Goal: Task Accomplishment & Management: Complete application form

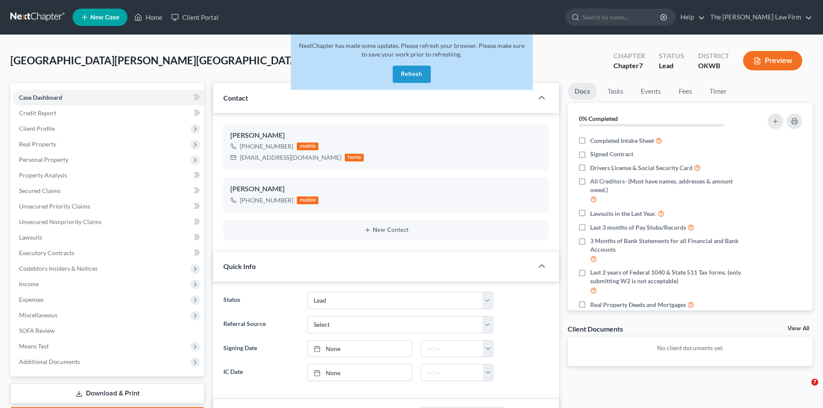
select select "5"
select select "0"
drag, startPoint x: 407, startPoint y: 77, endPoint x: 415, endPoint y: 90, distance: 15.7
click at [408, 77] on button "Refresh" at bounding box center [412, 74] width 38 height 17
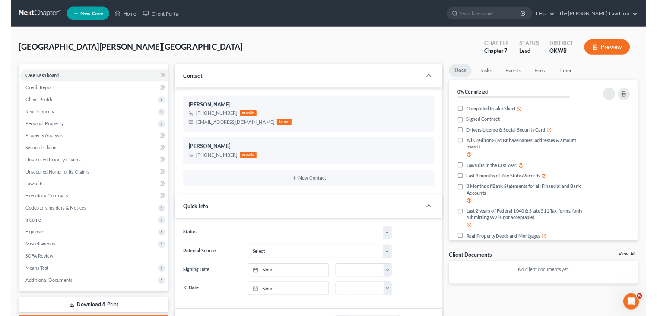
scroll to position [3, 0]
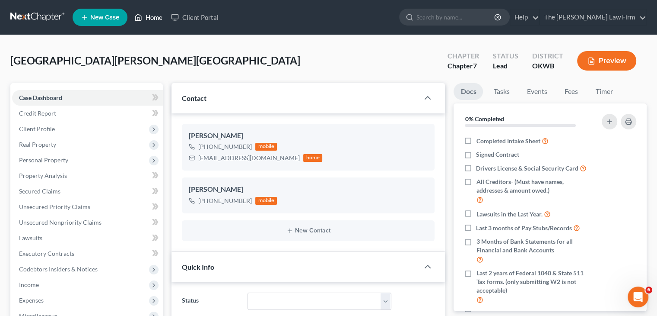
click at [152, 21] on link "Home" at bounding box center [148, 18] width 37 height 16
click at [153, 21] on link "Home" at bounding box center [148, 18] width 37 height 16
click at [159, 15] on link "Home" at bounding box center [148, 18] width 37 height 16
click at [154, 14] on link "Home" at bounding box center [148, 18] width 37 height 16
click at [200, 15] on link "Client Portal" at bounding box center [195, 18] width 56 height 16
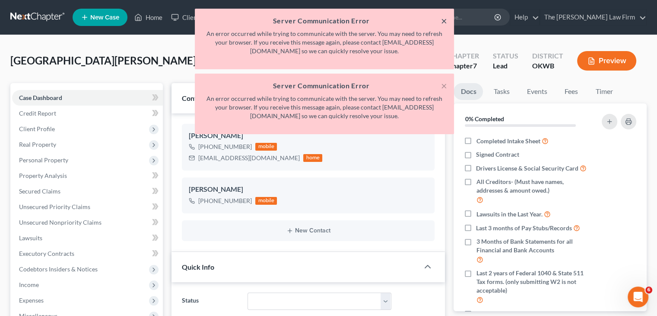
click at [444, 19] on button "×" at bounding box center [444, 21] width 6 height 10
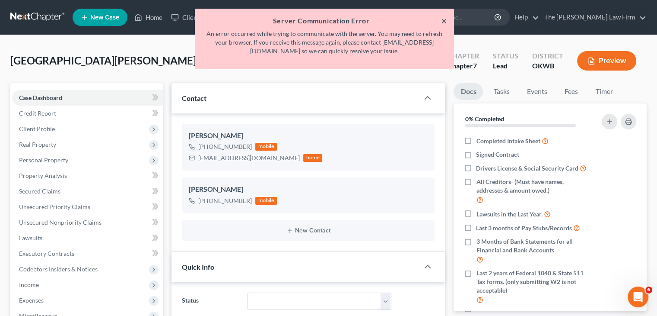
click at [444, 19] on button "×" at bounding box center [444, 21] width 6 height 10
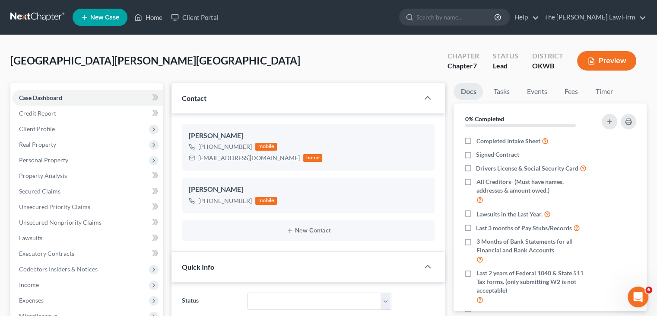
click at [351, 45] on div "[GEOGRAPHIC_DATA][PERSON_NAME][GEOGRAPHIC_DATA] Upgraded Chapter Chapter 7 Stat…" at bounding box center [328, 64] width 637 height 38
click at [157, 16] on link "Home" at bounding box center [148, 18] width 37 height 16
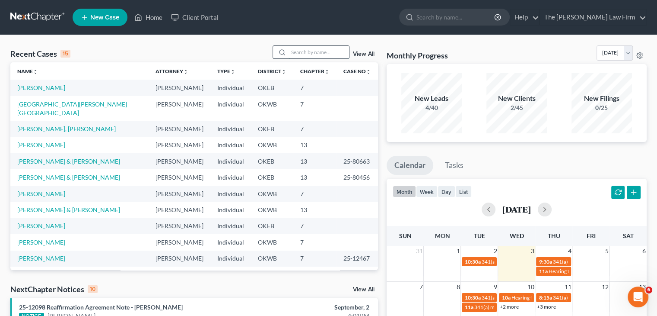
click at [289, 52] on input "search" at bounding box center [319, 52] width 61 height 13
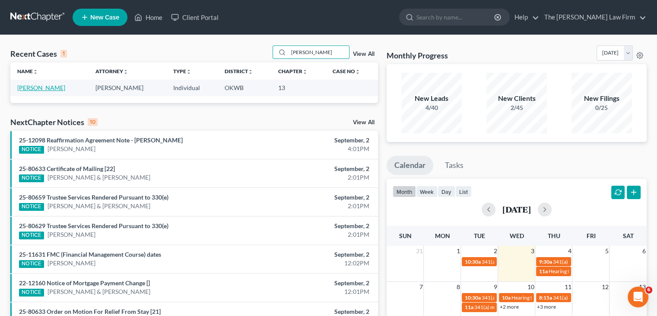
type input "[PERSON_NAME]"
click at [54, 88] on link "[PERSON_NAME]" at bounding box center [41, 87] width 48 height 7
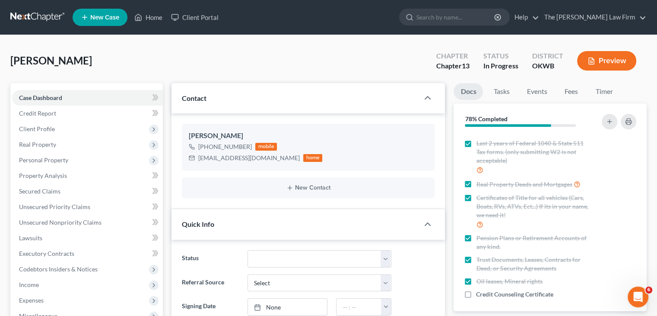
scroll to position [142, 0]
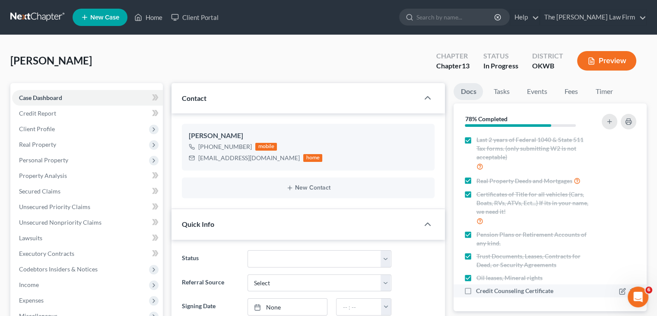
click at [476, 293] on label "Credit Counseling Certificate" at bounding box center [514, 290] width 77 height 9
click at [480, 292] on input "Credit Counseling Certificate" at bounding box center [483, 289] width 6 height 6
checkbox input "true"
click at [502, 94] on link "Tasks" at bounding box center [502, 91] width 30 height 17
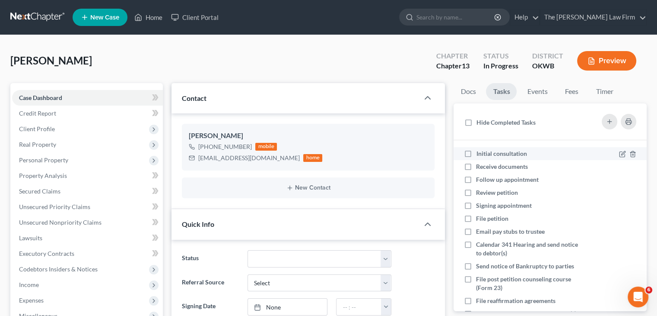
click at [476, 155] on label "Initial consultation" at bounding box center [504, 153] width 57 height 9
click at [480, 155] on input "Initial consultation" at bounding box center [483, 152] width 6 height 6
checkbox input "true"
click at [476, 164] on label "Receive documents" at bounding box center [505, 166] width 59 height 9
click at [480, 164] on input "Receive documents" at bounding box center [483, 165] width 6 height 6
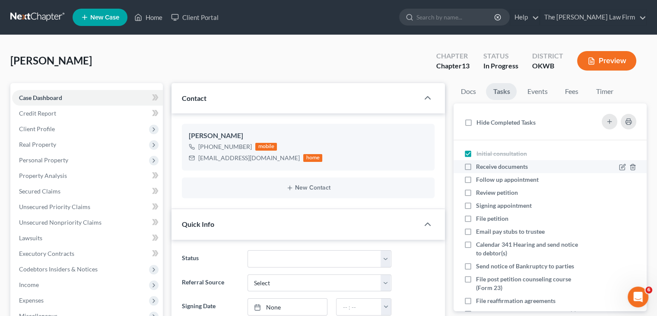
checkbox input "true"
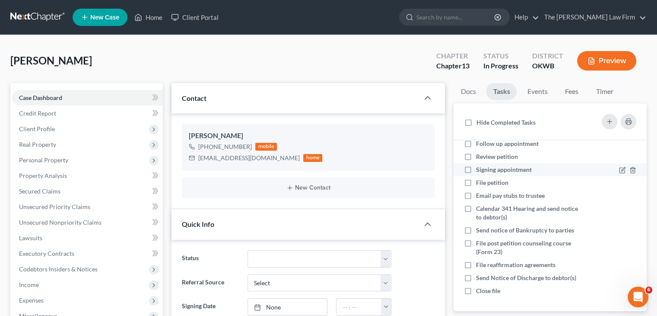
scroll to position [45, 0]
click at [543, 91] on link "Events" at bounding box center [537, 91] width 34 height 17
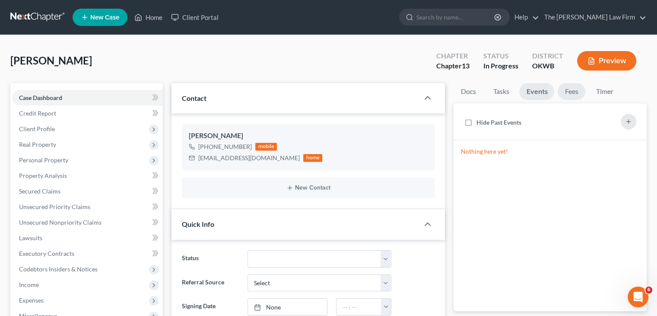
click at [572, 91] on link "Fees" at bounding box center [572, 91] width 28 height 17
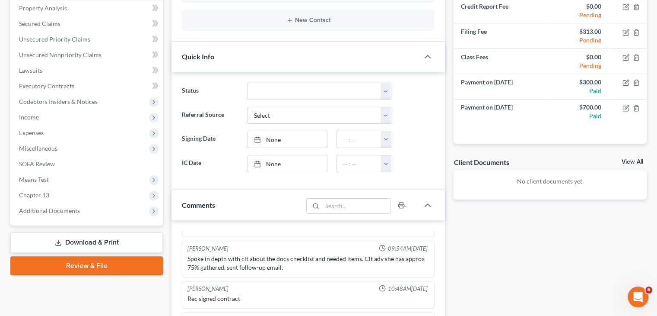
scroll to position [173, 0]
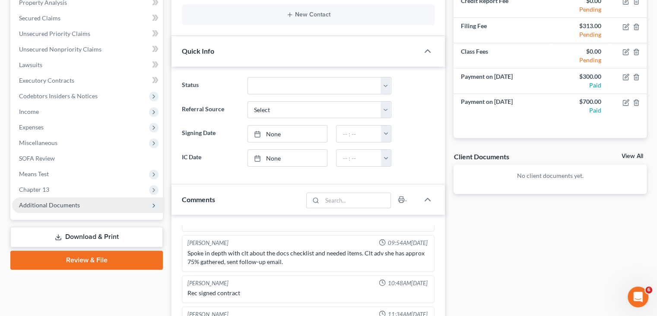
click at [126, 207] on span "Additional Documents" at bounding box center [87, 205] width 151 height 16
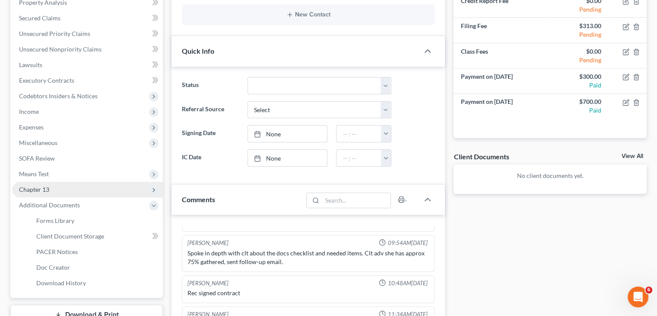
click at [135, 188] on span "Chapter 13" at bounding box center [87, 190] width 151 height 16
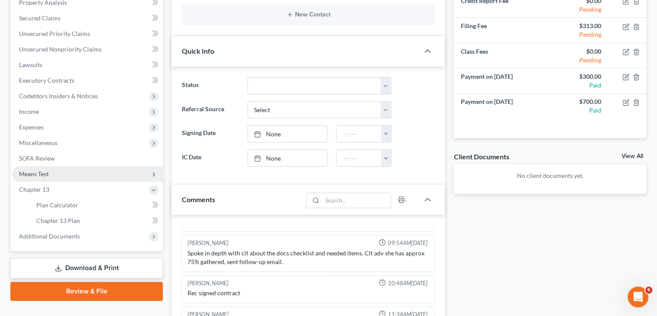
click at [139, 176] on span "Means Test" at bounding box center [87, 174] width 151 height 16
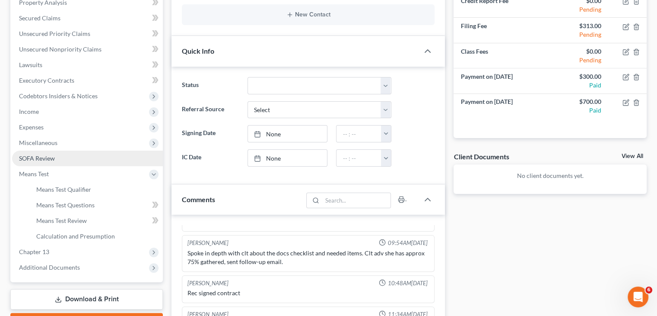
click at [137, 158] on link "SOFA Review" at bounding box center [87, 158] width 151 height 16
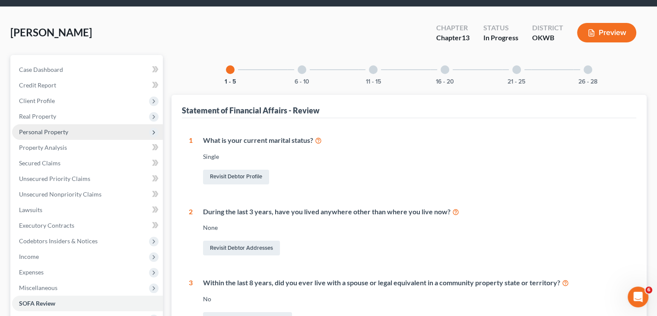
scroll to position [43, 0]
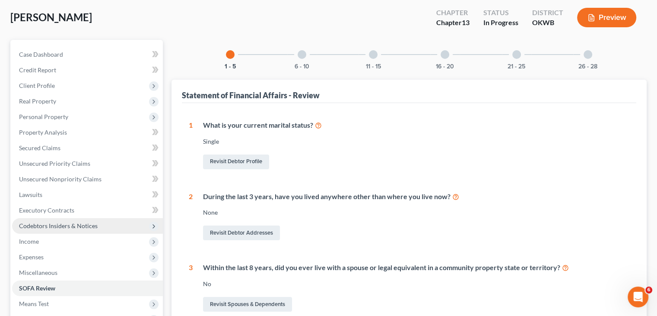
click at [121, 223] on span "Codebtors Insiders & Notices" at bounding box center [87, 226] width 151 height 16
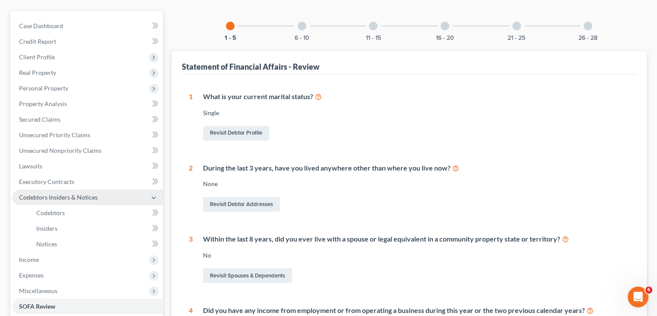
scroll to position [86, 0]
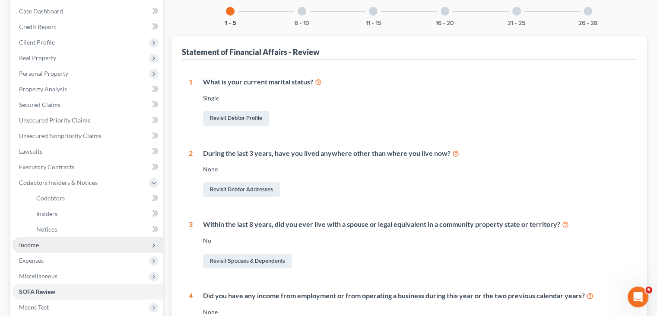
click at [120, 244] on span "Income" at bounding box center [87, 245] width 151 height 16
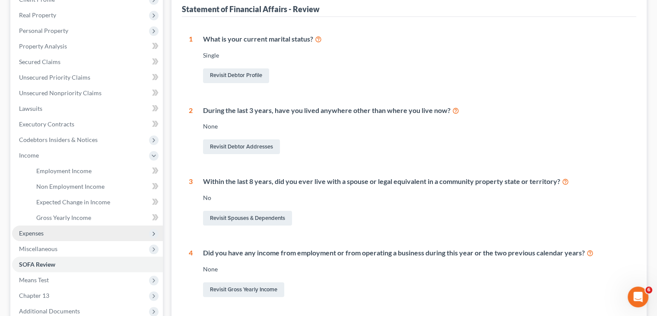
scroll to position [130, 0]
click at [123, 236] on span "Expenses" at bounding box center [87, 233] width 151 height 16
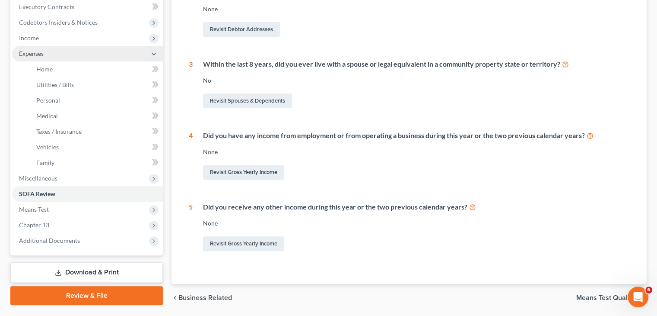
scroll to position [259, 0]
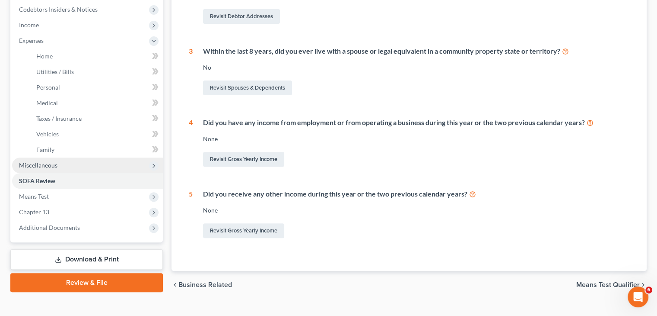
click at [121, 169] on span "Miscellaneous" at bounding box center [87, 165] width 151 height 16
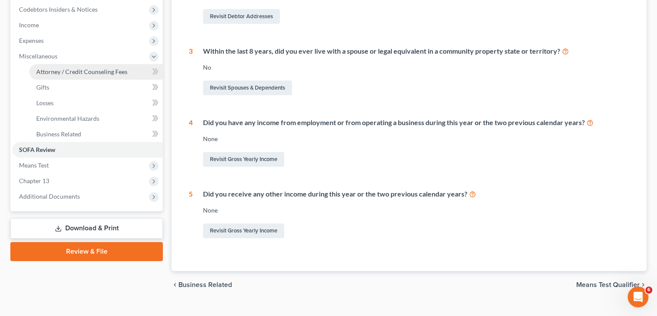
click at [89, 73] on span "Attorney / Credit Counseling Fees" at bounding box center [81, 71] width 91 height 7
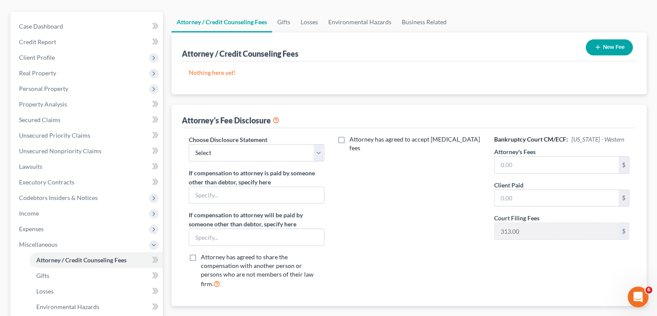
scroll to position [86, 0]
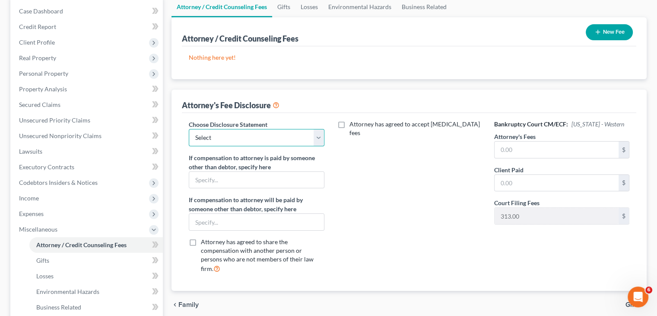
click at [318, 138] on select "Select Attorney" at bounding box center [256, 137] width 135 height 17
select select "0"
click at [189, 129] on select "Select Attorney" at bounding box center [256, 137] width 135 height 17
click at [502, 151] on input "text" at bounding box center [557, 149] width 124 height 16
type input "4,313.00"
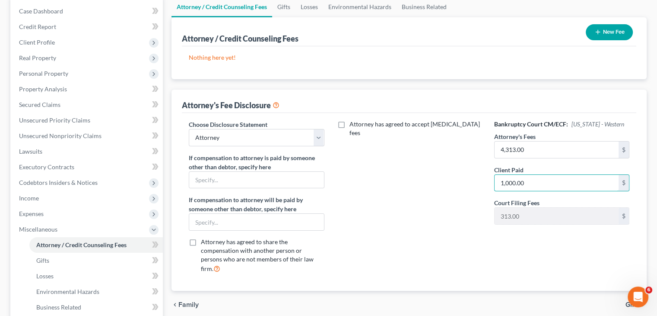
type input "1,000.00"
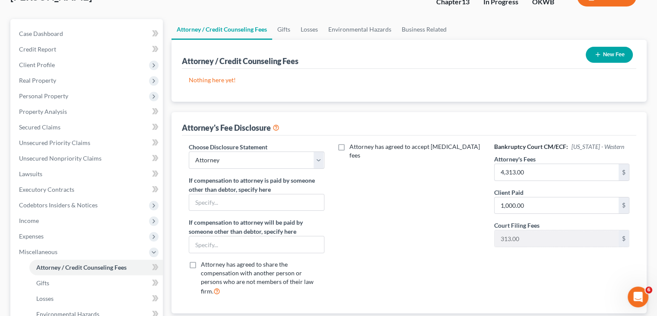
scroll to position [21, 0]
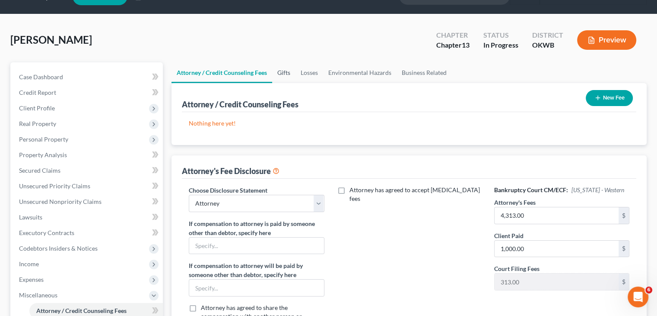
click at [285, 70] on link "Gifts" at bounding box center [283, 72] width 23 height 21
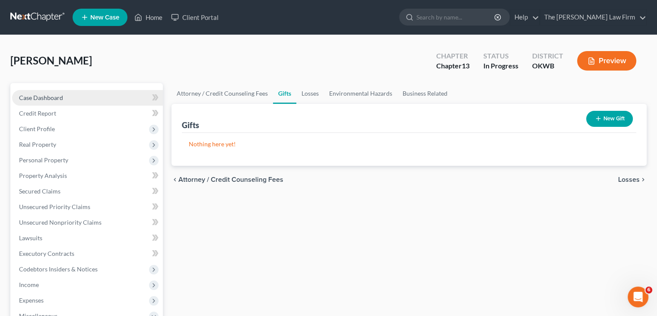
click at [83, 99] on link "Case Dashboard" at bounding box center [87, 98] width 151 height 16
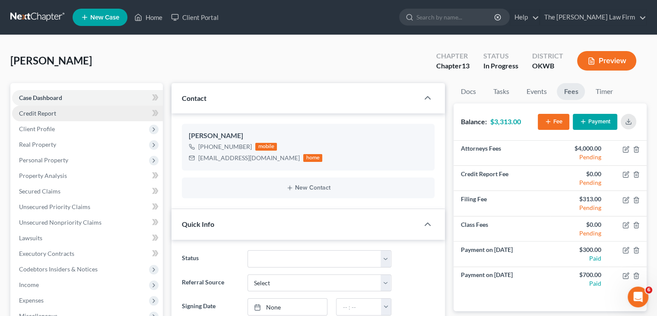
click at [95, 112] on link "Credit Report" at bounding box center [87, 113] width 151 height 16
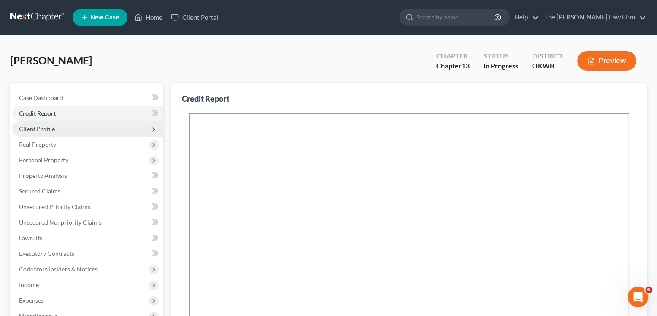
click at [62, 131] on span "Client Profile" at bounding box center [87, 129] width 151 height 16
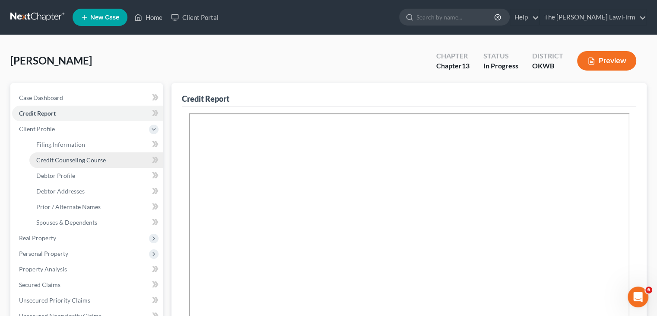
click at [67, 159] on span "Credit Counseling Course" at bounding box center [71, 159] width 70 height 7
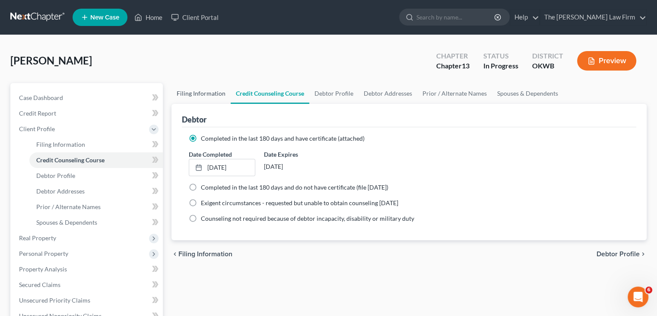
click at [190, 90] on link "Filing Information" at bounding box center [201, 93] width 59 height 21
select select "1"
select select "0"
select select "3"
select select "37"
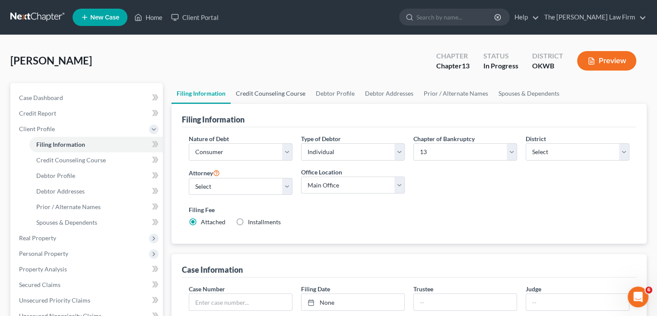
click at [280, 92] on link "Credit Counseling Course" at bounding box center [271, 93] width 80 height 21
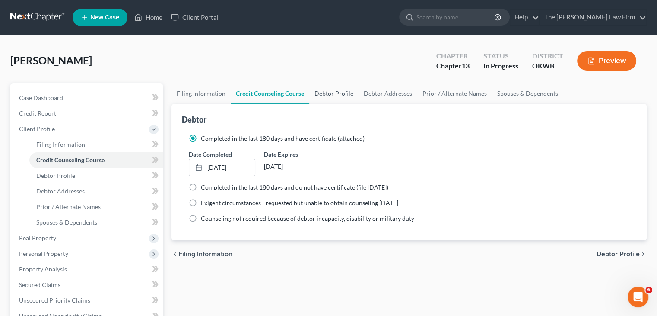
click at [330, 92] on link "Debtor Profile" at bounding box center [333, 93] width 49 height 21
select select "0"
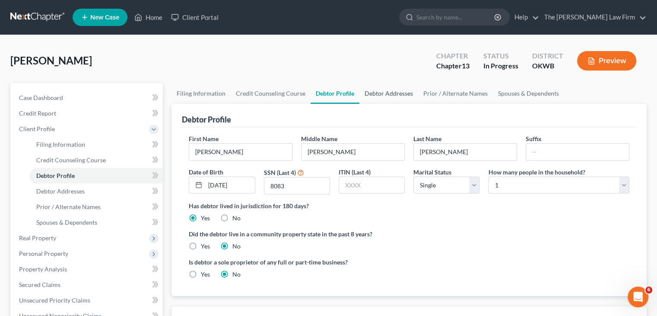
click at [373, 94] on link "Debtor Addresses" at bounding box center [389, 93] width 59 height 21
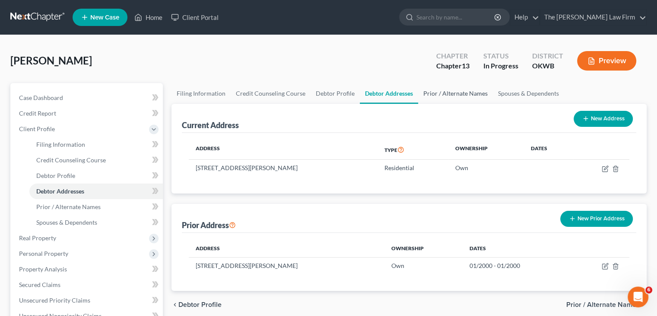
click at [449, 94] on link "Prior / Alternate Names" at bounding box center [455, 93] width 75 height 21
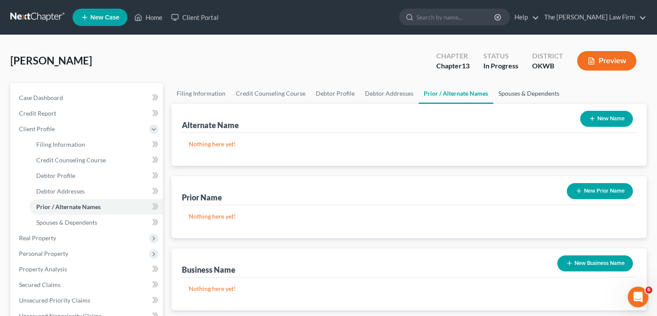
click at [515, 90] on link "Spouses & Dependents" at bounding box center [529, 93] width 71 height 21
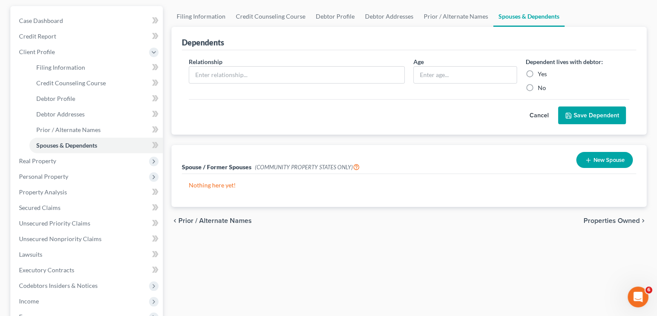
scroll to position [86, 0]
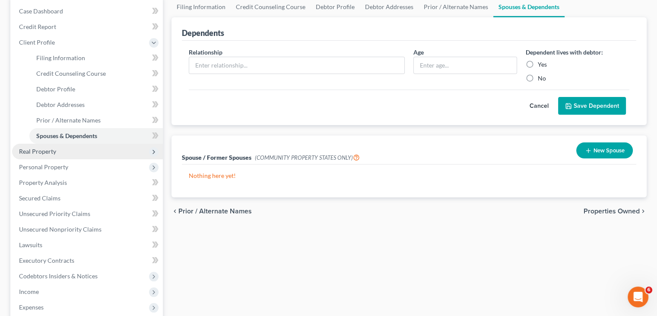
click at [59, 153] on span "Real Property" at bounding box center [87, 151] width 151 height 16
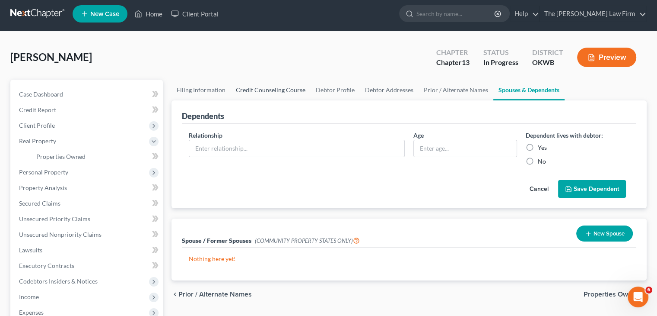
scroll to position [0, 0]
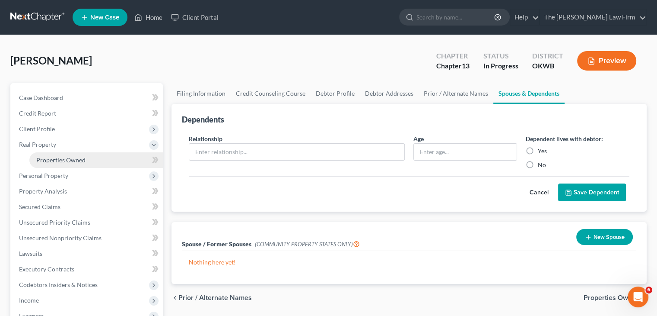
click at [67, 160] on span "Properties Owned" at bounding box center [60, 159] width 49 height 7
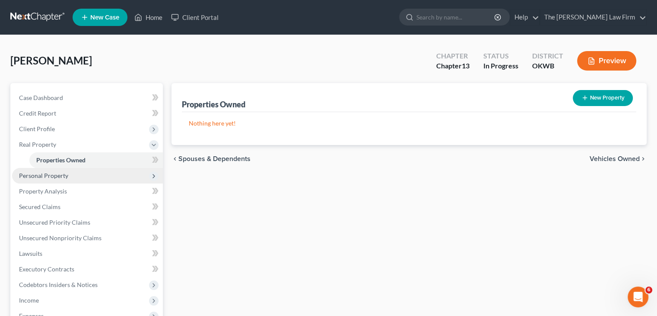
click at [73, 175] on span "Personal Property" at bounding box center [87, 176] width 151 height 16
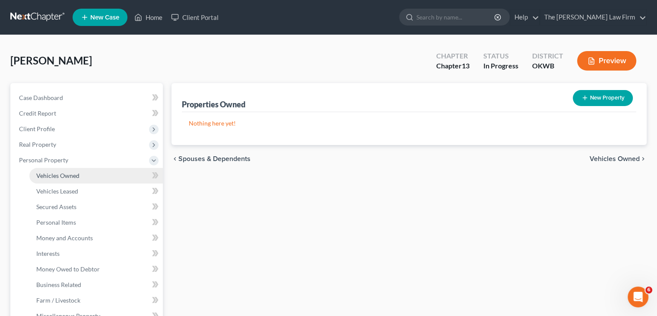
click at [81, 180] on link "Vehicles Owned" at bounding box center [96, 176] width 134 height 16
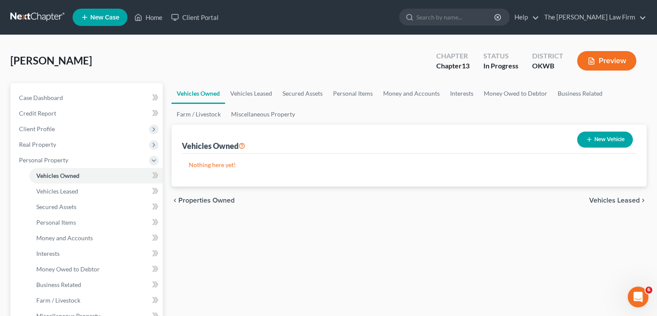
click at [593, 139] on button "New Vehicle" at bounding box center [605, 139] width 56 height 16
select select "0"
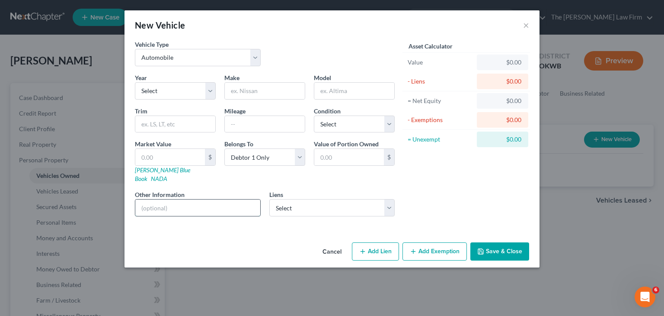
click at [156, 199] on input "text" at bounding box center [197, 207] width 125 height 16
paste input "VIN [US_VEHICLE_IDENTIFICATION_NUMBER]"
drag, startPoint x: 204, startPoint y: 198, endPoint x: 164, endPoint y: 206, distance: 40.3
click at [124, 203] on div "Vehicle Type Select Automobile Truck Trailer Watercraft Aircraft Motor Home Atv…" at bounding box center [331, 139] width 415 height 199
paste input "VIN [US_VEHICLE_IDENTIFICATION_NUMBER]"
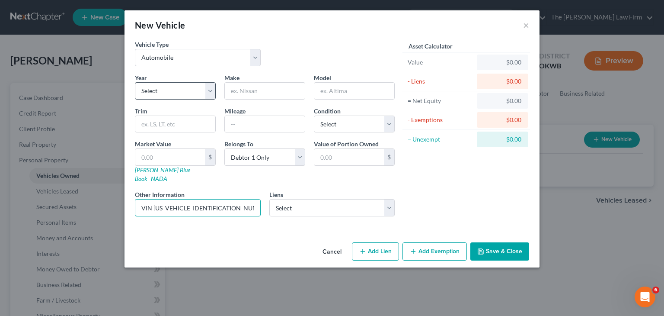
type input "VIN [US_VEHICLE_IDENTIFICATION_NUMBER]"
click at [210, 85] on select "Select 2026 2025 2024 2023 2022 2021 2020 2019 2018 2017 2016 2015 2014 2013 20…" at bounding box center [175, 90] width 81 height 17
select select "12"
click at [135, 82] on select "Select 2026 2025 2024 2023 2022 2021 2020 2019 2018 2017 2016 2015 2014 2013 20…" at bounding box center [175, 90] width 81 height 17
type input "Chevy"
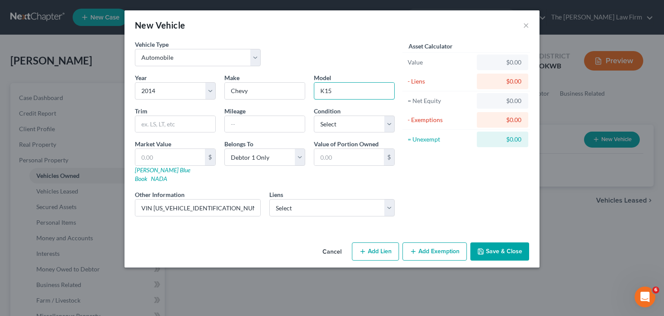
type input "K15"
click at [493, 242] on button "Save & Close" at bounding box center [499, 251] width 59 height 18
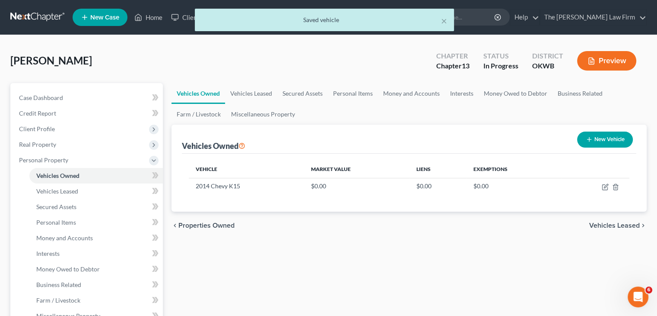
click at [593, 137] on button "New Vehicle" at bounding box center [605, 139] width 56 height 16
select select "0"
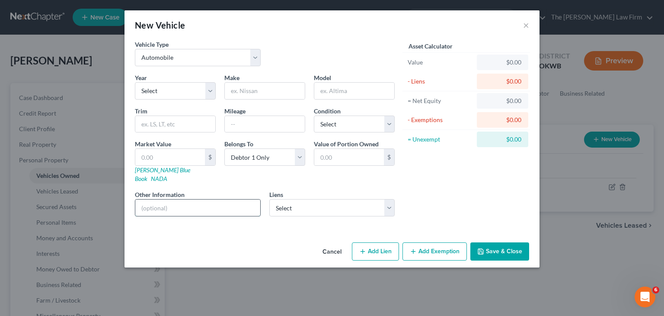
click at [145, 199] on input "text" at bounding box center [197, 207] width 125 height 16
paste input "VIN [US_VEHICLE_IDENTIFICATION_NUMBER]"
type input "VIN [US_VEHICLE_IDENTIFICATION_NUMBER]"
click at [253, 61] on select "Select Automobile Truck Trailer Watercraft Aircraft Motor Home Atv Other Vehicle" at bounding box center [198, 57] width 126 height 17
select select "1"
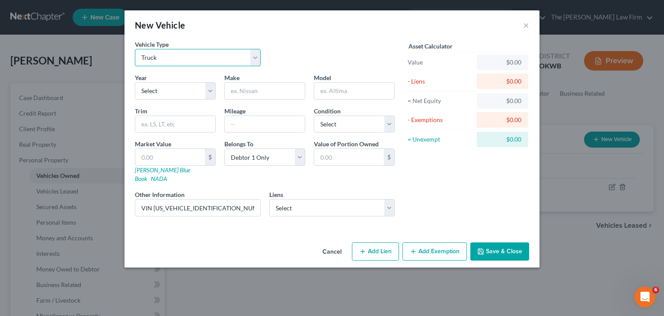
click at [135, 49] on select "Select Automobile Truck Trailer Watercraft Aircraft Motor Home Atv Other Vehicle" at bounding box center [198, 57] width 126 height 17
click at [212, 90] on select "Select 2026 2025 2024 2023 2022 2021 2020 2019 2018 2017 2016 2015 2014 2013 20…" at bounding box center [175, 90] width 81 height 17
select select "13"
click at [135, 82] on select "Select 2026 2025 2024 2023 2022 2021 2020 2019 2018 2017 2016 2015 2014 2013 20…" at bounding box center [175, 90] width 81 height 17
click at [276, 94] on input "text" at bounding box center [265, 91] width 80 height 16
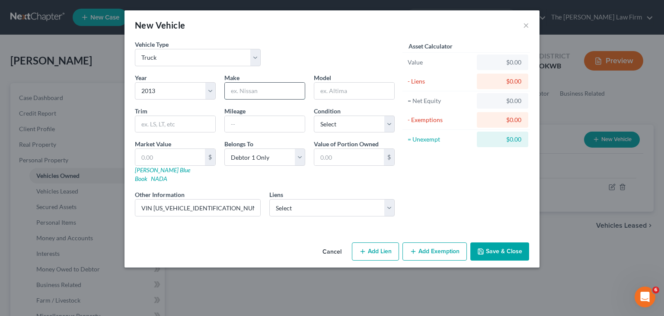
paste input "Ford F150"
drag, startPoint x: 261, startPoint y: 92, endPoint x: 249, endPoint y: 94, distance: 12.6
click at [248, 94] on input "Ford F150" at bounding box center [265, 91] width 80 height 16
click at [249, 96] on input "Ford F150" at bounding box center [265, 91] width 80 height 16
click at [262, 90] on input "Ford F150" at bounding box center [265, 91] width 80 height 16
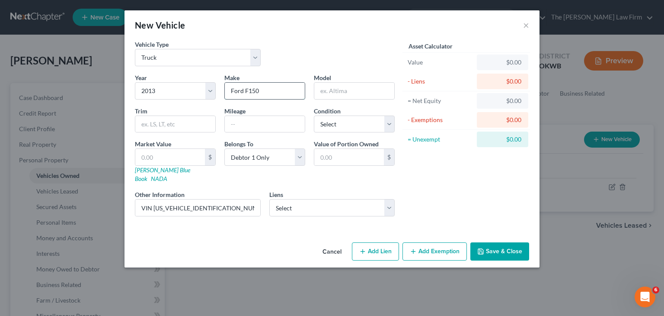
drag, startPoint x: 257, startPoint y: 91, endPoint x: 247, endPoint y: 89, distance: 10.0
click at [246, 89] on input "Ford F150" at bounding box center [265, 91] width 80 height 16
drag, startPoint x: 245, startPoint y: 90, endPoint x: 260, endPoint y: 92, distance: 14.8
click at [260, 92] on input "Ford F150" at bounding box center [265, 91] width 80 height 16
type input "Ford"
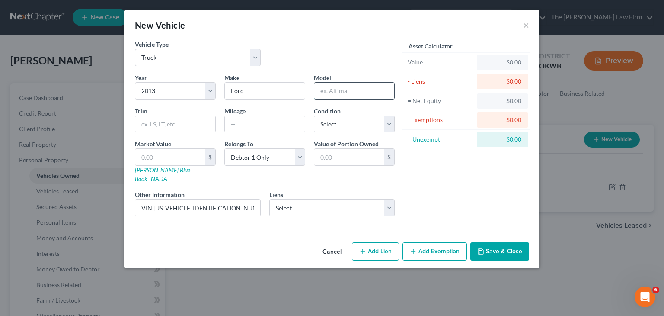
click at [334, 85] on input "text" at bounding box center [354, 91] width 80 height 16
paste input "F150"
type input "F150"
click at [508, 244] on button "Save & Close" at bounding box center [499, 251] width 59 height 18
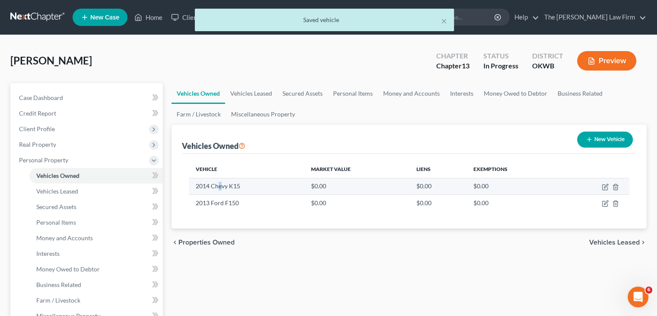
click at [220, 187] on td "2014 Chevy K15" at bounding box center [246, 186] width 115 height 16
click at [603, 187] on icon "button" at bounding box center [605, 186] width 7 height 7
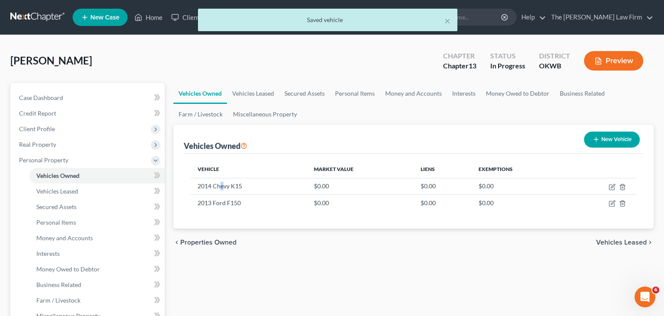
select select "0"
select select "12"
select select "0"
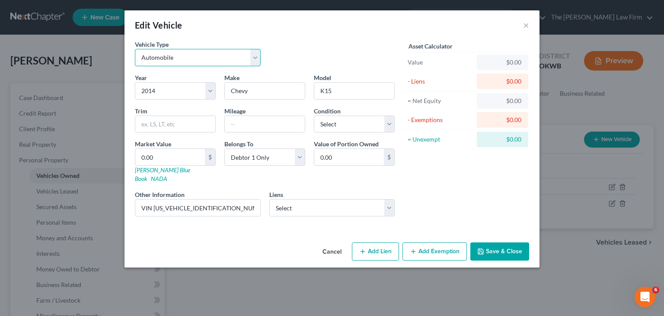
drag, startPoint x: 259, startPoint y: 56, endPoint x: 254, endPoint y: 57, distance: 4.9
click at [257, 55] on select "Select Automobile Truck Trailer Watercraft Aircraft Motor Home Atv Other Vehicle" at bounding box center [198, 57] width 126 height 17
select select "1"
click at [135, 49] on select "Select Automobile Truck Trailer Watercraft Aircraft Motor Home Atv Other Vehicle" at bounding box center [198, 57] width 126 height 17
click at [488, 245] on button "Save & Close" at bounding box center [499, 251] width 59 height 18
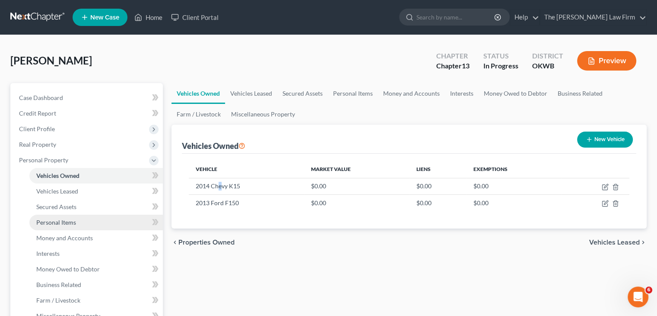
click at [51, 223] on span "Personal Items" at bounding box center [56, 221] width 40 height 7
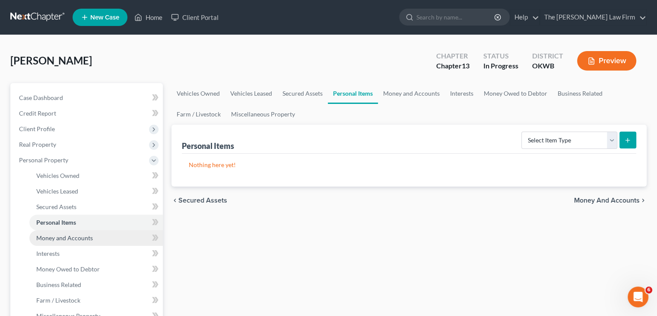
click at [87, 241] on span "Money and Accounts" at bounding box center [64, 237] width 57 height 7
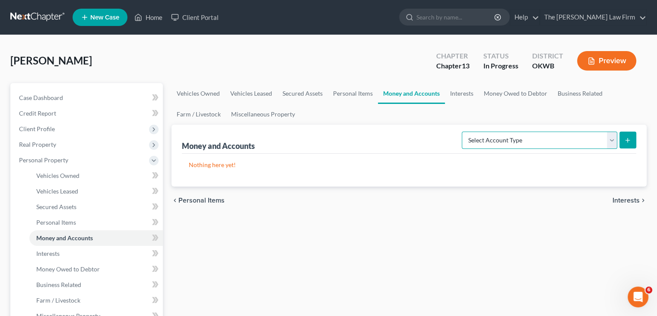
click at [613, 143] on select "Select Account Type Brokerage Cash on Hand Certificates of Deposit Checking Acc…" at bounding box center [540, 139] width 156 height 17
select select "checking"
click at [464, 131] on select "Select Account Type Brokerage Cash on Hand Certificates of Deposit Checking Acc…" at bounding box center [540, 139] width 156 height 17
click at [624, 140] on button "submit" at bounding box center [628, 139] width 17 height 17
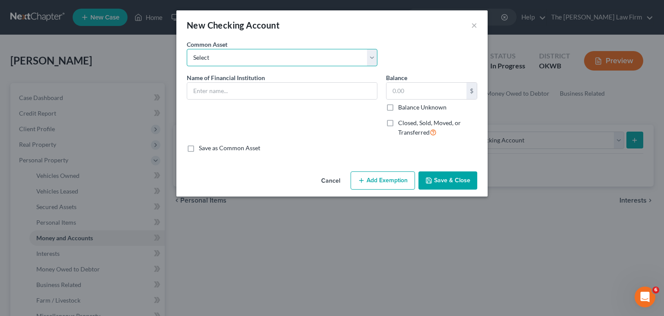
click at [371, 58] on select "Select Communication Federal Credit Union (859) USAA Federal Savings Bank of [U…" at bounding box center [282, 57] width 191 height 17
select select "5"
click at [187, 49] on select "Select Communication Federal Credit Union (859) USAA Federal Savings Bank of [U…" at bounding box center [282, 57] width 191 height 17
type input "BancFirst"
type input "0"
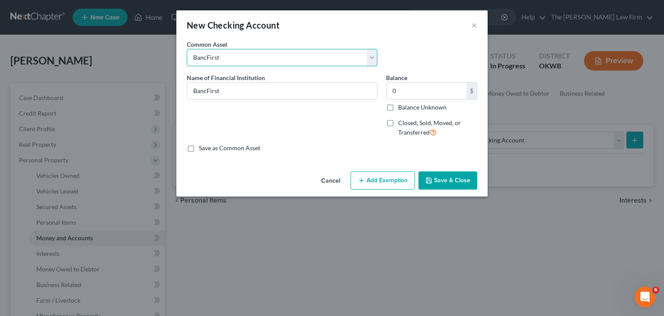
click at [376, 60] on select "Select Communication Federal Credit Union (859) USAA Federal Savings Bank of [U…" at bounding box center [282, 57] width 191 height 17
click at [375, 61] on select "Select Communication Federal Credit Union (859) USAA Federal Savings Bank of [U…" at bounding box center [282, 57] width 191 height 17
click at [242, 57] on select "Select Communication Federal Credit Union (859) USAA Federal Savings Bank of [U…" at bounding box center [282, 57] width 191 height 17
click at [233, 56] on select "Select Communication Federal Credit Union (859) USAA Federal Savings Bank of [U…" at bounding box center [282, 57] width 191 height 17
click at [373, 58] on select "Select Communication Federal Credit Union (859) USAA Federal Savings Bank of [U…" at bounding box center [282, 57] width 191 height 17
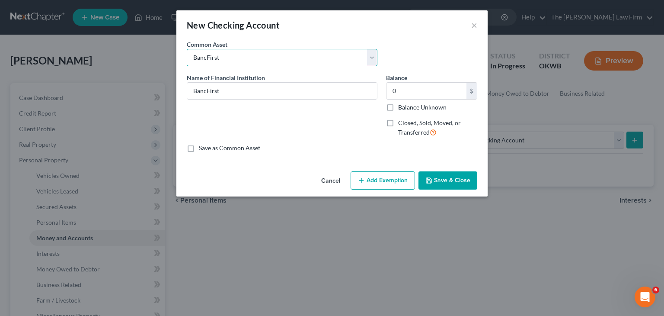
click at [240, 54] on select "Select Communication Federal Credit Union (859) USAA Federal Savings Bank of [U…" at bounding box center [282, 57] width 191 height 17
click at [235, 87] on input "BancFirst" at bounding box center [282, 91] width 190 height 16
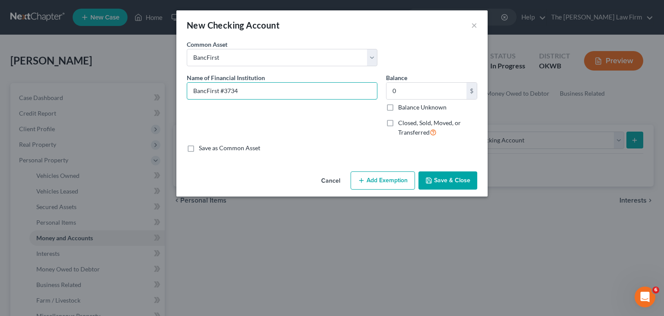
type input "BancFirst #3734"
click at [450, 179] on button "Save & Close" at bounding box center [447, 180] width 59 height 18
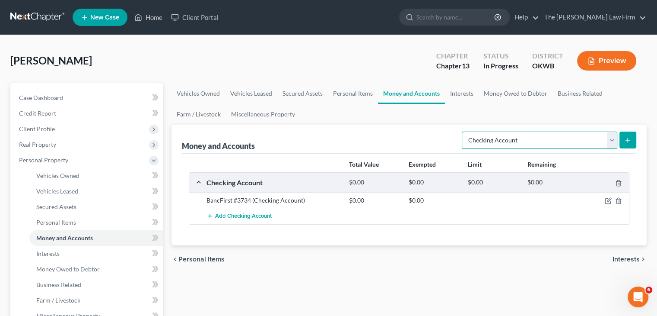
click at [612, 139] on select "Select Account Type Brokerage Cash on Hand Certificates of Deposit Checking Acc…" at bounding box center [540, 139] width 156 height 17
click at [464, 131] on select "Select Account Type Brokerage Cash on Hand Certificates of Deposit Checking Acc…" at bounding box center [540, 139] width 156 height 17
click at [630, 138] on icon "submit" at bounding box center [628, 140] width 7 height 7
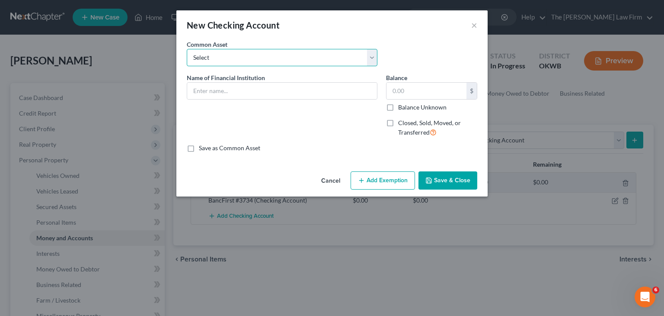
click at [375, 59] on select "Select Communication Federal Credit Union (859) USAA Federal Savings Bank of [U…" at bounding box center [282, 57] width 191 height 17
click at [427, 26] on div "New Checking Account ×" at bounding box center [331, 24] width 311 height 29
click at [370, 87] on input "text" at bounding box center [282, 91] width 190 height 16
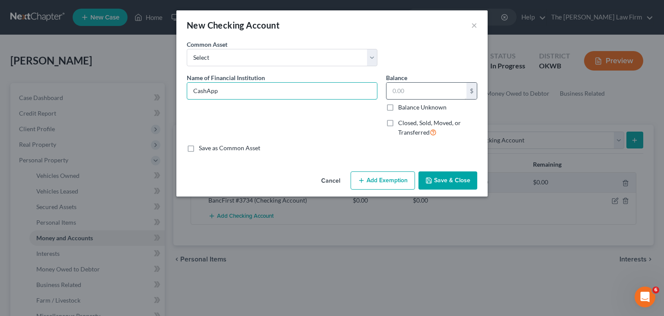
type input "CashApp"
click at [456, 91] on input "text" at bounding box center [426, 91] width 80 height 16
type input "7"
type input "93.34"
click at [441, 178] on button "Save & Close" at bounding box center [447, 180] width 59 height 18
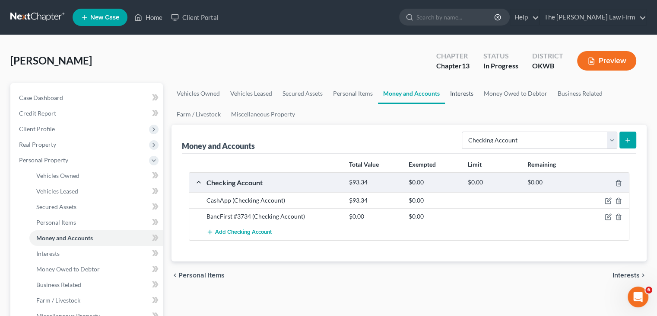
click at [458, 97] on link "Interests" at bounding box center [462, 93] width 34 height 21
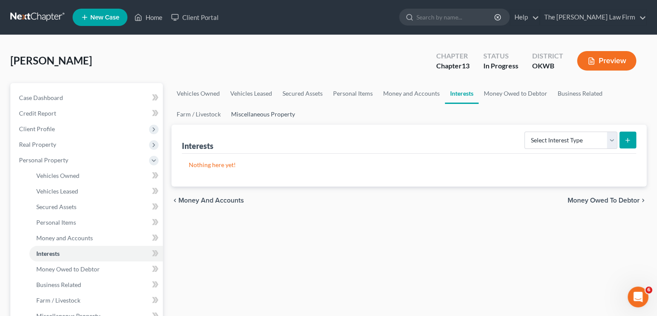
click at [274, 114] on link "Miscellaneous Property" at bounding box center [263, 114] width 74 height 21
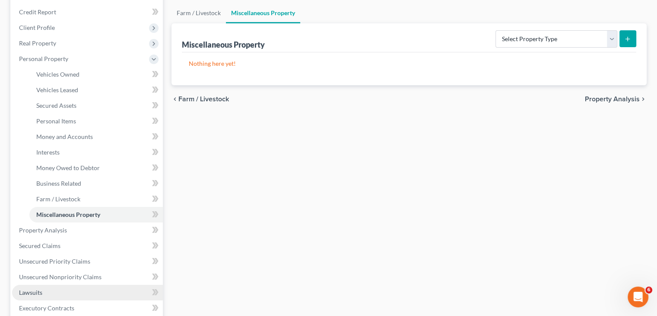
scroll to position [86, 0]
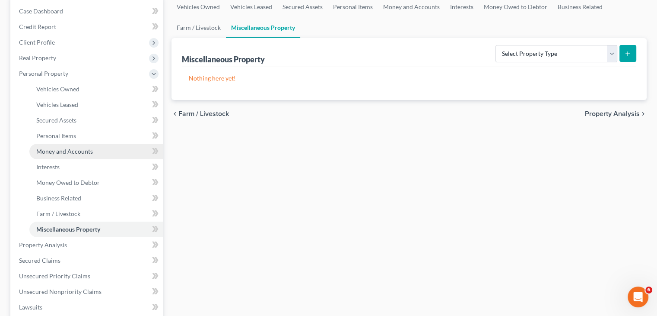
click at [70, 150] on span "Money and Accounts" at bounding box center [64, 150] width 57 height 7
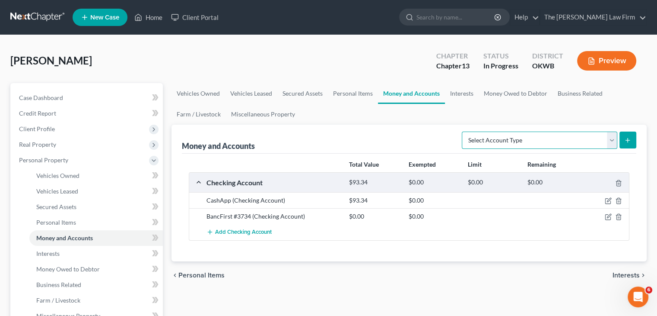
click at [613, 140] on select "Select Account Type Brokerage Cash on Hand Certificates of Deposit Checking Acc…" at bounding box center [540, 139] width 156 height 17
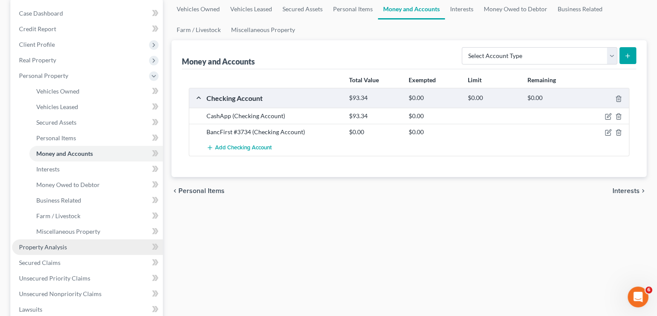
scroll to position [86, 0]
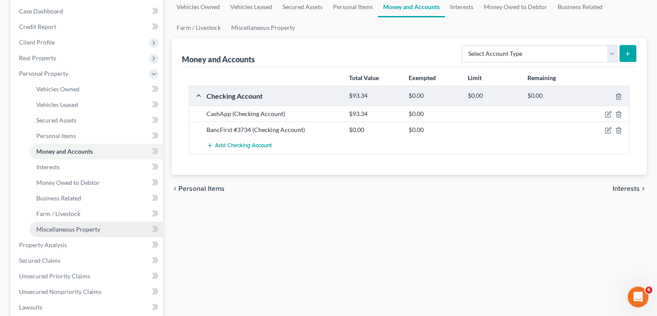
click at [108, 231] on link "Miscellaneous Property" at bounding box center [96, 229] width 134 height 16
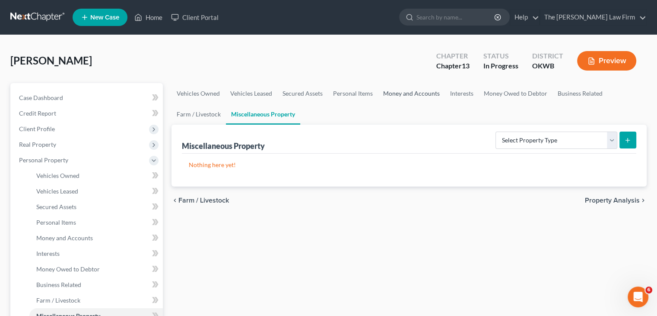
click at [418, 92] on link "Money and Accounts" at bounding box center [411, 93] width 67 height 21
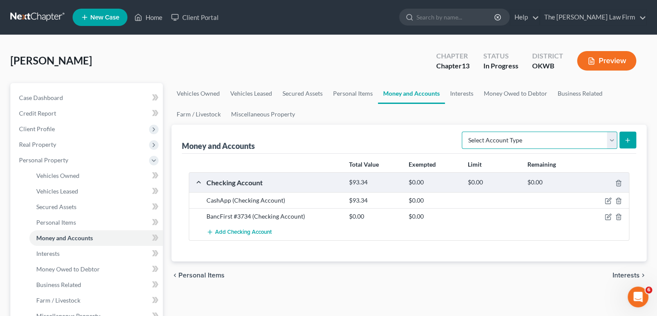
click at [613, 140] on select "Select Account Type Brokerage Cash on Hand Certificates of Deposit Checking Acc…" at bounding box center [540, 139] width 156 height 17
select select "other"
click at [464, 131] on select "Select Account Type Brokerage Cash on Hand Certificates of Deposit Checking Acc…" at bounding box center [540, 139] width 156 height 17
click at [627, 141] on icon "submit" at bounding box center [628, 140] width 7 height 7
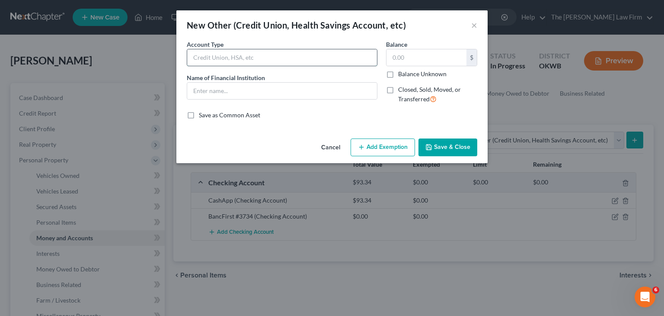
click at [339, 49] on input "text" at bounding box center [282, 57] width 190 height 16
type input "401 K"
click at [265, 92] on input "text" at bounding box center [282, 91] width 190 height 16
paste input "AVEM BUSINESS SOLUTIONS"
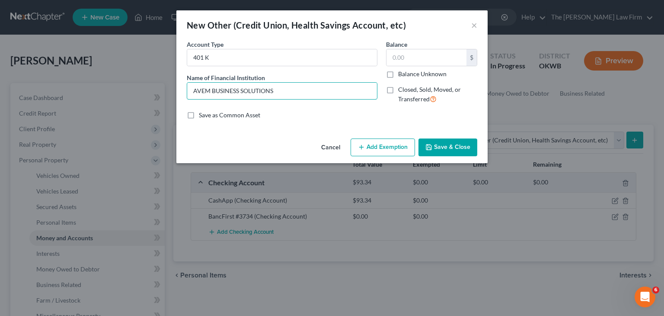
type input "AVEM BUSINESS SOLUTIONS"
click at [448, 57] on input "text" at bounding box center [426, 57] width 80 height 16
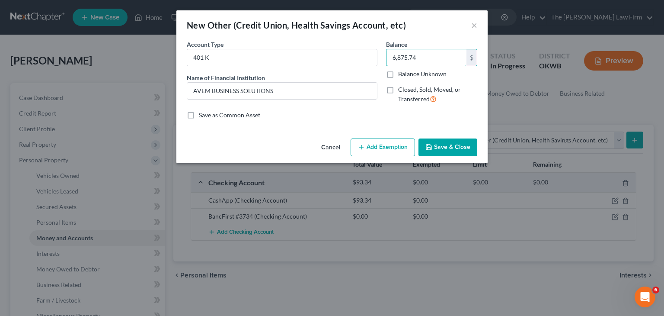
type input "6,875.74"
click at [450, 144] on button "Save & Close" at bounding box center [447, 147] width 59 height 18
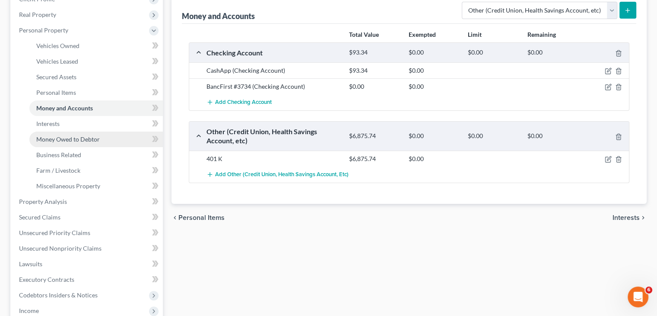
scroll to position [173, 0]
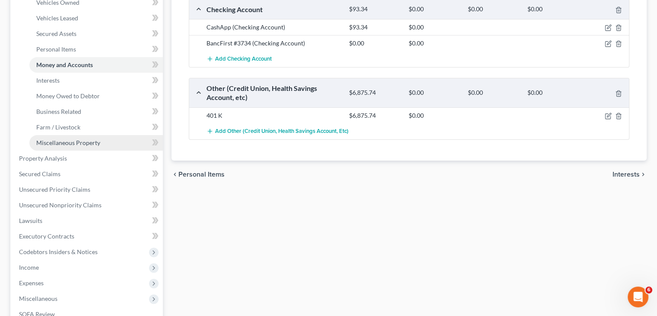
click at [97, 146] on span "Miscellaneous Property" at bounding box center [68, 142] width 64 height 7
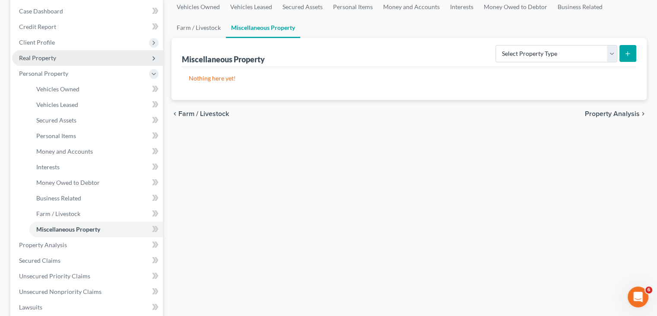
scroll to position [130, 0]
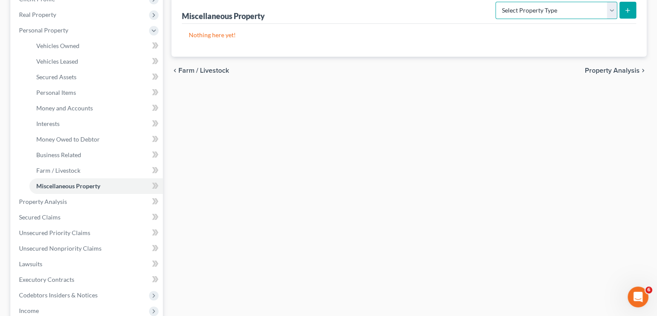
click at [613, 13] on select "Select Property Type Assigned for Creditor Benefit [DATE] Holding for Another N…" at bounding box center [557, 10] width 122 height 17
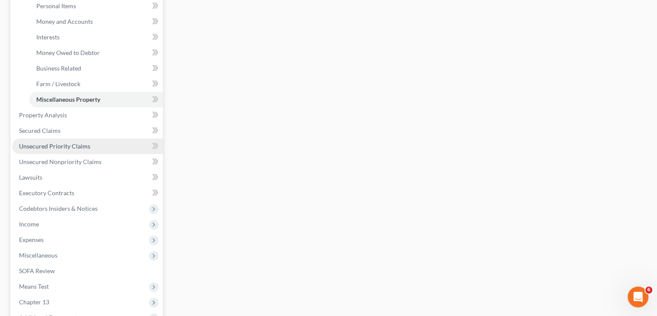
scroll to position [259, 0]
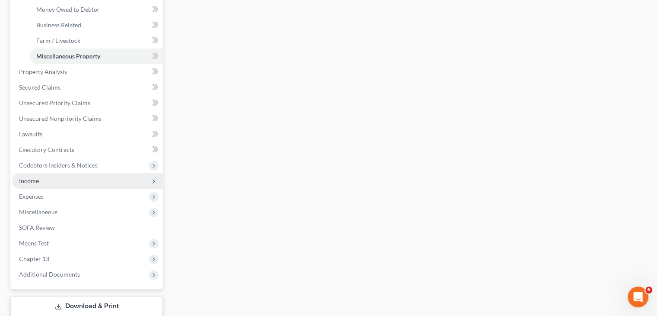
click at [89, 181] on span "Income" at bounding box center [87, 181] width 151 height 16
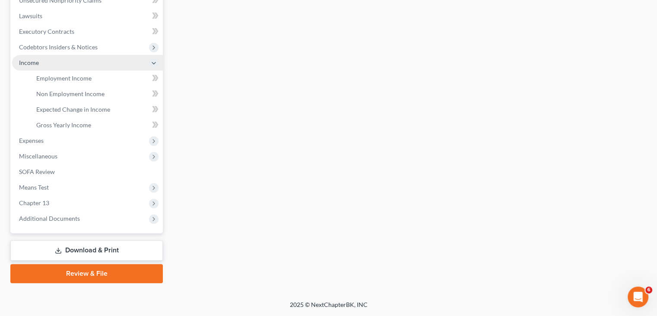
scroll to position [221, 0]
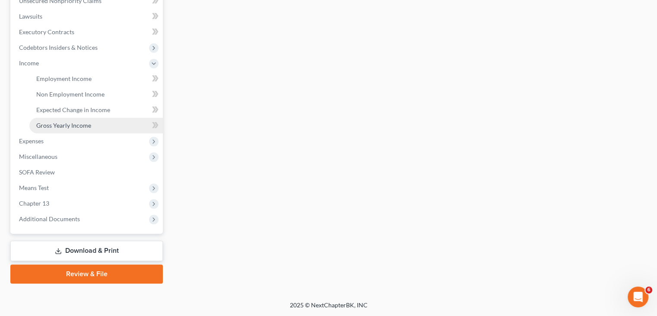
click at [69, 127] on span "Gross Yearly Income" at bounding box center [63, 124] width 55 height 7
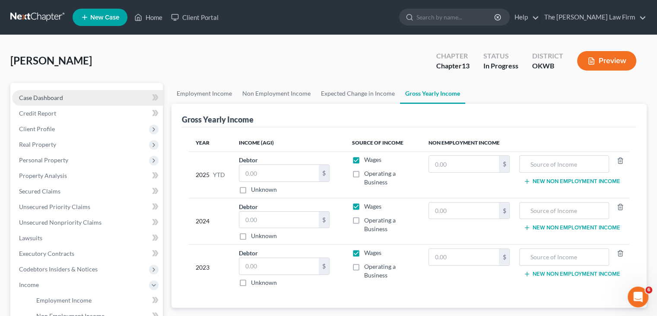
click at [36, 100] on span "Case Dashboard" at bounding box center [41, 97] width 44 height 7
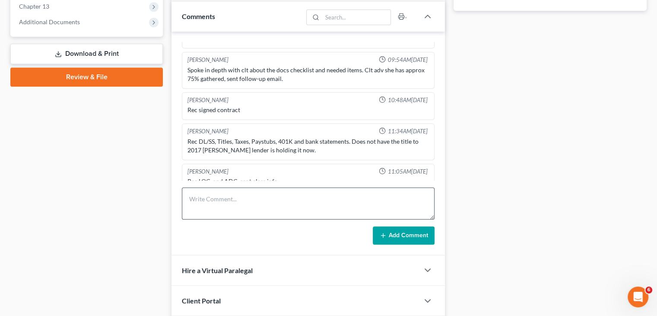
scroll to position [389, 0]
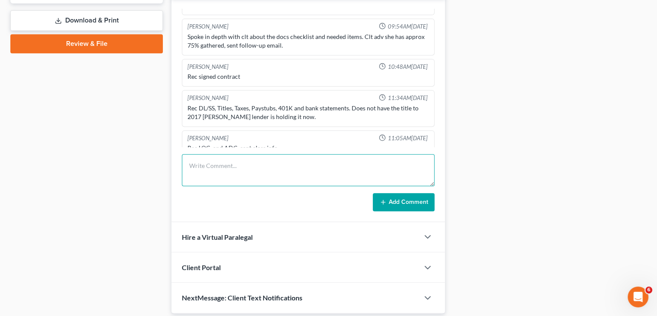
click at [322, 166] on textarea at bounding box center [308, 170] width 253 height 32
type textarea "T"
type textarea "Only have 202 Tax in client docs"
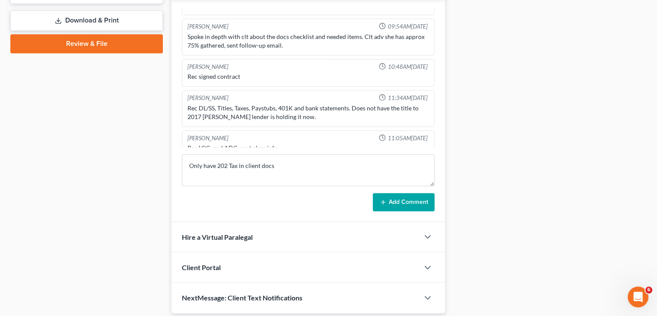
click at [424, 208] on button "Add Comment" at bounding box center [404, 202] width 62 height 18
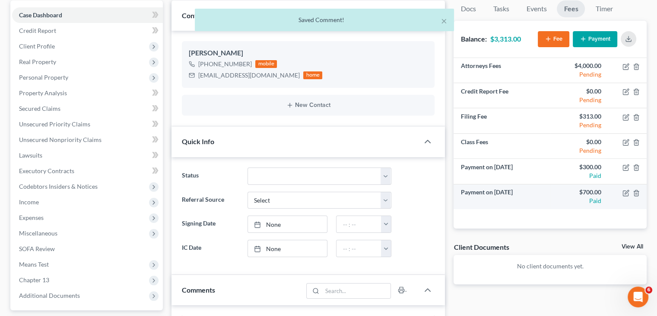
scroll to position [0, 0]
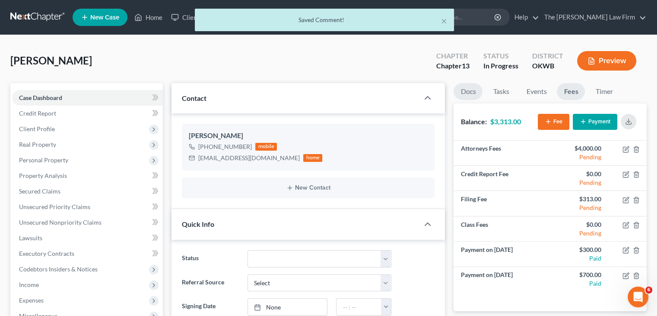
click at [474, 92] on link "Docs" at bounding box center [468, 91] width 29 height 17
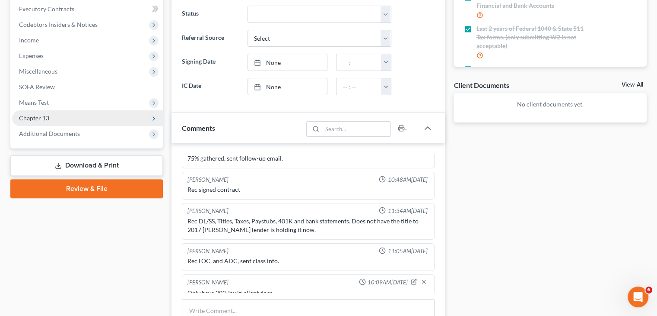
scroll to position [259, 0]
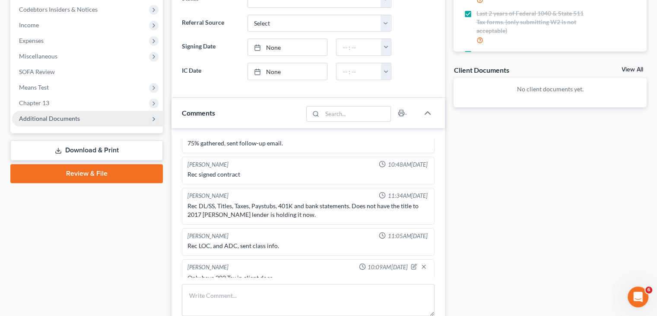
click at [99, 120] on span "Additional Documents" at bounding box center [87, 119] width 151 height 16
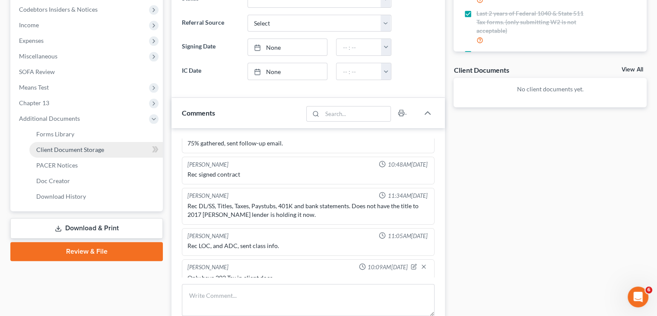
click at [69, 152] on span "Client Document Storage" at bounding box center [70, 149] width 68 height 7
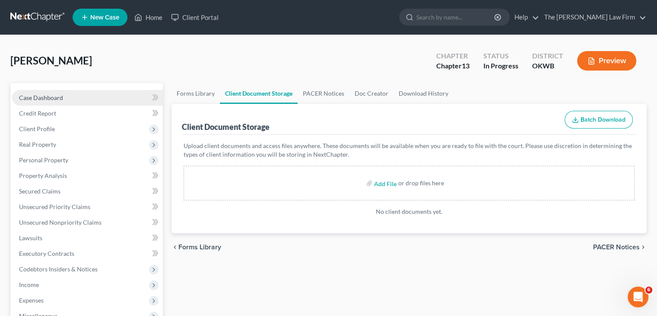
click at [62, 99] on span "Case Dashboard" at bounding box center [41, 97] width 44 height 7
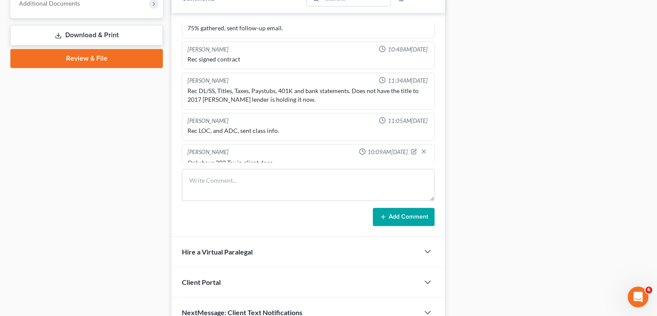
scroll to position [389, 0]
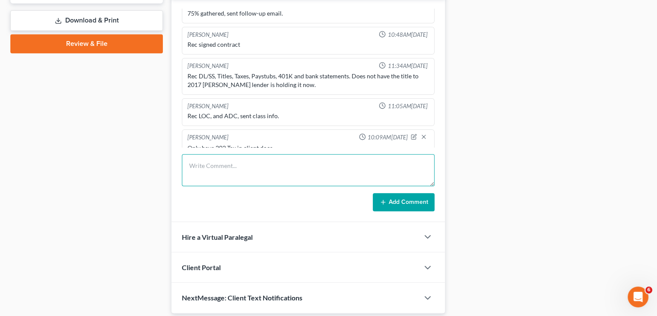
click at [304, 166] on textarea at bounding box center [308, 170] width 253 height 32
click at [288, 167] on textarea "Missing [PERSON_NAME] &" at bounding box center [308, 170] width 253 height 32
drag, startPoint x: 238, startPoint y: 167, endPoint x: 339, endPoint y: 163, distance: 101.2
click at [372, 159] on textarea "Missing [PERSON_NAME] &" at bounding box center [308, 170] width 253 height 32
type textarea "Missing August Cash App & need Aug BanckFirst statement in client docs"
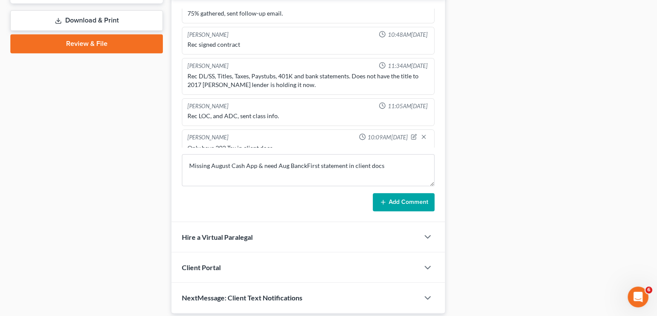
click at [412, 205] on button "Add Comment" at bounding box center [404, 202] width 62 height 18
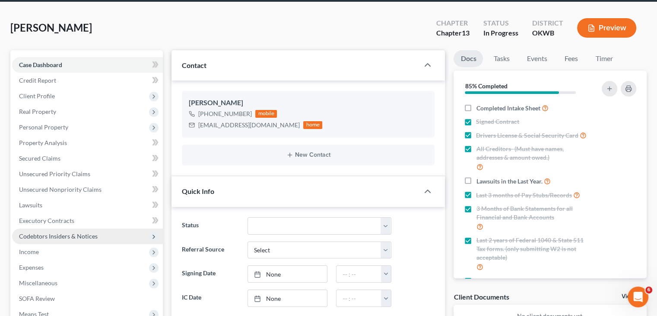
scroll to position [173, 0]
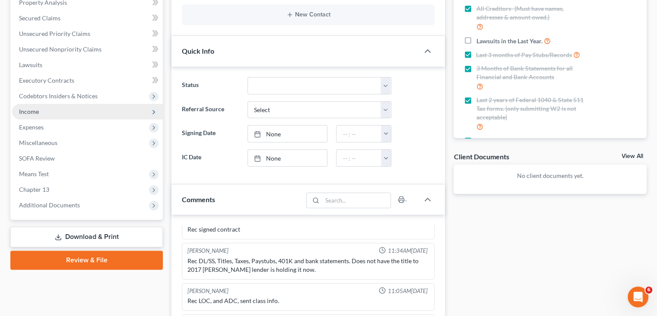
click at [91, 111] on span "Income" at bounding box center [87, 112] width 151 height 16
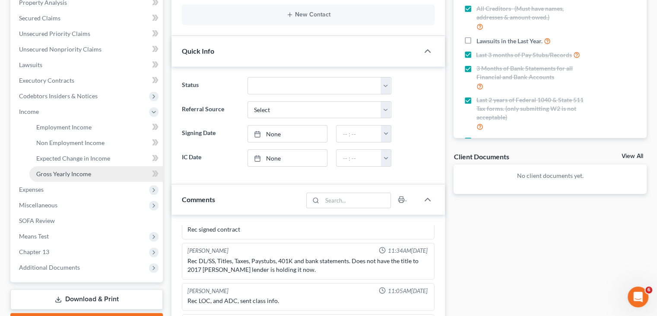
click at [79, 175] on span "Gross Yearly Income" at bounding box center [63, 173] width 55 height 7
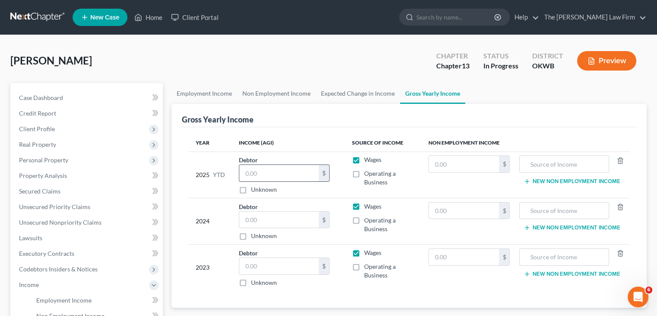
click at [250, 173] on input "text" at bounding box center [279, 173] width 80 height 16
type input "39,601.56"
click at [542, 161] on input "text" at bounding box center [564, 164] width 80 height 16
paste input "AVEM Staffing Resources LLC"
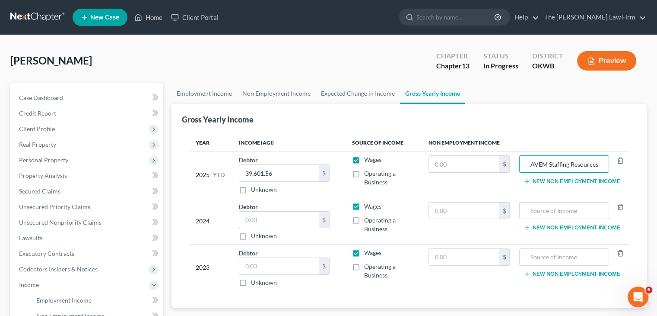
scroll to position [0, 11]
type input "AVEM Staffing Resources LLC"
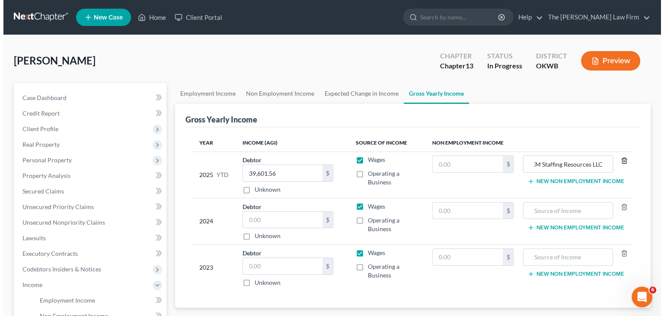
scroll to position [0, 0]
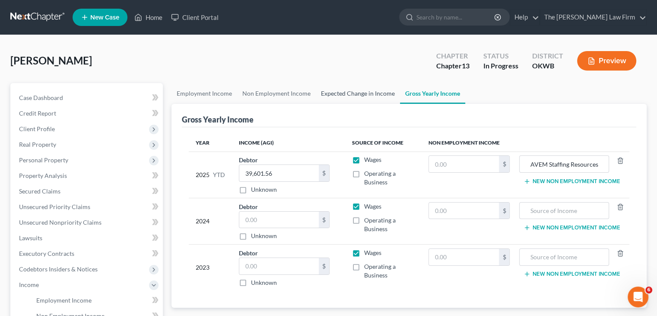
click at [369, 94] on link "Expected Change in Income" at bounding box center [358, 93] width 84 height 21
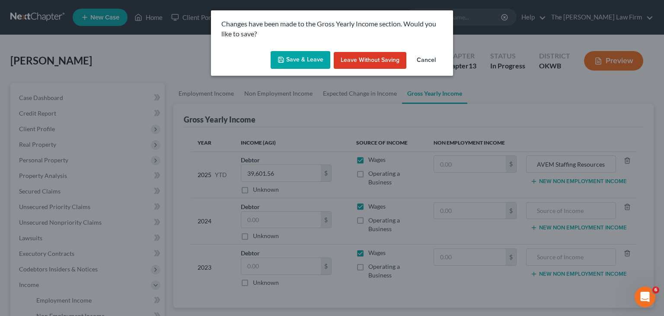
click at [282, 62] on icon "button" at bounding box center [280, 59] width 7 height 7
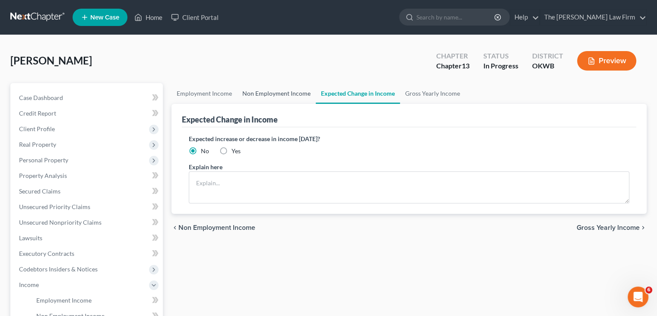
click at [261, 93] on link "Non Employment Income" at bounding box center [276, 93] width 79 height 21
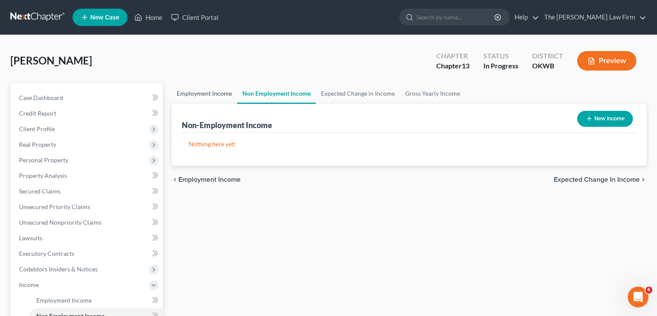
click at [215, 96] on link "Employment Income" at bounding box center [205, 93] width 66 height 21
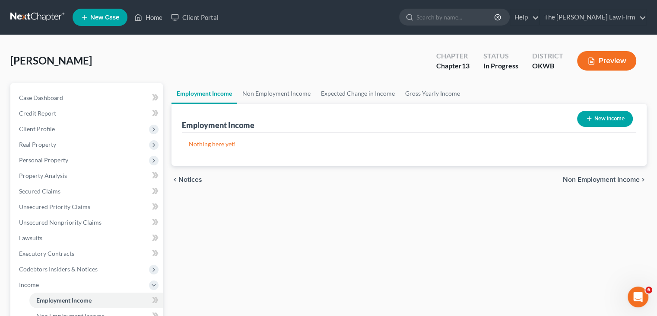
click at [611, 115] on button "New Income" at bounding box center [605, 119] width 56 height 16
select select "0"
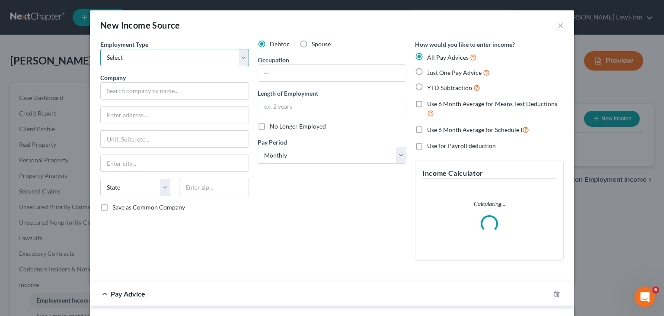
click at [243, 51] on select "Select Full or [DEMOGRAPHIC_DATA] Employment Self Employment" at bounding box center [174, 57] width 149 height 17
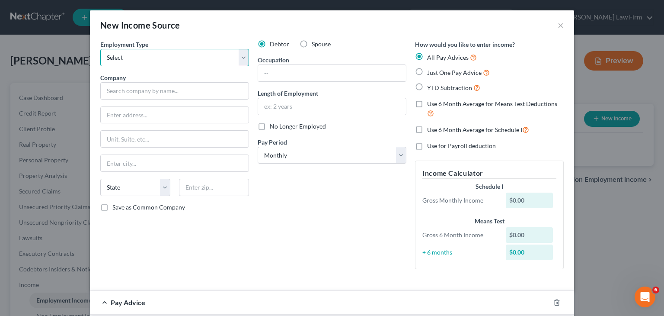
select select "0"
click at [100, 49] on select "Select Full or [DEMOGRAPHIC_DATA] Employment Self Employment" at bounding box center [174, 57] width 149 height 17
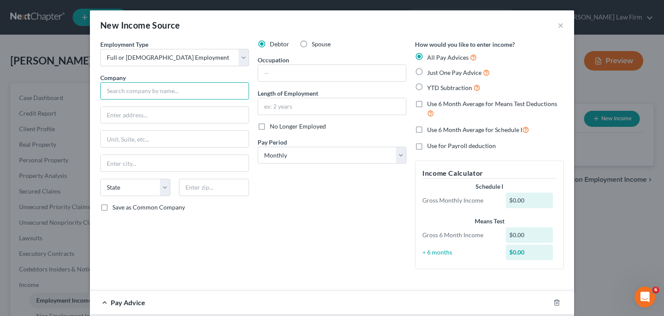
click at [140, 96] on input "text" at bounding box center [174, 90] width 149 height 17
paste input "AVEM STAFFING RESOURCES LLC"
type input "AVEM STAFFING RESOURCES LLC"
click at [122, 117] on input "text" at bounding box center [175, 115] width 148 height 16
paste input "[STREET_ADDRESS]"
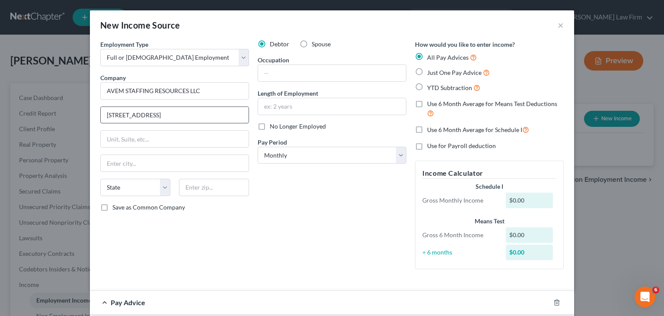
drag, startPoint x: 226, startPoint y: 114, endPoint x: 198, endPoint y: 109, distance: 28.4
click at [198, 109] on input "[STREET_ADDRESS]" at bounding box center [175, 115] width 148 height 16
type input "[STREET_ADDRESS]"
click at [192, 142] on input "text" at bounding box center [175, 139] width 148 height 16
paste input "SUITE 400"
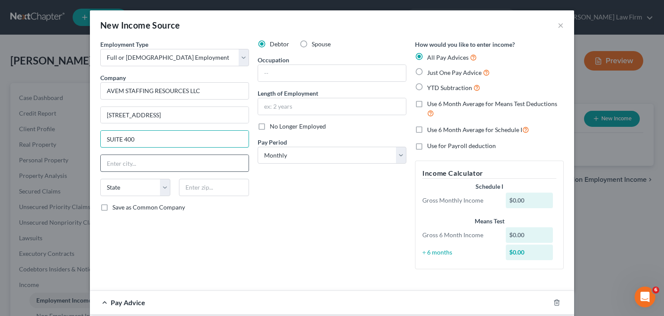
type input "SUITE 400"
click at [176, 166] on input "text" at bounding box center [175, 163] width 148 height 16
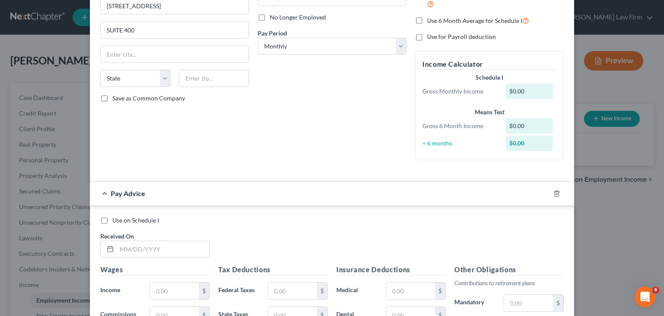
scroll to position [61, 0]
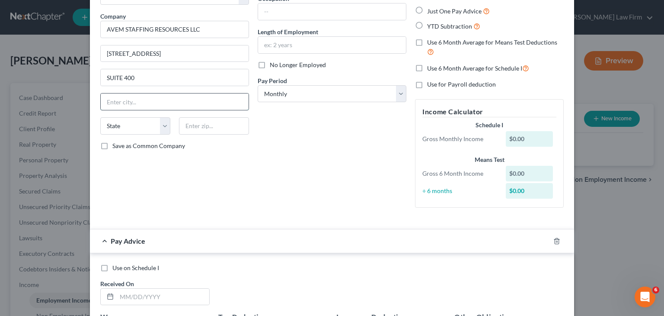
click at [147, 100] on input "text" at bounding box center [175, 101] width 148 height 16
paste input "[US_STATE][GEOGRAPHIC_DATA]"
type input "[US_STATE][GEOGRAPHIC_DATA]"
click at [198, 123] on input "text" at bounding box center [214, 125] width 70 height 17
type input "73134"
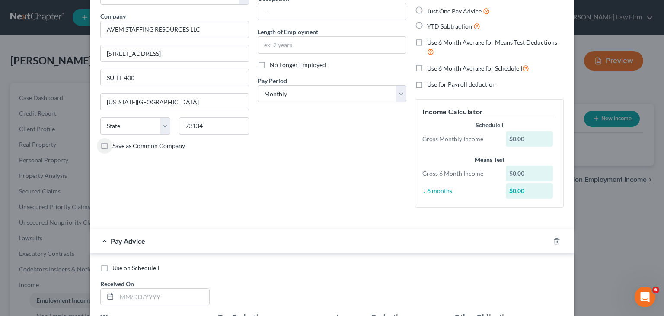
type input "[US_STATE][GEOGRAPHIC_DATA]"
select select "37"
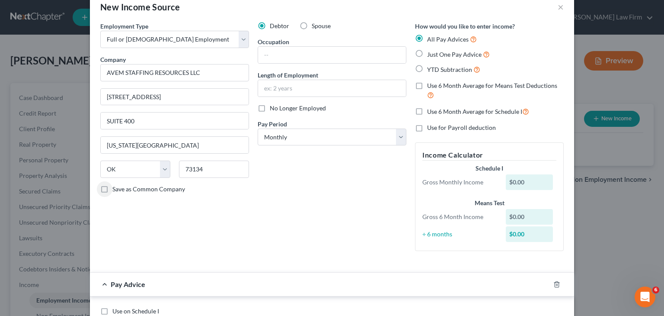
scroll to position [0, 0]
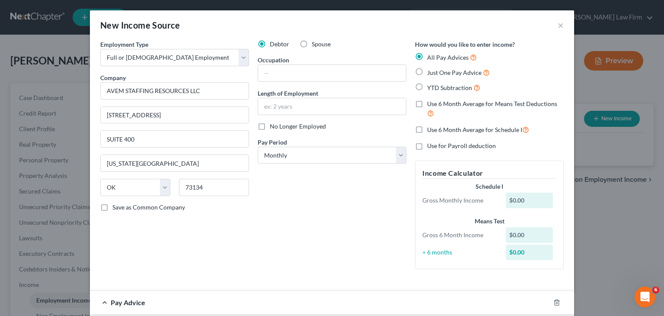
drag, startPoint x: 102, startPoint y: 206, endPoint x: 127, endPoint y: 232, distance: 35.8
click at [112, 207] on label "Save as Common Company" at bounding box center [148, 207] width 73 height 9
click at [116, 207] on input "Save as Common Company" at bounding box center [119, 206] width 6 height 6
checkbox input "true"
click at [427, 88] on label "YTD Subtraction" at bounding box center [453, 88] width 53 height 10
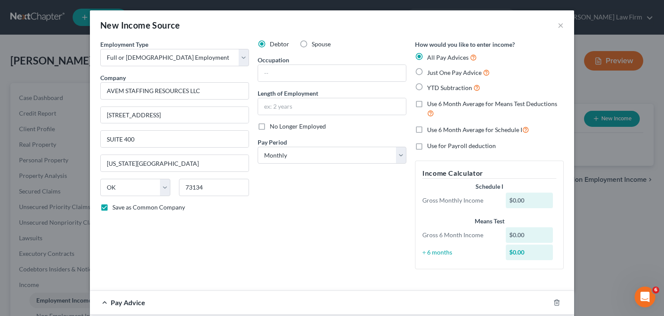
click at [430, 88] on input "YTD Subtraction" at bounding box center [433, 86] width 6 height 6
radio input "true"
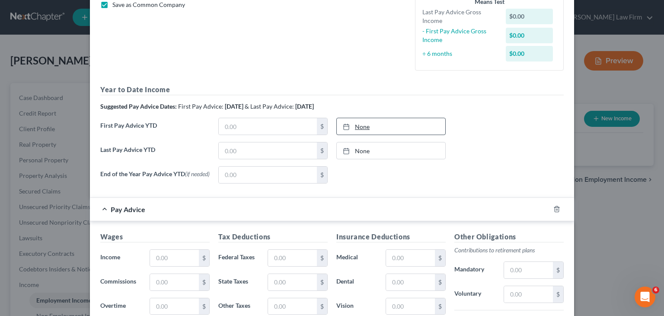
scroll to position [216, 0]
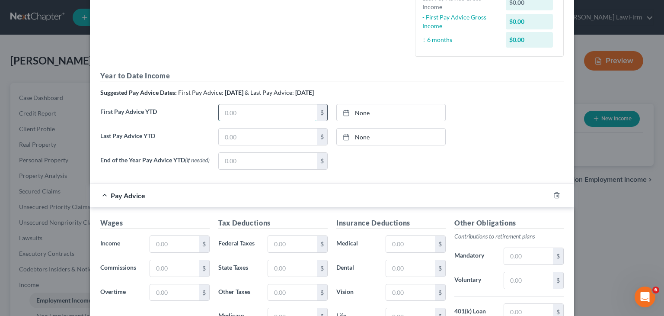
click at [264, 110] on input "text" at bounding box center [268, 112] width 98 height 16
type input "1"
type input "0"
type input "13,737.38"
click at [288, 140] on input "text" at bounding box center [268, 136] width 98 height 16
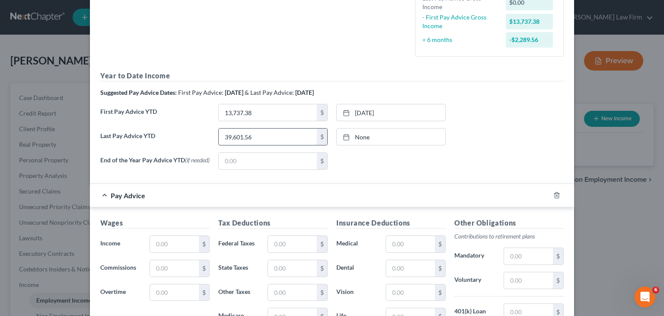
type input "39,601.56"
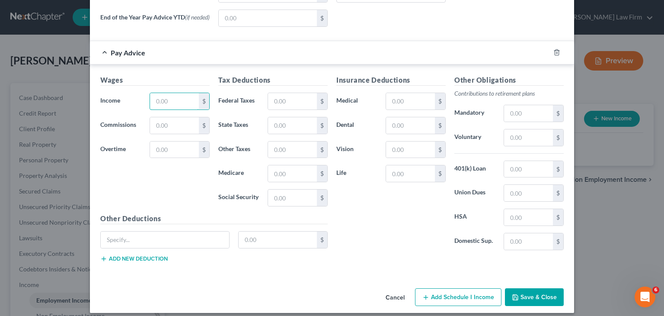
scroll to position [366, 0]
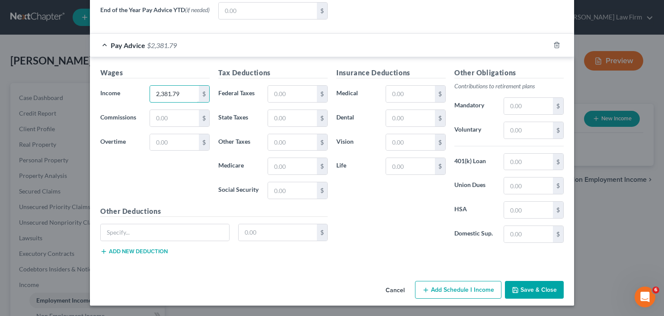
type input "2,381.79"
type input "183.13"
click at [292, 121] on input "90" at bounding box center [292, 118] width 49 height 16
type input "90.00"
type input "3"
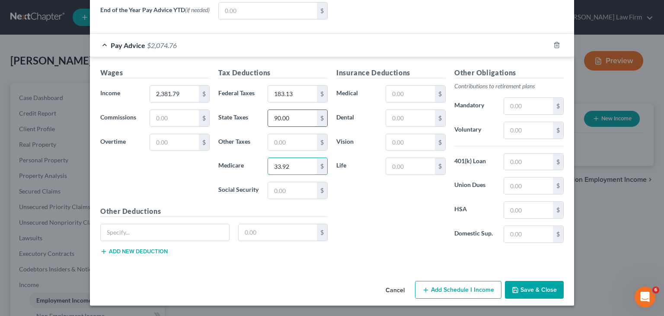
type input "33.92"
type input "145.06"
click at [416, 92] on input "text" at bounding box center [410, 94] width 49 height 16
click at [393, 94] on input "text" at bounding box center [410, 94] width 49 height 16
type input "39.61"
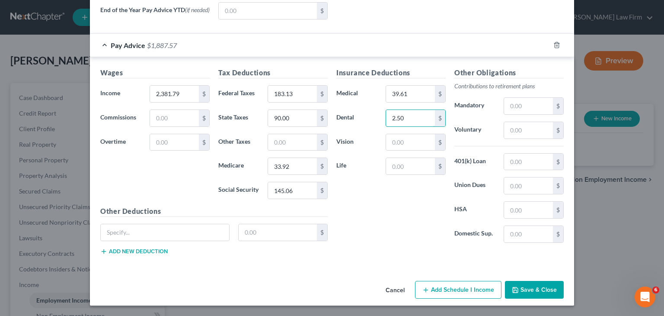
type input "2.50"
type input "68.89"
click at [551, 293] on button "Save & Close" at bounding box center [534, 290] width 59 height 18
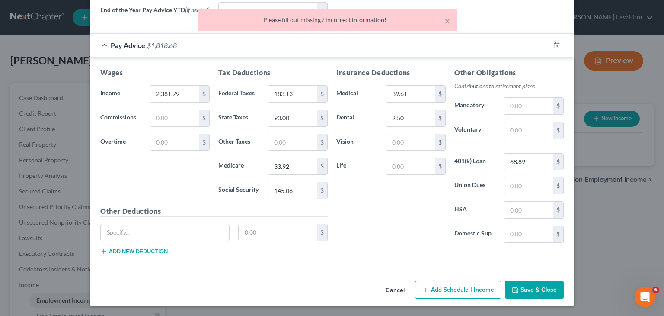
click at [378, 245] on div "Insurance Deductions Medical 39.61 $ Dental 2.50 $ Vision $ Life $" at bounding box center [391, 158] width 118 height 182
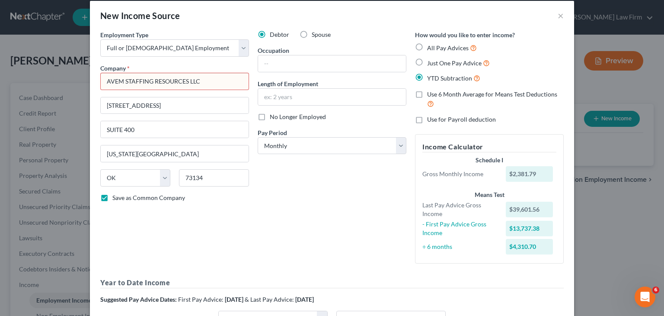
scroll to position [0, 0]
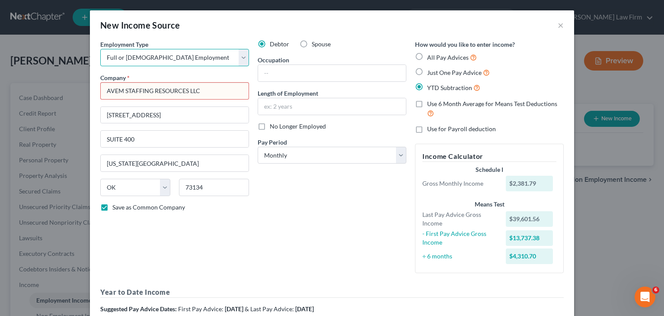
click at [218, 51] on select "Select Full or [DEMOGRAPHIC_DATA] Employment Self Employment" at bounding box center [174, 57] width 149 height 17
click at [100, 49] on select "Select Full or [DEMOGRAPHIC_DATA] Employment Self Employment" at bounding box center [174, 57] width 149 height 17
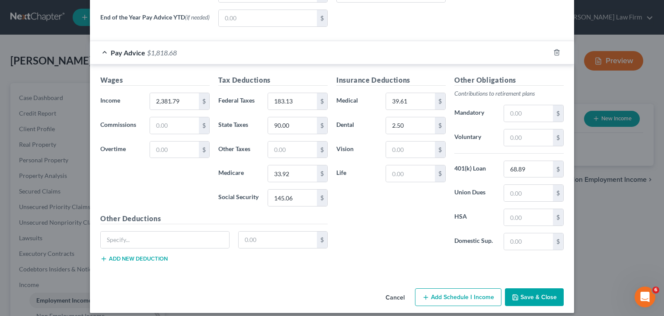
scroll to position [366, 0]
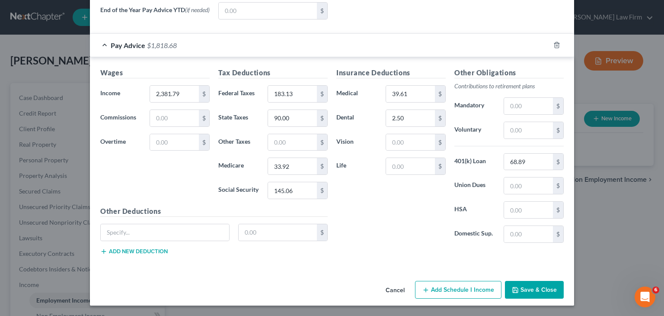
click at [540, 288] on button "Save & Close" at bounding box center [534, 290] width 59 height 18
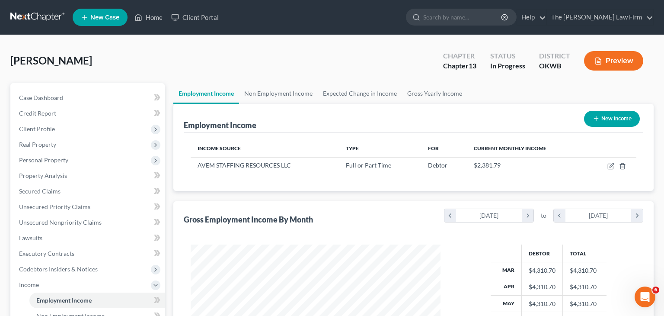
scroll to position [432062, 431949]
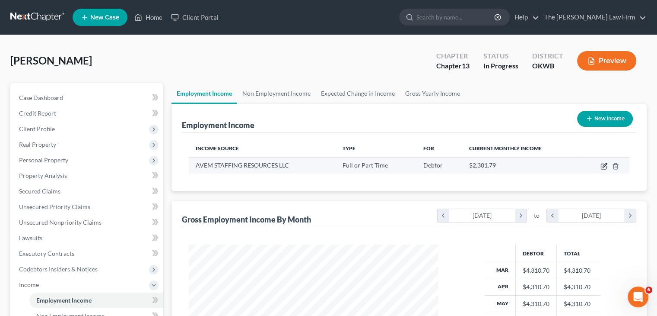
click at [604, 167] on icon "button" at bounding box center [604, 166] width 7 height 7
select select "0"
select select "37"
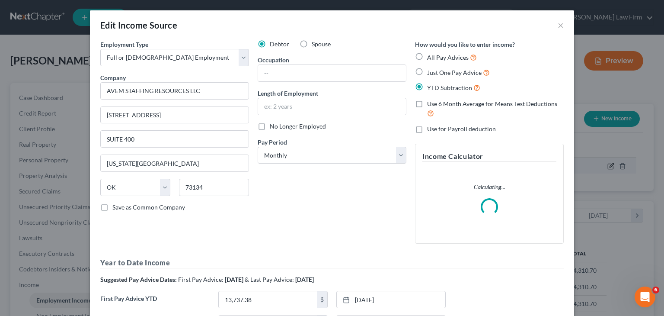
scroll to position [154, 270]
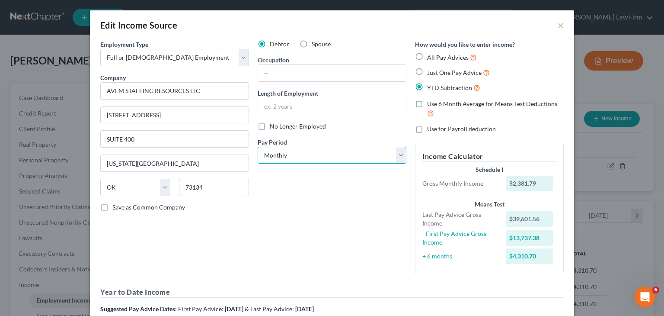
click at [397, 156] on select "Select Monthly Twice Monthly Every Other Week Weekly" at bounding box center [332, 155] width 149 height 17
select select "2"
click at [258, 147] on select "Select Monthly Twice Monthly Every Other Week Weekly" at bounding box center [332, 155] width 149 height 17
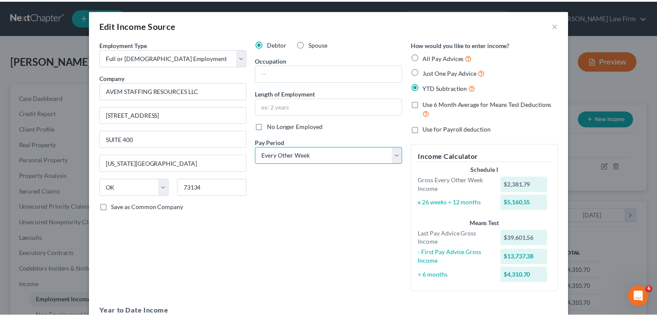
scroll to position [175, 0]
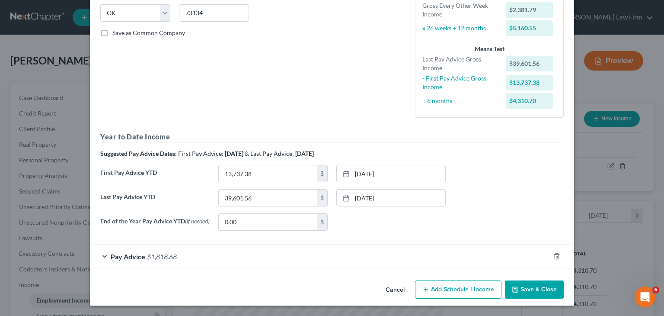
click at [545, 288] on button "Save & Close" at bounding box center [534, 289] width 59 height 18
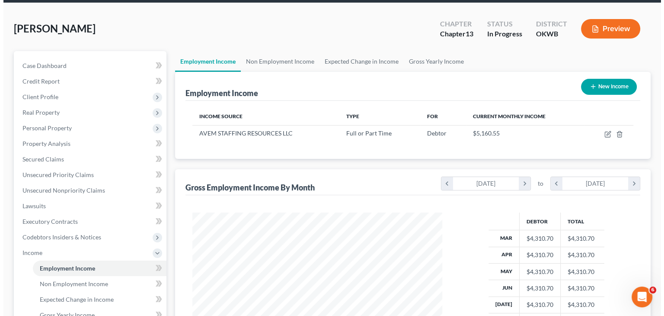
scroll to position [5, 0]
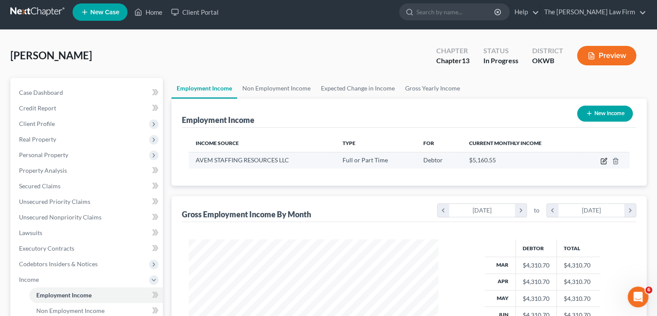
click at [602, 162] on icon "button" at bounding box center [603, 161] width 5 height 5
select select "0"
select select "37"
select select "2"
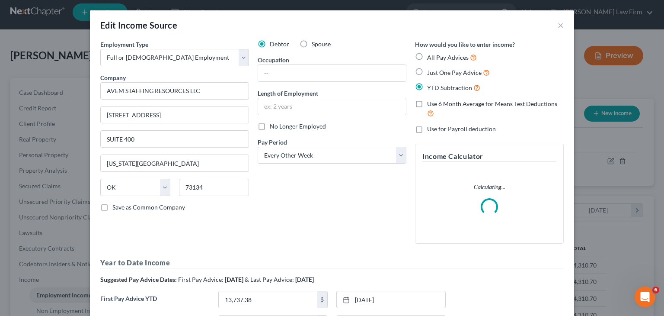
scroll to position [154, 270]
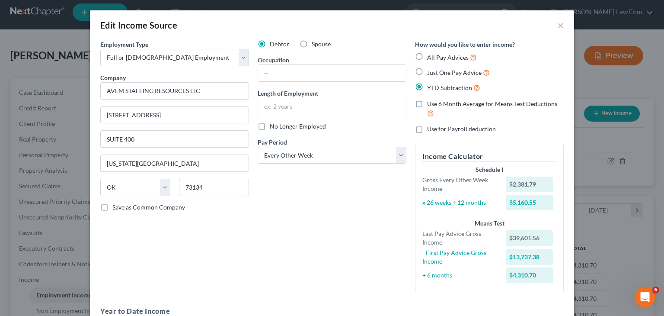
click at [427, 57] on label "All Pay Advices" at bounding box center [452, 57] width 50 height 10
click at [430, 57] on input "All Pay Advices" at bounding box center [433, 55] width 6 height 6
radio input "true"
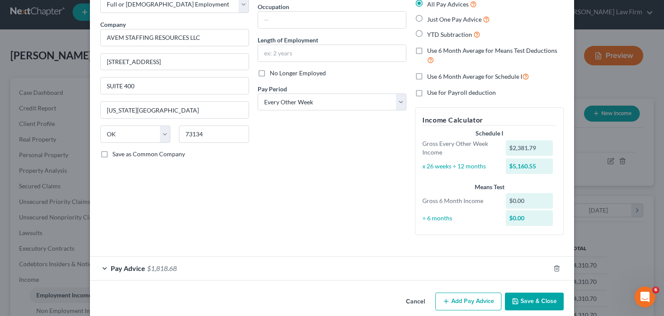
scroll to position [64, 0]
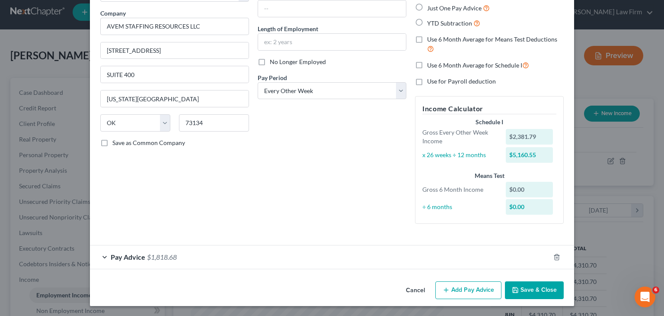
click at [99, 255] on div "Pay Advice $1,818.68" at bounding box center [320, 256] width 460 height 23
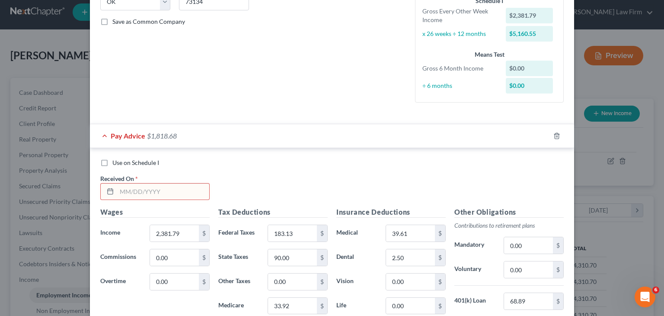
scroll to position [237, 0]
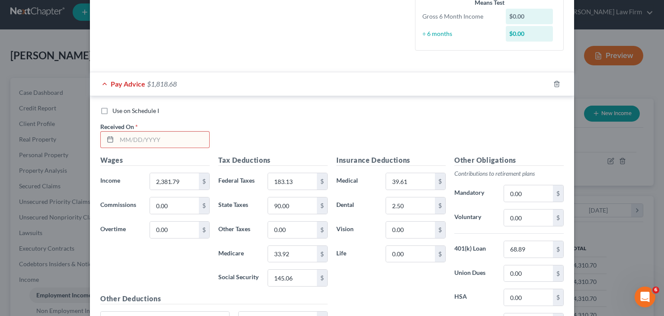
click at [143, 137] on input "text" at bounding box center [163, 139] width 92 height 16
click at [117, 139] on input "text" at bounding box center [163, 139] width 92 height 16
click at [108, 139] on icon at bounding box center [110, 139] width 7 height 7
click at [107, 140] on icon at bounding box center [110, 139] width 7 height 7
click at [117, 140] on input "text" at bounding box center [163, 139] width 92 height 16
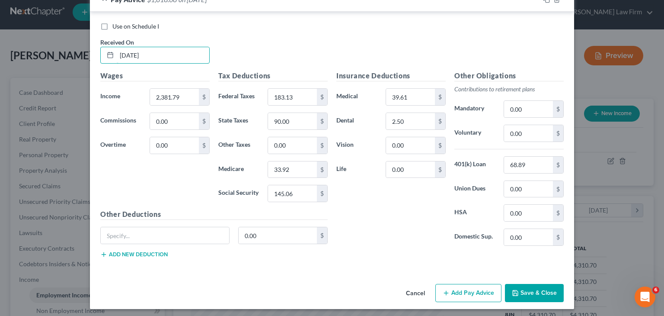
scroll to position [323, 0]
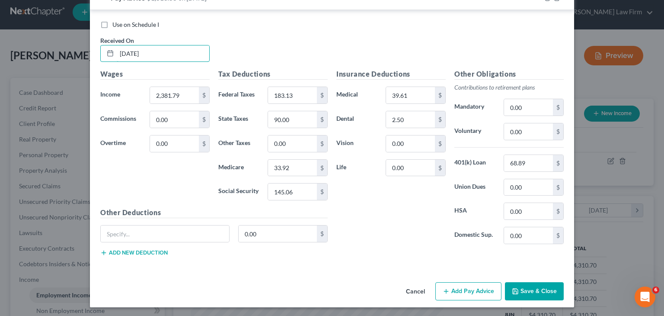
type input "[DATE]"
click at [447, 286] on button "Add Pay Advice" at bounding box center [468, 291] width 66 height 18
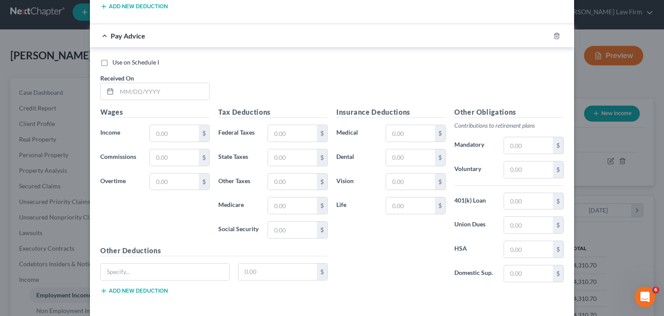
scroll to position [583, 0]
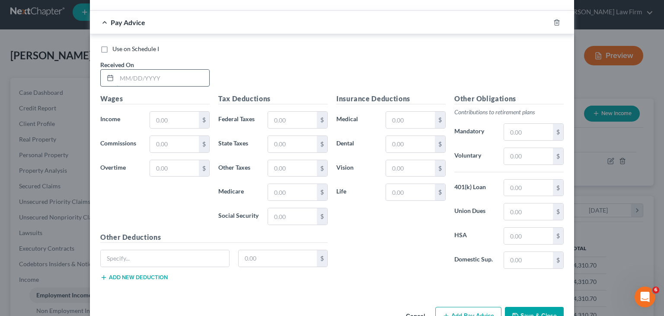
click at [159, 78] on input "text" at bounding box center [163, 78] width 92 height 16
type input "[DATE]"
type input "2,517.83"
type input "202.89"
type input "97.00"
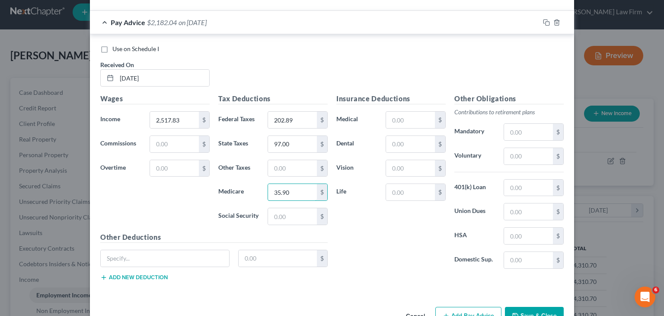
type input "35.90"
type input "153.49"
click at [402, 112] on input "text" at bounding box center [410, 120] width 49 height 16
type input "39.61"
type input "2.50"
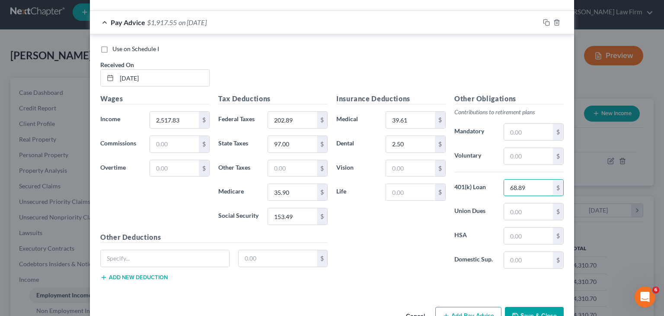
type input "68.89"
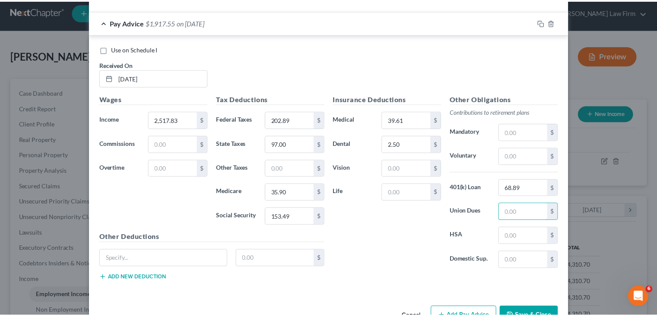
scroll to position [606, 0]
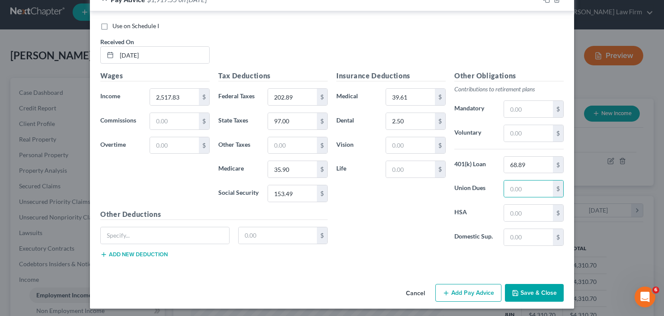
click at [529, 290] on button "Save & Close" at bounding box center [534, 293] width 59 height 18
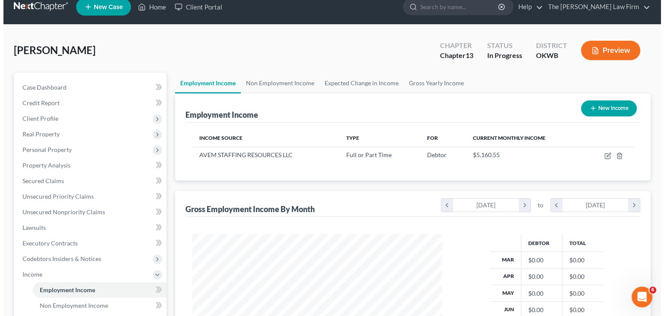
scroll to position [5, 0]
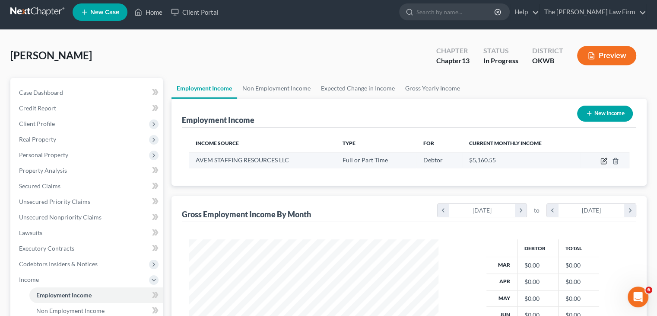
click at [605, 161] on icon "button" at bounding box center [604, 160] width 7 height 7
select select "0"
select select "37"
select select "2"
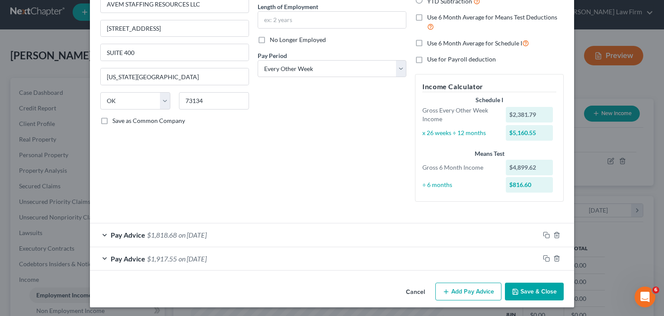
scroll to position [88, 0]
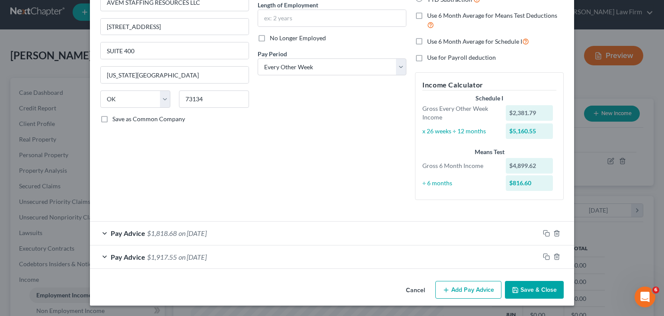
click at [449, 287] on button "Add Pay Advice" at bounding box center [468, 290] width 66 height 18
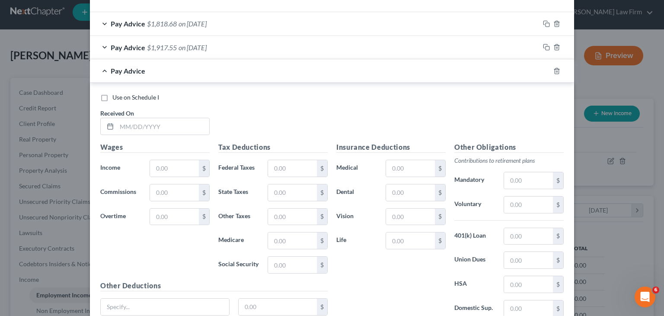
scroll to position [304, 0]
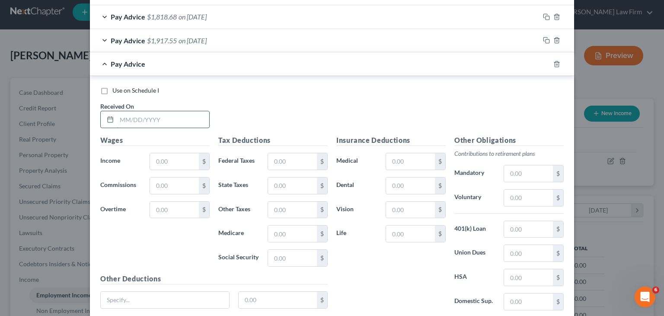
click at [117, 119] on input "text" at bounding box center [163, 119] width 92 height 16
type input "[DATE]"
type input "2,499.03"
type input "198.75"
type input "96.00"
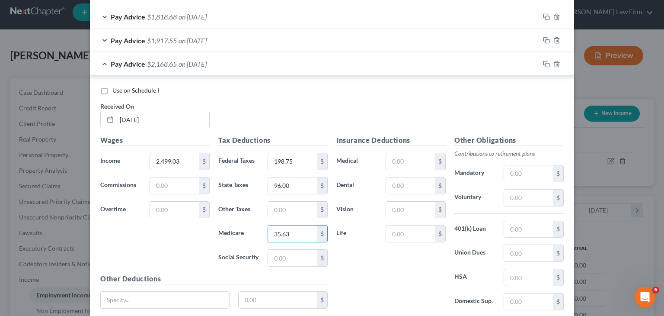
type input "35.63"
type input "152.33"
click at [404, 163] on input "text" at bounding box center [410, 161] width 49 height 16
type input "39.61"
type input "2.50"
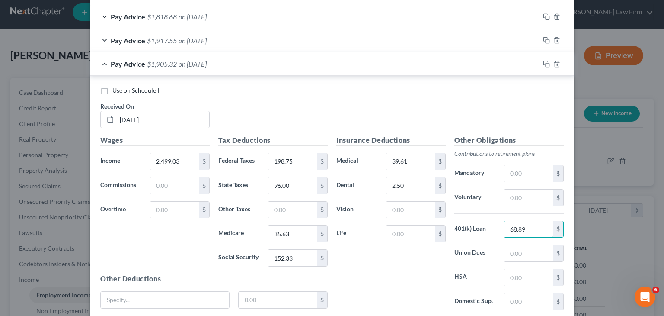
type input "68.89"
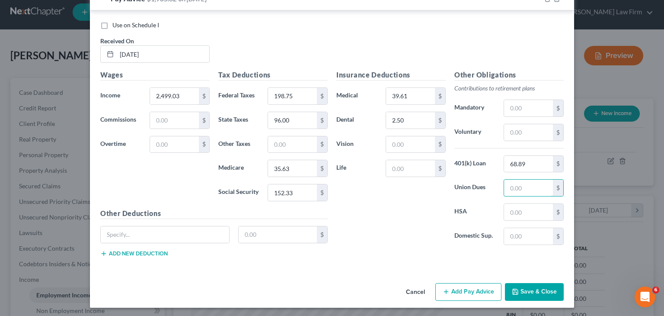
scroll to position [370, 0]
click at [452, 291] on button "Add Pay Advice" at bounding box center [468, 291] width 66 height 18
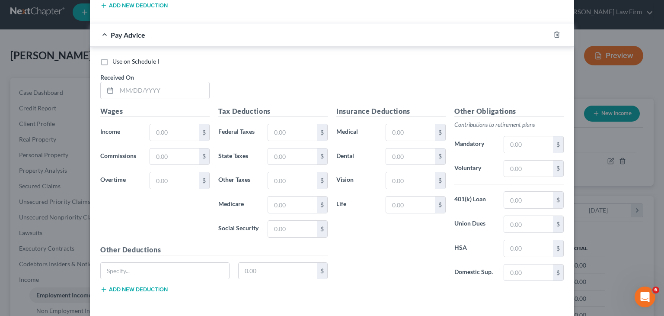
scroll to position [629, 0]
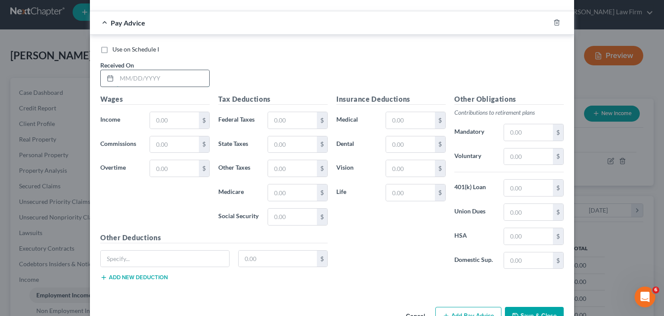
click at [119, 75] on input "text" at bounding box center [163, 78] width 92 height 16
type input "[DATE]"
type input "2,240.92"
type input "166.22"
type input "84.00"
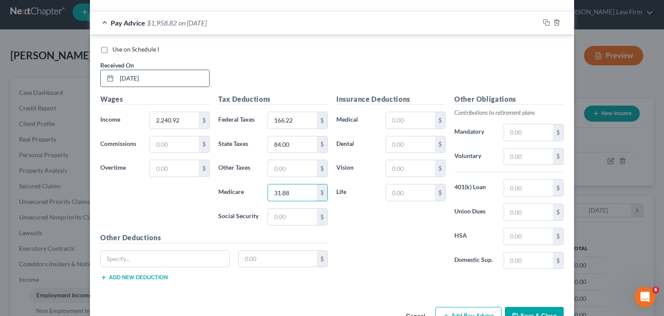
type input "31.88"
type input "136.33"
click at [394, 121] on input "text" at bounding box center [410, 120] width 49 height 16
type input "39.61"
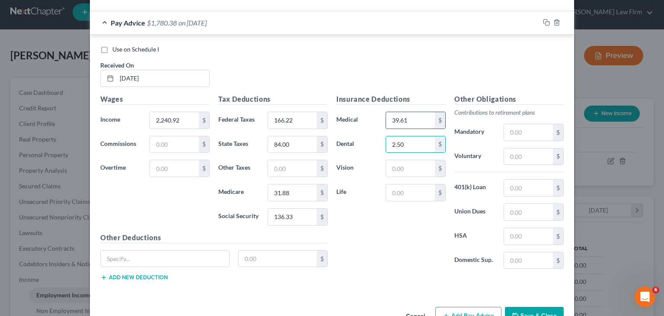
type input "2.50"
type input "68.89"
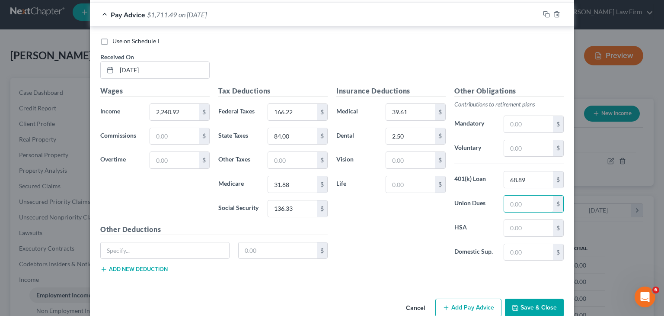
scroll to position [652, 0]
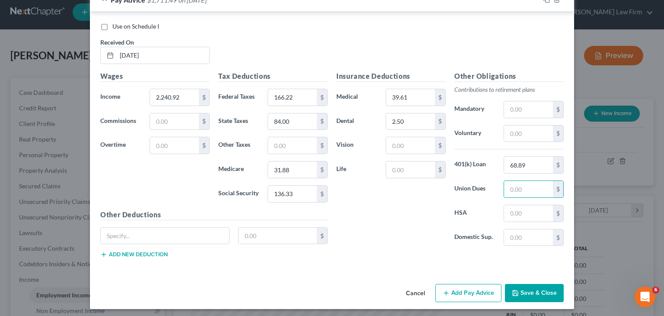
click at [453, 287] on button "Add Pay Advice" at bounding box center [468, 293] width 66 height 18
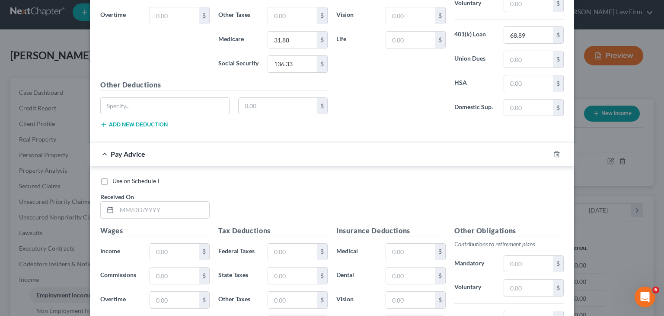
scroll to position [825, 0]
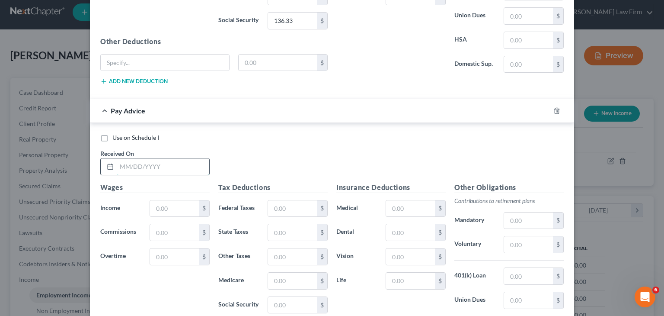
click at [117, 162] on input "text" at bounding box center [163, 166] width 92 height 16
type input "[DATE]"
type input "2,212.85"
type input "162.86"
type input "82.00"
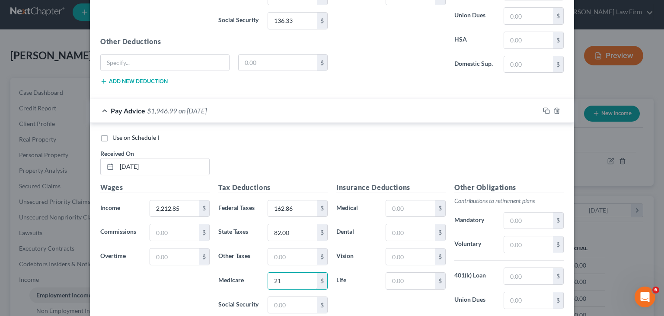
type input "2"
type input "31.47"
type input "134.58"
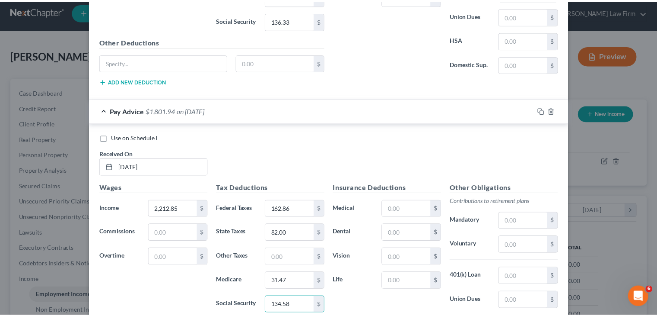
scroll to position [935, 0]
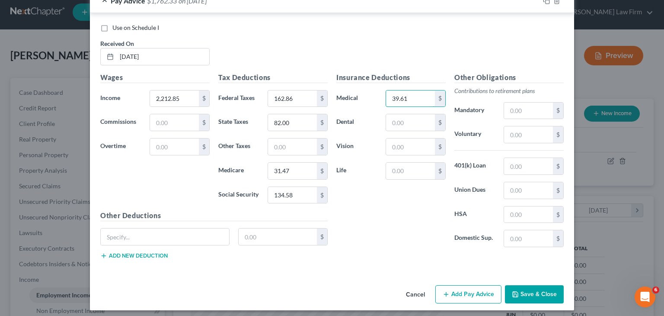
type input "39.61"
type input "2.50"
type input "68.89"
drag, startPoint x: 521, startPoint y: 287, endPoint x: 504, endPoint y: 290, distance: 18.0
click at [522, 287] on button "Save & Close" at bounding box center [534, 294] width 59 height 18
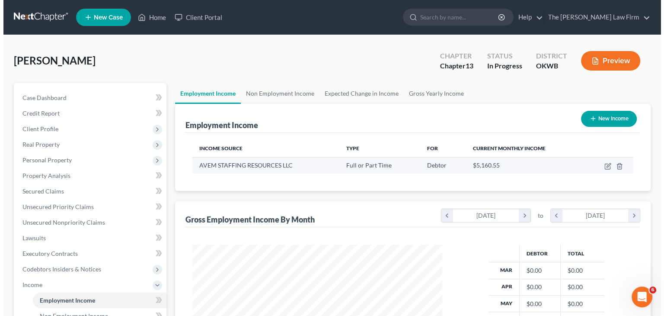
scroll to position [0, 0]
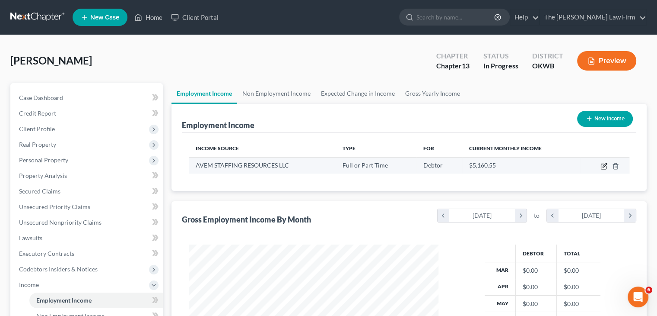
click at [603, 166] on icon "button" at bounding box center [605, 165] width 4 height 4
select select "0"
select select "37"
select select "2"
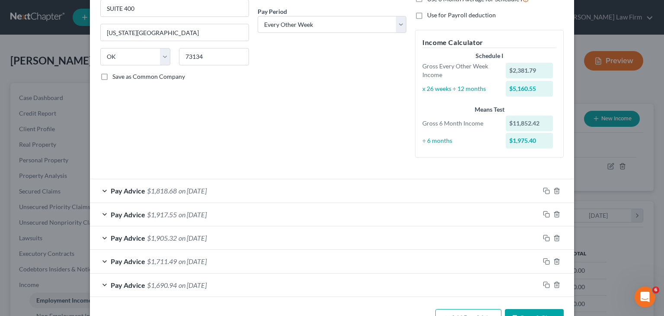
scroll to position [158, 0]
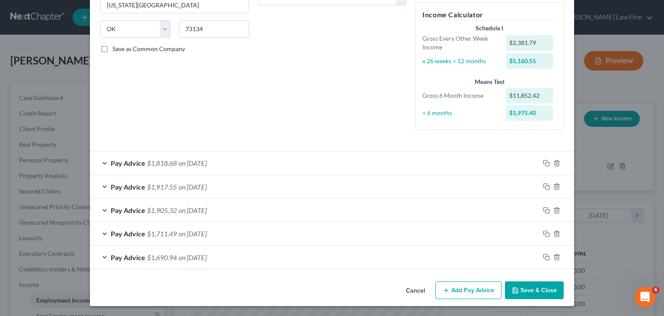
click at [464, 292] on button "Add Pay Advice" at bounding box center [468, 290] width 66 height 18
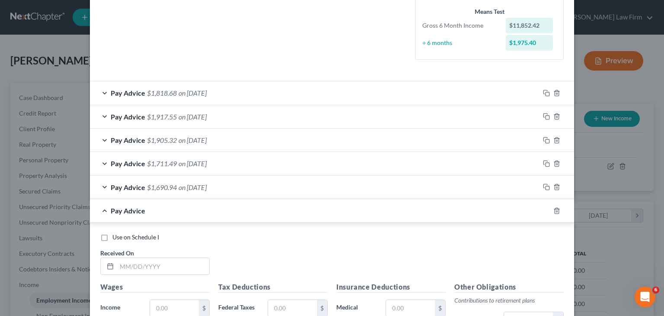
scroll to position [331, 0]
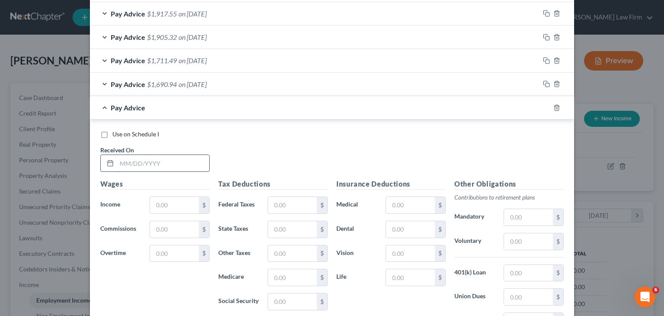
click at [123, 162] on input "text" at bounding box center [163, 163] width 92 height 16
type input "[DATE]"
type input "2,468.06"
type input "193.48"
type input "95.00"
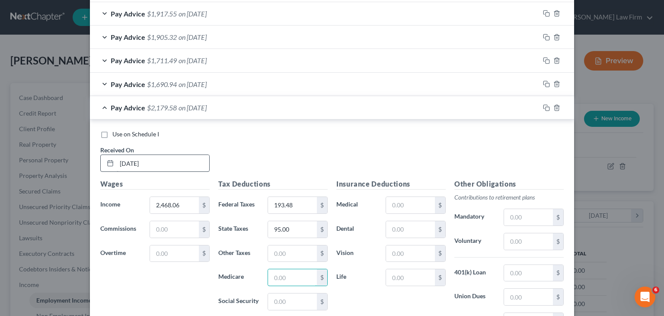
type input "5"
type input "0"
type input "3"
type input "35.18"
type input "1"
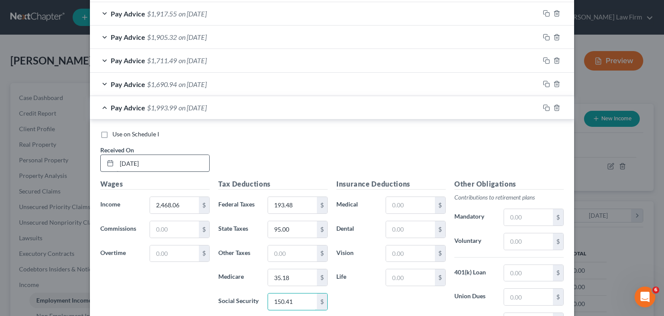
type input "150.41"
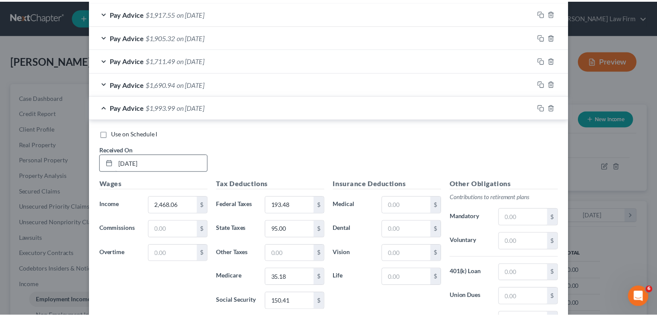
scroll to position [440, 0]
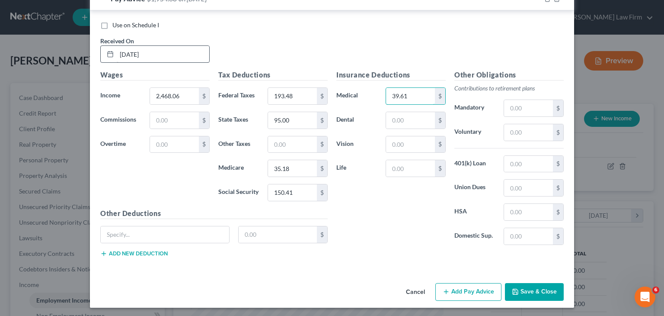
type input "39.61"
type input "2.50"
type input "68.89"
drag, startPoint x: 523, startPoint y: 293, endPoint x: 497, endPoint y: 289, distance: 26.2
click at [523, 293] on button "Save & Close" at bounding box center [534, 292] width 59 height 18
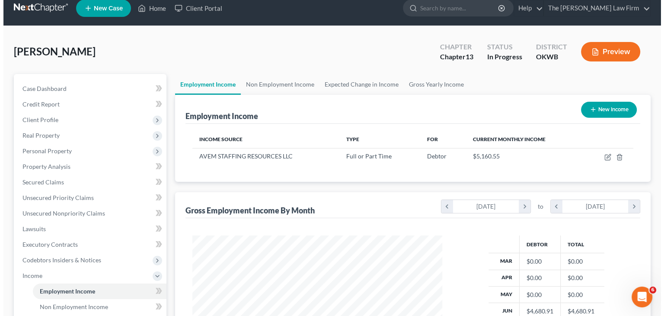
scroll to position [0, 0]
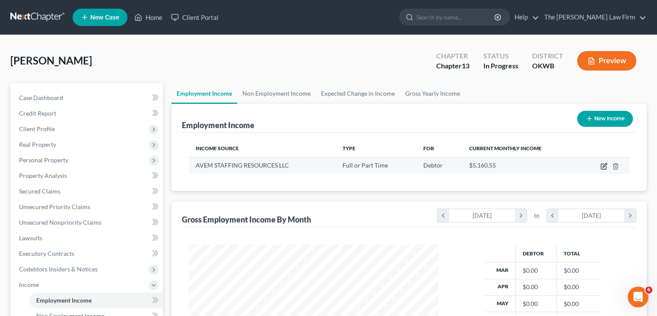
click at [602, 163] on icon "button" at bounding box center [604, 166] width 7 height 7
select select "0"
select select "37"
select select "2"
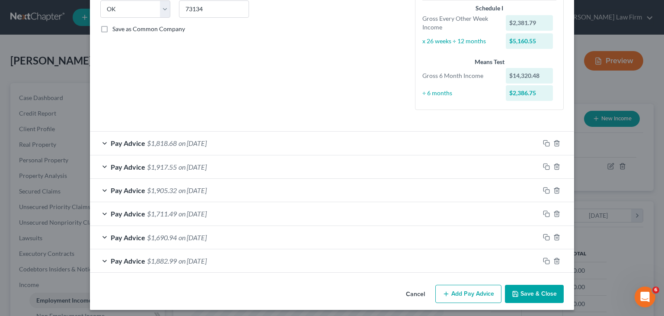
scroll to position [182, 0]
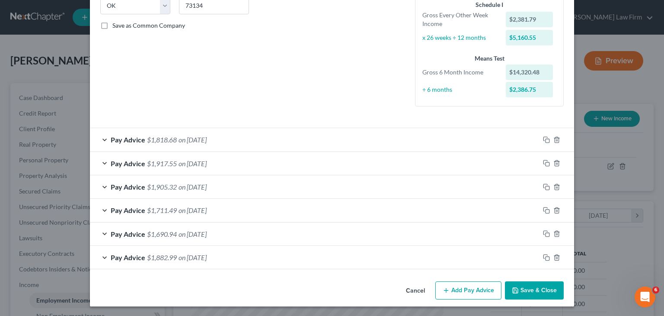
click at [464, 292] on button "Add Pay Advice" at bounding box center [468, 290] width 66 height 18
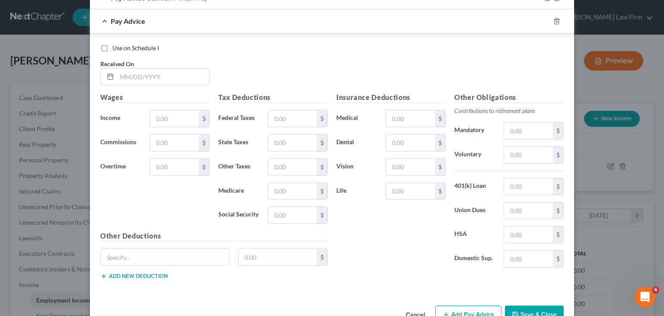
scroll to position [398, 0]
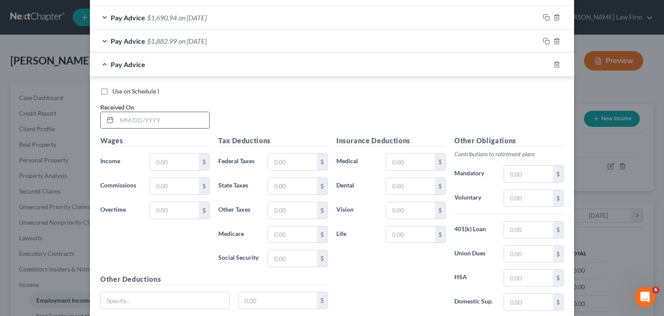
drag, startPoint x: 123, startPoint y: 119, endPoint x: 132, endPoint y: 124, distance: 10.7
click at [123, 119] on input "text" at bounding box center [163, 120] width 92 height 16
type input "[DATE]"
type input "2,176.08"
type input "163.50"
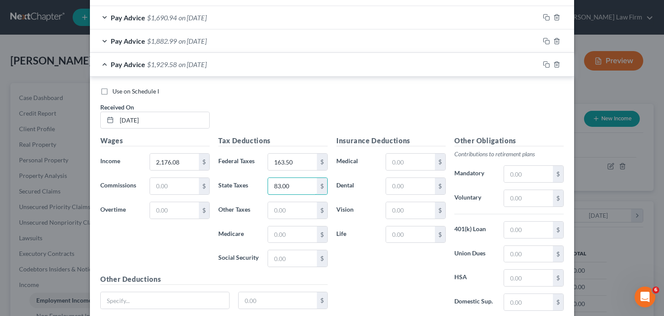
type input "83.00"
type input "31.55"
type input "134.92"
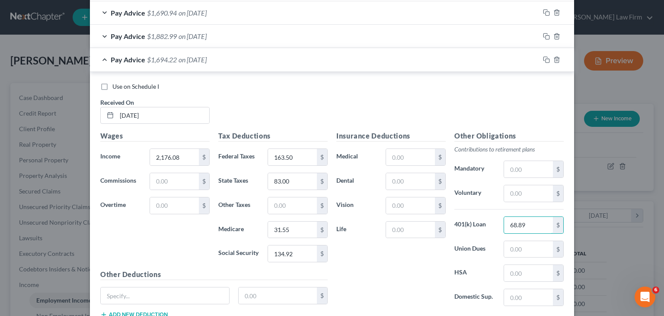
type input "68.89"
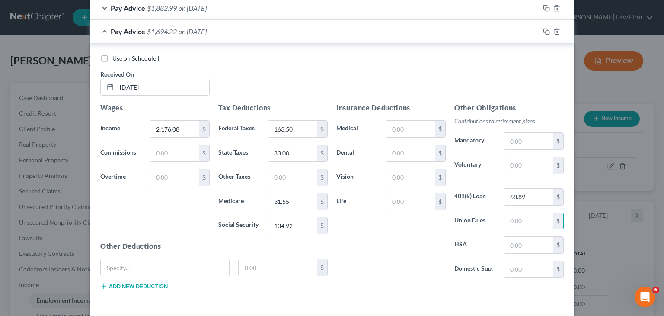
scroll to position [463, 0]
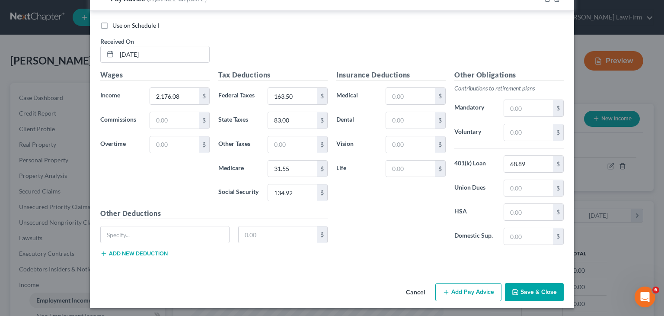
click at [452, 291] on button "Add Pay Advice" at bounding box center [468, 292] width 66 height 18
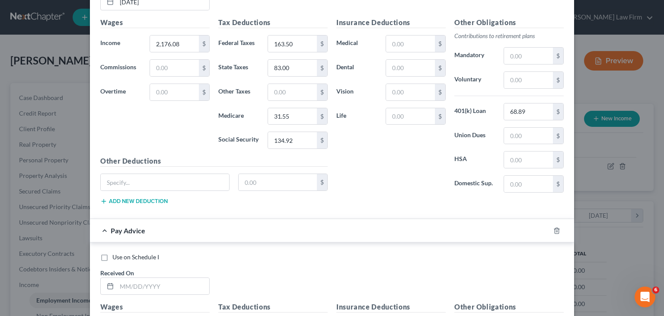
scroll to position [593, 0]
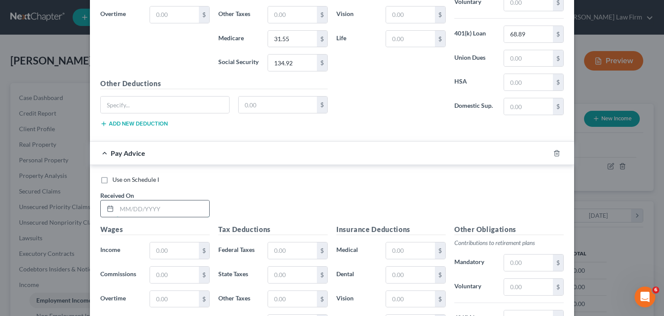
click at [117, 208] on input "text" at bounding box center [163, 208] width 92 height 16
type input "[DATE]"
type input "2,359.67"
type input "180.47"
type input "89.00"
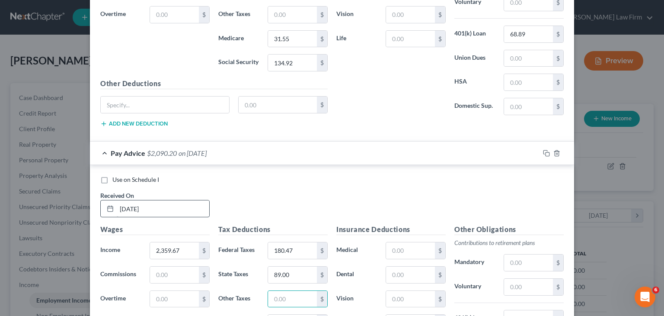
scroll to position [605, 0]
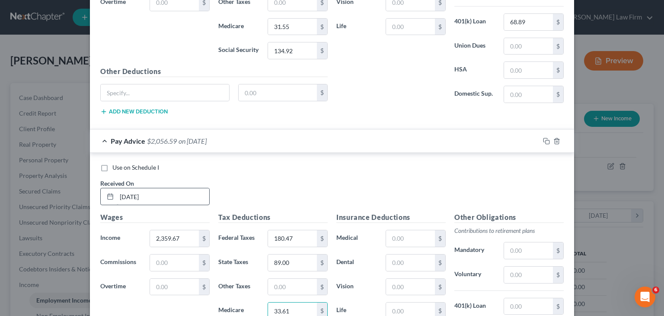
type input "33.61"
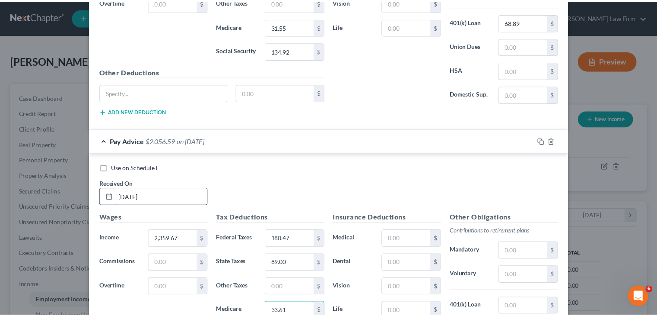
scroll to position [746, 0]
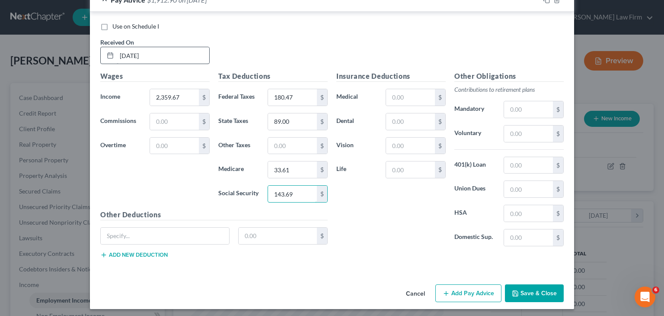
type input "143.69"
type input "39.61"
type input "2.50"
type input "68.89"
drag, startPoint x: 518, startPoint y: 287, endPoint x: 493, endPoint y: 291, distance: 25.9
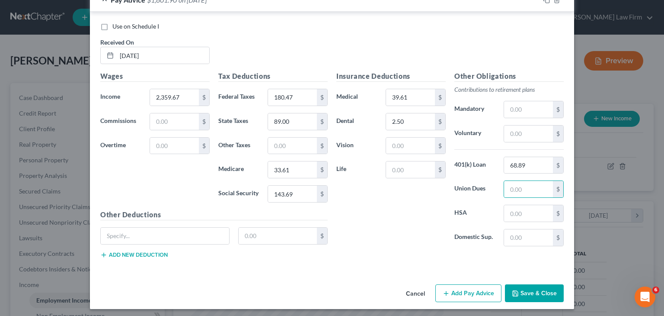
click at [518, 287] on button "Save & Close" at bounding box center [534, 293] width 59 height 18
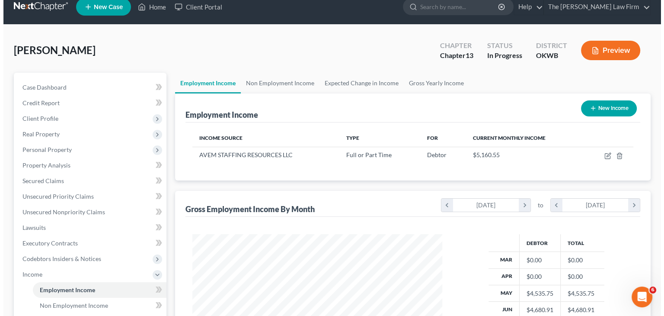
scroll to position [0, 0]
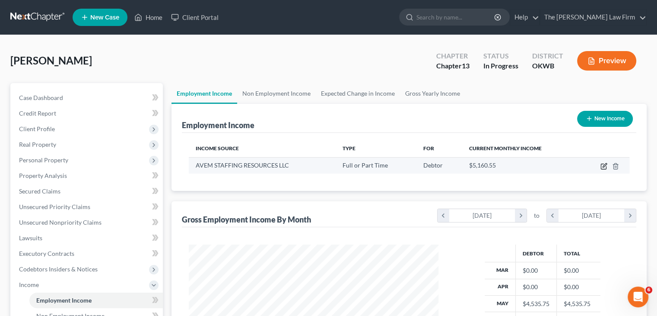
click at [603, 165] on icon "button" at bounding box center [604, 166] width 7 height 7
select select "0"
select select "37"
select select "2"
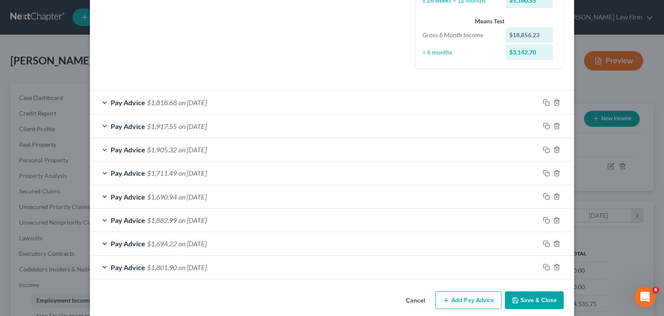
scroll to position [228, 0]
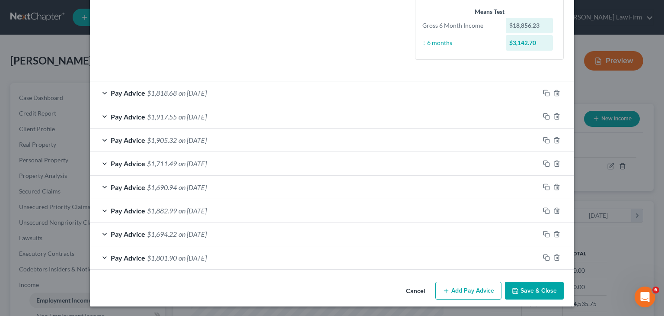
click at [469, 293] on button "Add Pay Advice" at bounding box center [468, 290] width 66 height 18
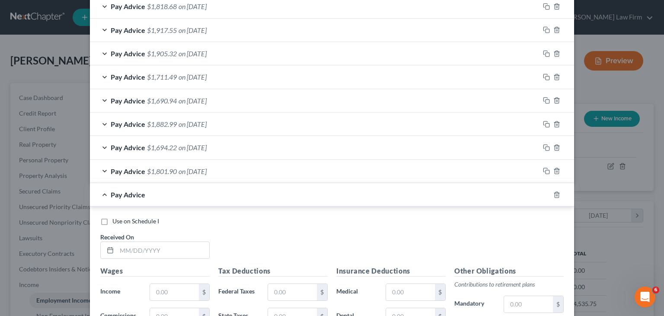
scroll to position [401, 0]
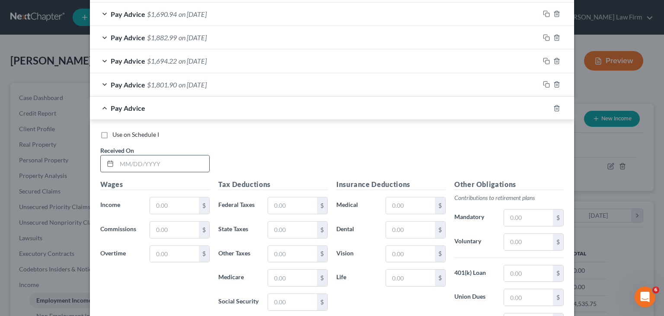
click at [109, 163] on line at bounding box center [110, 163] width 5 height 0
click at [119, 165] on input "text" at bounding box center [163, 163] width 92 height 16
type input "[DATE]"
type input "2,365.06"
type input "181.12"
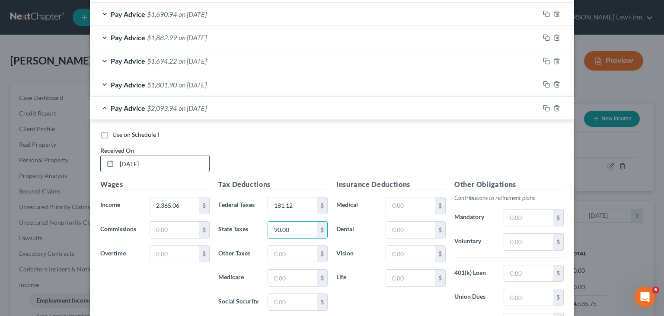
type input "90.00"
type input "33.68"
type input "144.02"
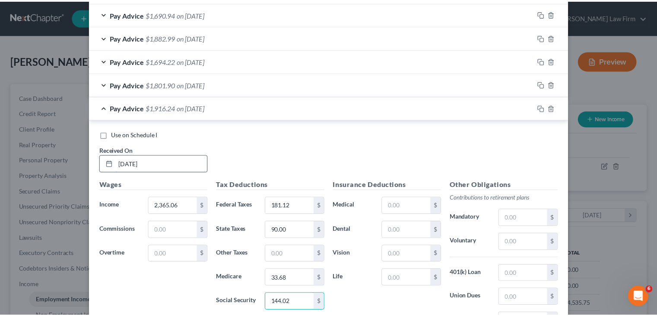
scroll to position [510, 0]
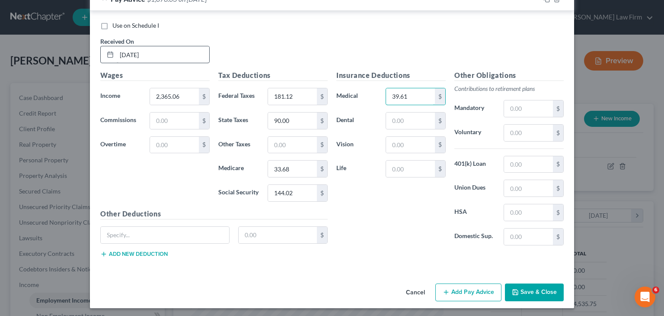
type input "39.61"
type input "2.50"
type input "68.89"
click at [521, 289] on button "Save & Close" at bounding box center [534, 292] width 59 height 18
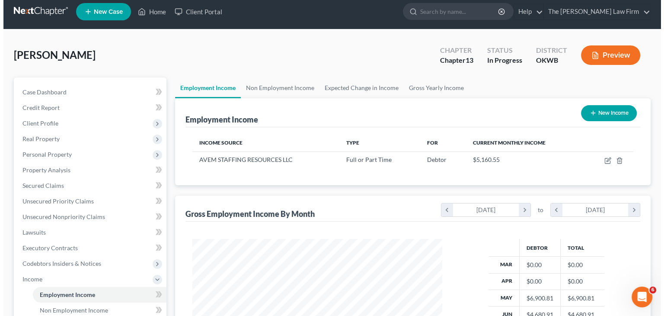
scroll to position [0, 0]
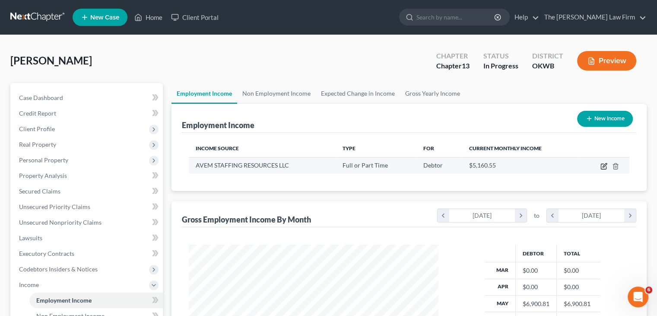
click at [601, 164] on icon "button" at bounding box center [604, 166] width 7 height 7
select select "0"
select select "37"
select select "2"
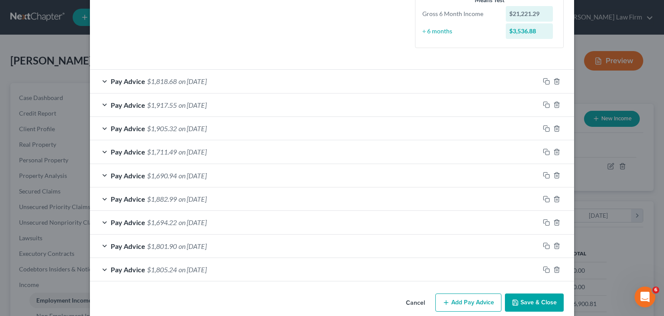
scroll to position [252, 0]
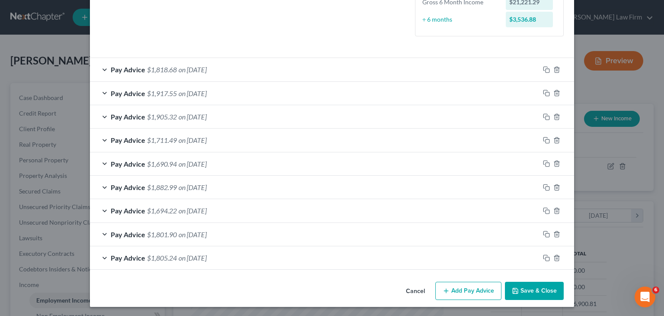
click at [467, 286] on button "Add Pay Advice" at bounding box center [468, 290] width 66 height 18
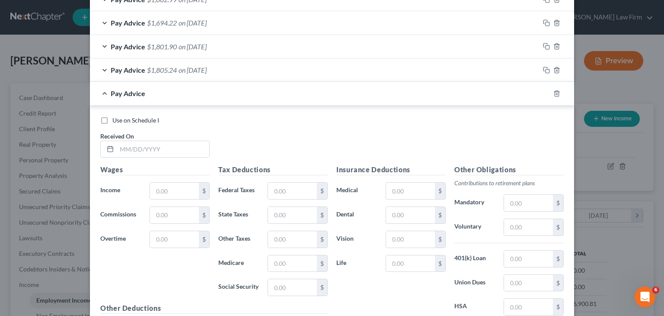
scroll to position [468, 0]
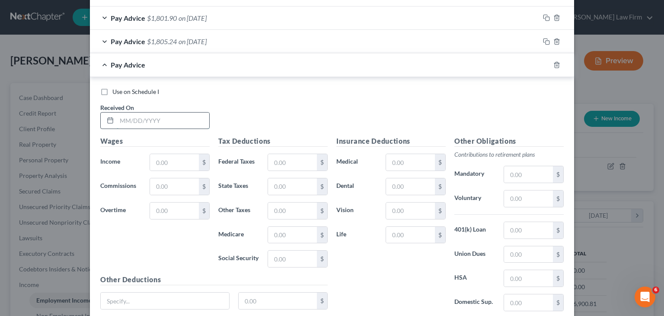
drag, startPoint x: 120, startPoint y: 116, endPoint x: 175, endPoint y: 118, distance: 54.9
click at [119, 116] on input "text" at bounding box center [163, 120] width 92 height 16
type input "[DATE]"
type input "2,418.98"
type input "187.59"
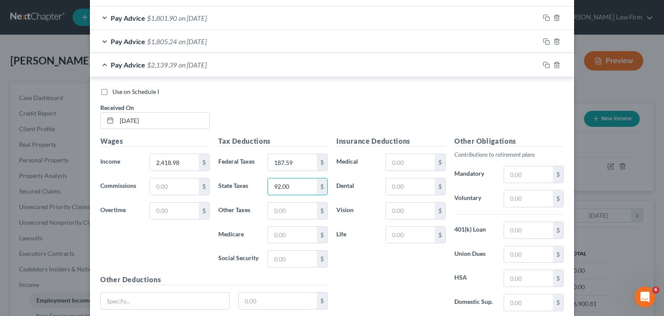
type input "92.00"
type input "34.47"
type input "147.37"
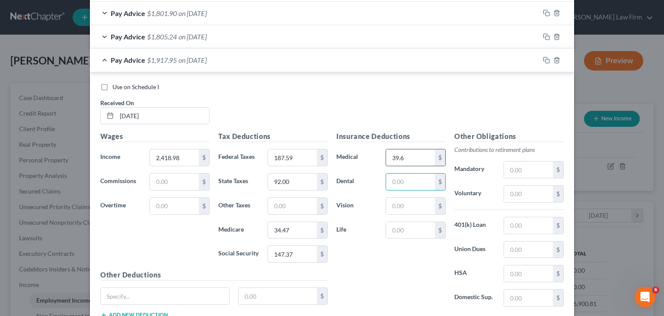
click at [411, 155] on input "39.6" at bounding box center [410, 157] width 49 height 16
type input "39.61"
type input "2.50"
type input "68.89"
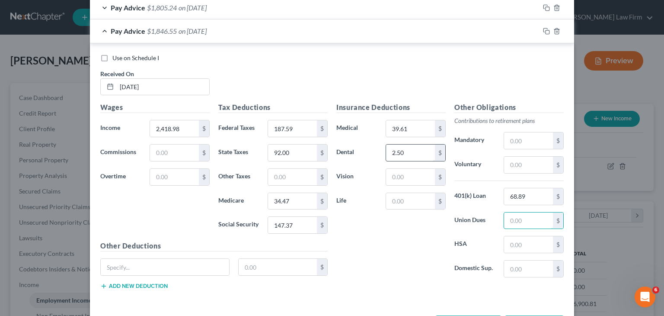
scroll to position [534, 0]
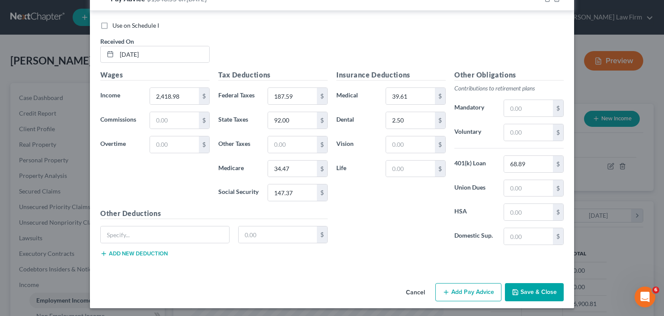
click at [472, 291] on button "Add Pay Advice" at bounding box center [468, 292] width 66 height 18
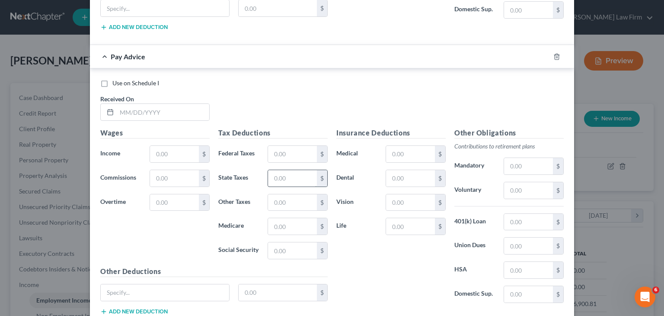
scroll to position [793, 0]
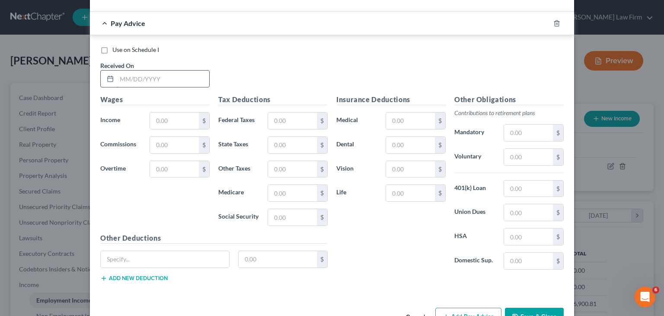
click at [120, 74] on input "text" at bounding box center [163, 78] width 92 height 16
type input "[DATE]"
type input "2,223.91"
type input "164.18"
type input "83.00"
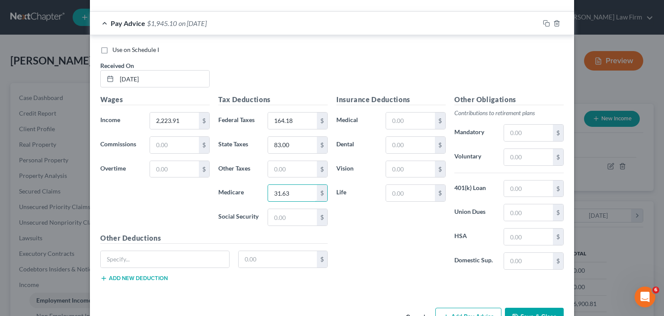
type input "31.63"
type input "135.27"
type input "39.61"
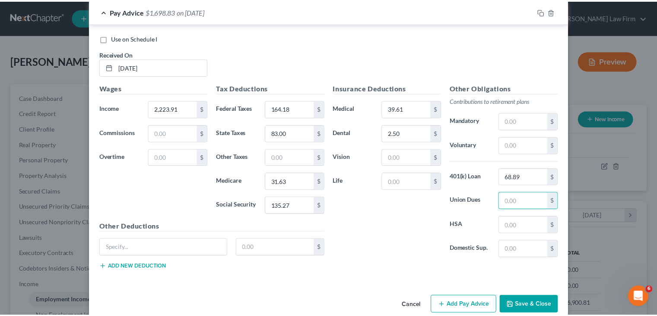
scroll to position [816, 0]
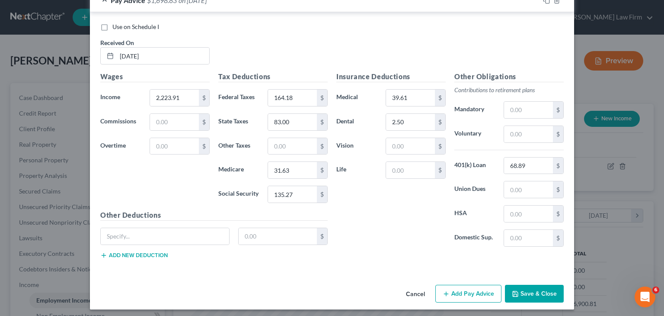
drag, startPoint x: 520, startPoint y: 293, endPoint x: 446, endPoint y: 249, distance: 86.0
click at [520, 293] on button "Save & Close" at bounding box center [534, 293] width 59 height 18
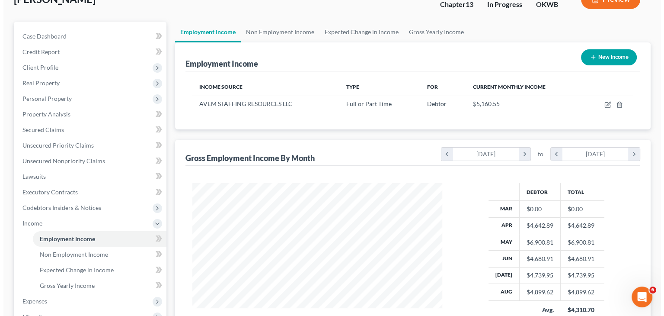
scroll to position [43, 0]
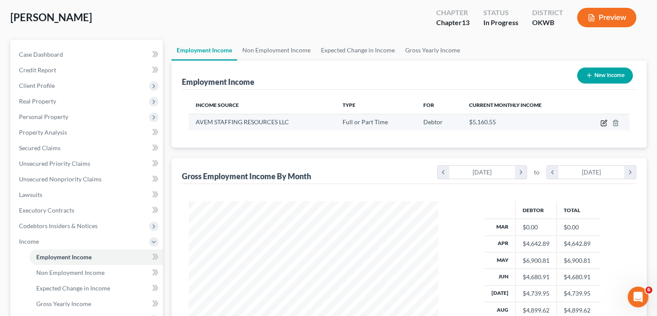
click at [606, 121] on icon "button" at bounding box center [604, 122] width 7 height 7
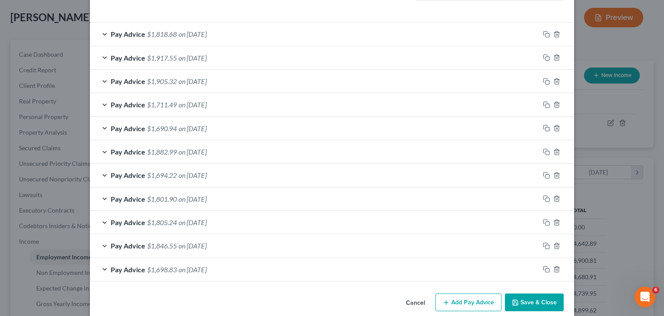
scroll to position [299, 0]
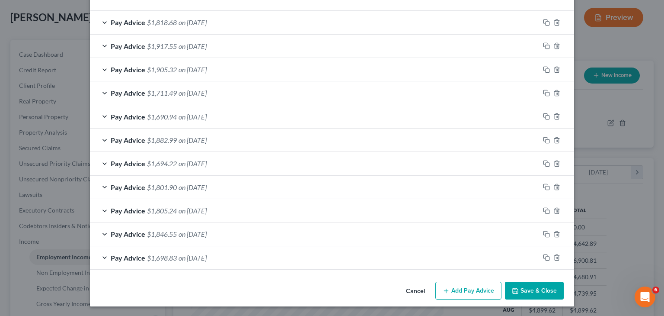
click at [461, 289] on button "Add Pay Advice" at bounding box center [468, 290] width 66 height 18
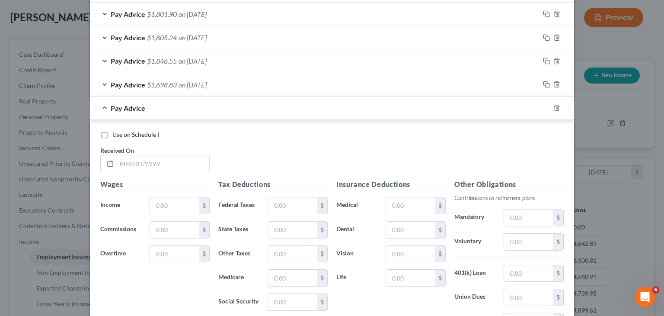
scroll to position [515, 0]
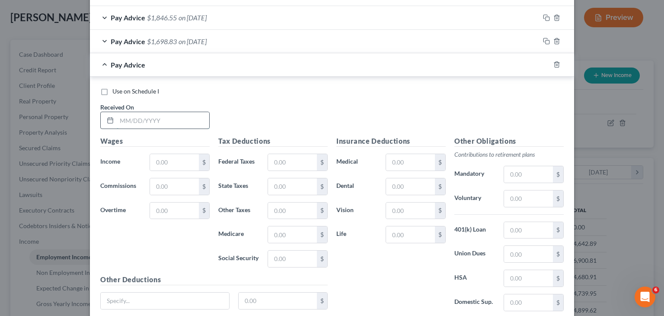
click at [117, 120] on input "text" at bounding box center [163, 120] width 92 height 16
click at [273, 152] on div "Tax Deductions Federal Taxes $ State Taxes $ Other Taxes $ Medicare $ Social Se…" at bounding box center [273, 205] width 118 height 138
click at [273, 155] on input "text" at bounding box center [292, 162] width 49 height 16
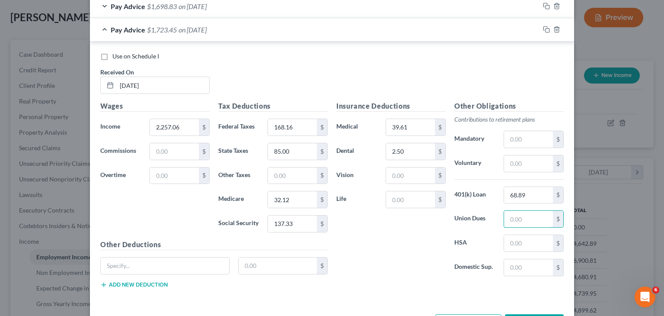
scroll to position [580, 0]
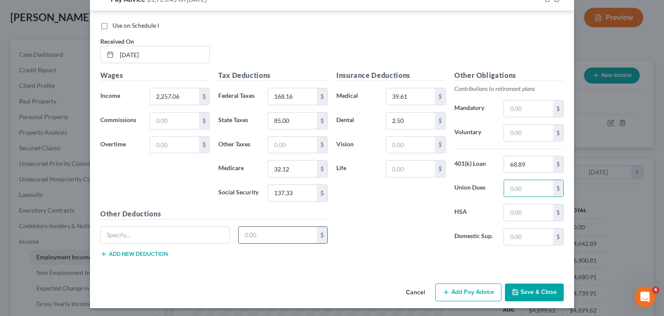
drag, startPoint x: 463, startPoint y: 290, endPoint x: 241, endPoint y: 228, distance: 230.2
click at [462, 290] on button "Add Pay Advice" at bounding box center [468, 292] width 66 height 18
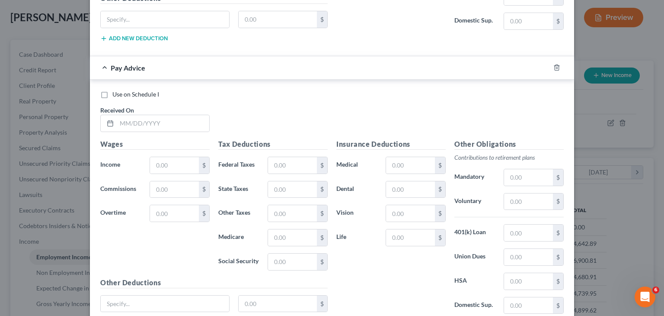
scroll to position [797, 0]
click at [119, 120] on input "text" at bounding box center [163, 122] width 92 height 16
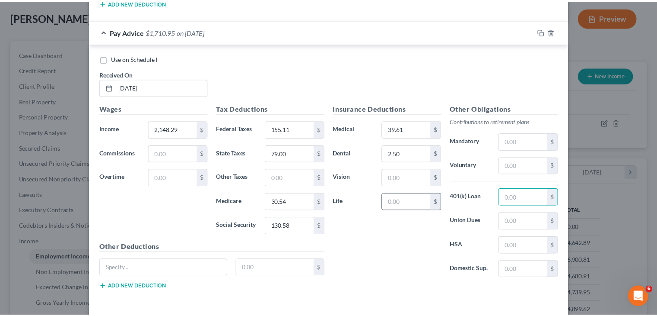
scroll to position [863, 0]
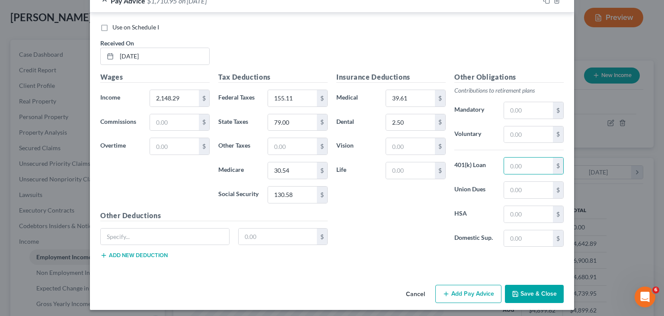
drag, startPoint x: 545, startPoint y: 289, endPoint x: 529, endPoint y: 292, distance: 16.3
click at [545, 289] on button "Save & Close" at bounding box center [534, 293] width 59 height 18
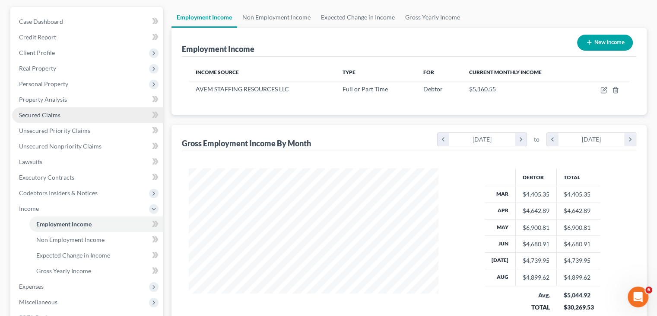
scroll to position [173, 0]
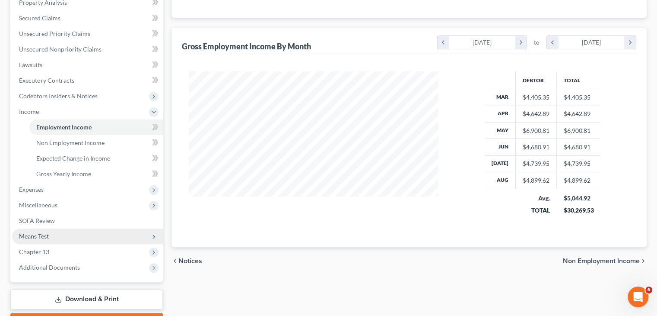
click at [66, 234] on span "Means Test" at bounding box center [87, 236] width 151 height 16
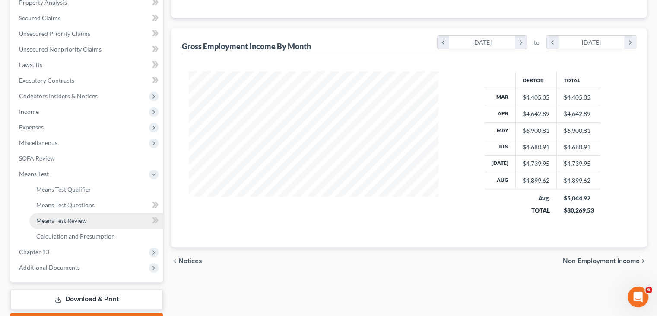
click at [81, 218] on span "Means Test Review" at bounding box center [61, 220] width 51 height 7
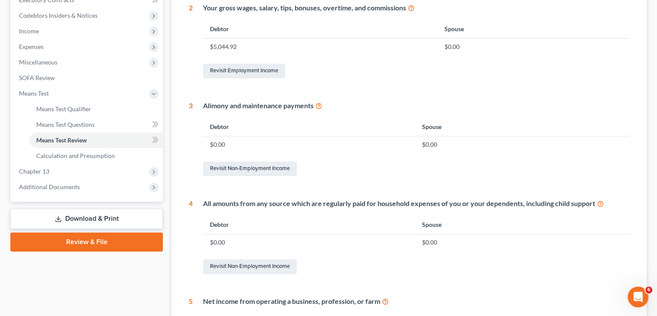
scroll to position [245, 0]
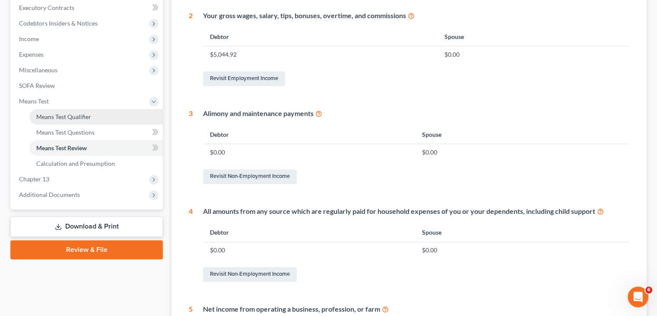
click at [76, 113] on span "Means Test Qualifier" at bounding box center [63, 116] width 55 height 7
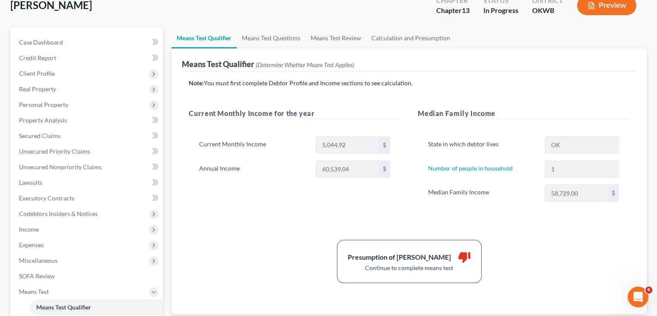
scroll to position [43, 0]
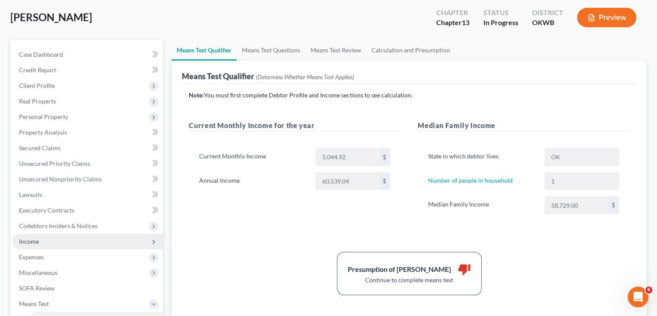
click at [60, 242] on span "Income" at bounding box center [87, 241] width 151 height 16
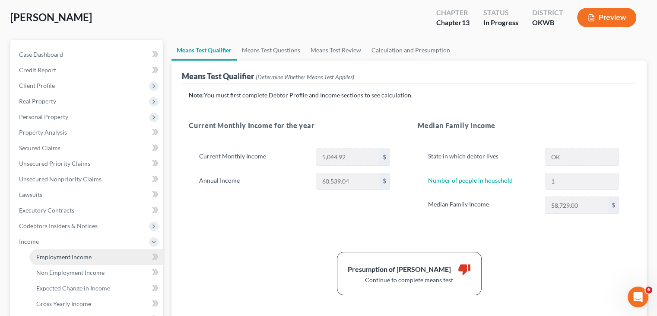
click at [76, 261] on link "Employment Income" at bounding box center [96, 257] width 134 height 16
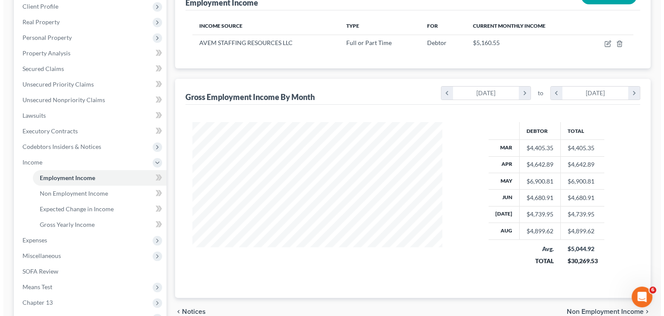
scroll to position [48, 0]
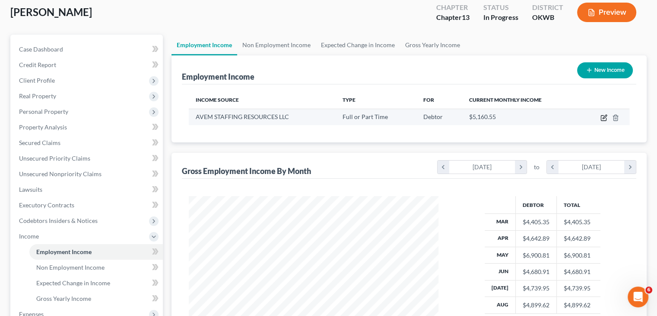
click at [604, 117] on icon "button" at bounding box center [604, 117] width 7 height 7
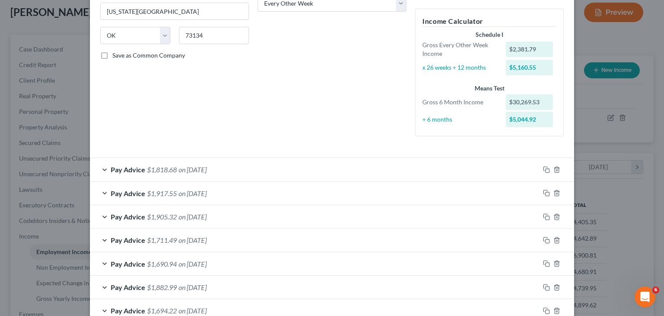
scroll to position [173, 0]
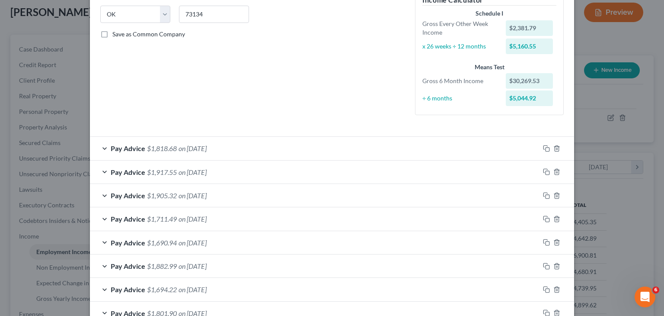
click at [102, 147] on div "Pay Advice $1,818.68 on [DATE]" at bounding box center [315, 148] width 450 height 23
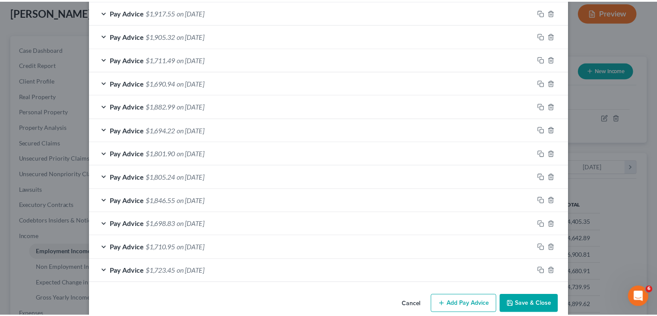
scroll to position [604, 0]
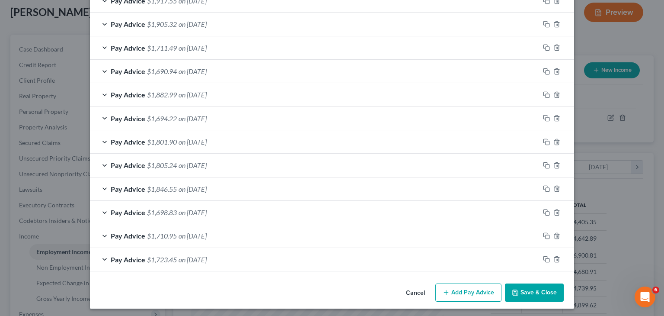
click at [530, 288] on button "Save & Close" at bounding box center [534, 292] width 59 height 18
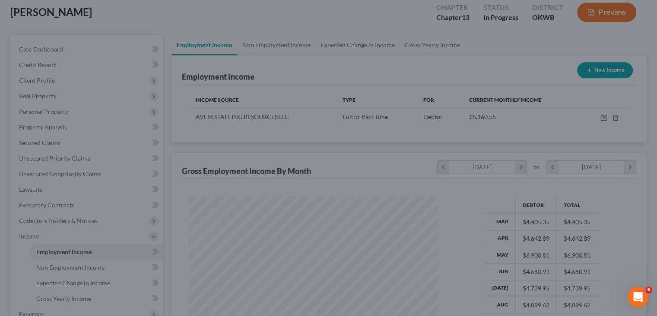
scroll to position [432062, 431949]
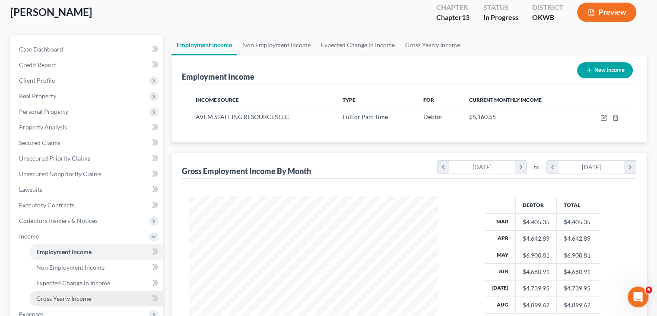
click at [61, 301] on link "Gross Yearly Income" at bounding box center [96, 298] width 134 height 16
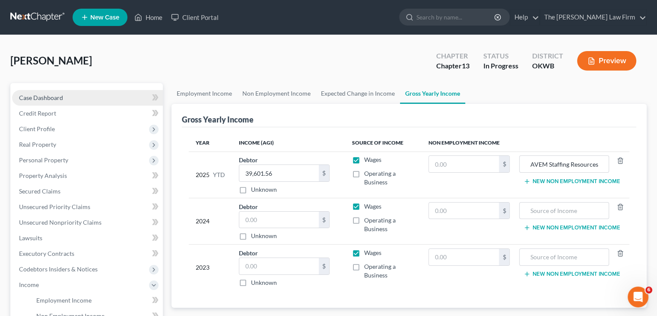
click at [69, 96] on link "Case Dashboard" at bounding box center [87, 98] width 151 height 16
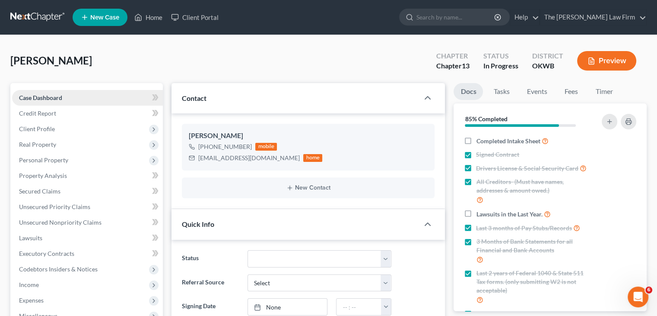
scroll to position [299, 0]
click at [498, 92] on link "Tasks" at bounding box center [502, 91] width 30 height 17
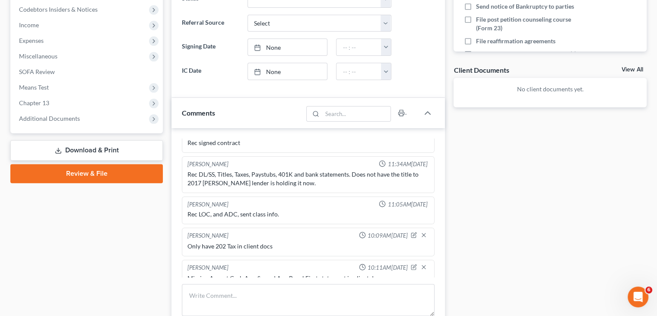
scroll to position [346, 0]
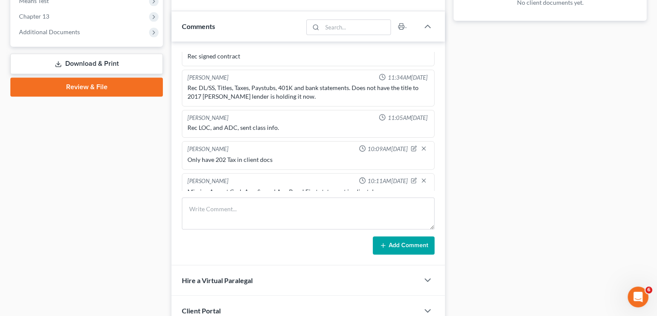
click at [224, 155] on div "Only have 202 Tax in client docs" at bounding box center [309, 159] width 242 height 9
click at [226, 155] on div "Only have 202 Tax in client docs" at bounding box center [309, 159] width 242 height 9
click at [225, 155] on div "Only have 202 Tax in client docs" at bounding box center [309, 159] width 242 height 9
click at [226, 155] on div "Only have 202 Tax in client docs" at bounding box center [309, 159] width 242 height 9
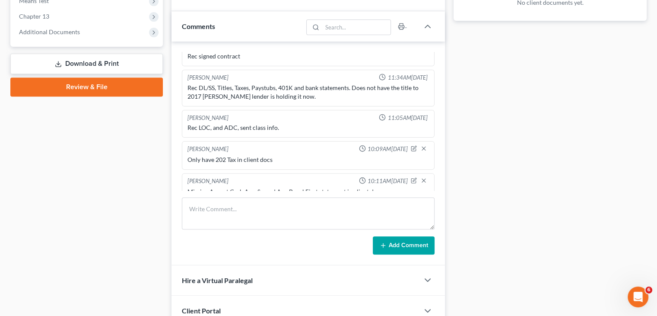
click at [287, 155] on div "Only have 202 Tax in client docs" at bounding box center [309, 159] width 242 height 9
click at [411, 145] on icon "button" at bounding box center [414, 148] width 6 height 6
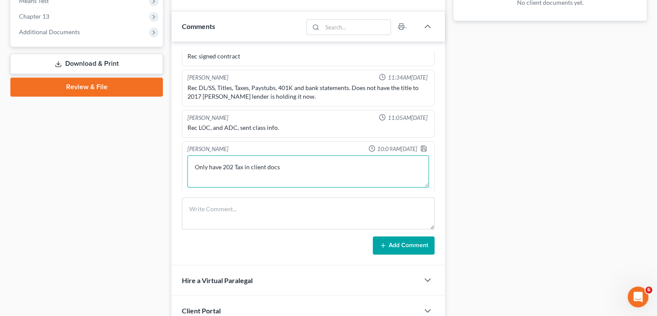
drag, startPoint x: 232, startPoint y: 155, endPoint x: 226, endPoint y: 174, distance: 20.1
click at [232, 155] on textarea "Only have 202 Tax in client docs" at bounding box center [309, 171] width 242 height 32
click at [300, 155] on textarea "Only have 2021 Tax in client docs" at bounding box center [309, 171] width 242 height 32
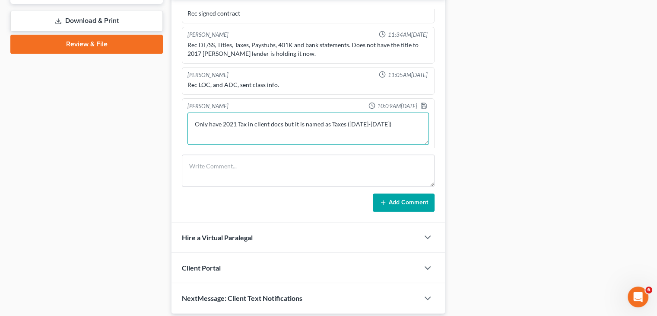
scroll to position [389, 0]
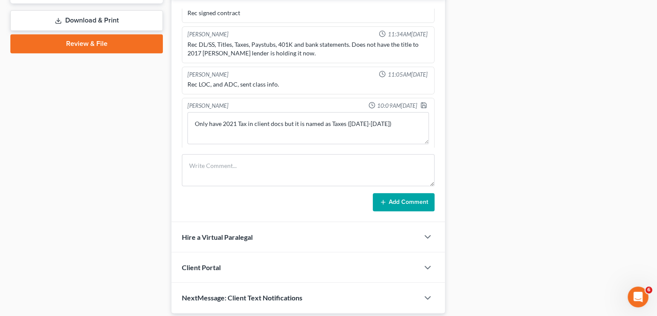
click at [296, 208] on div "Add Comment" at bounding box center [308, 202] width 253 height 18
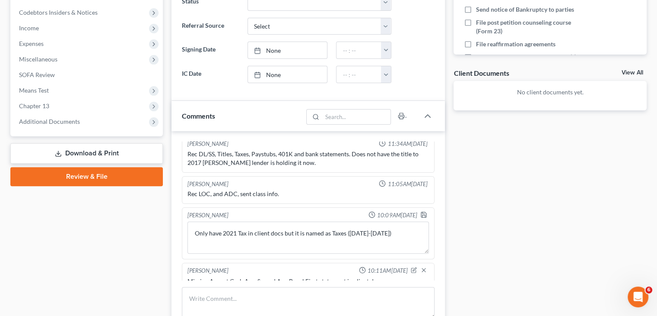
scroll to position [303, 0]
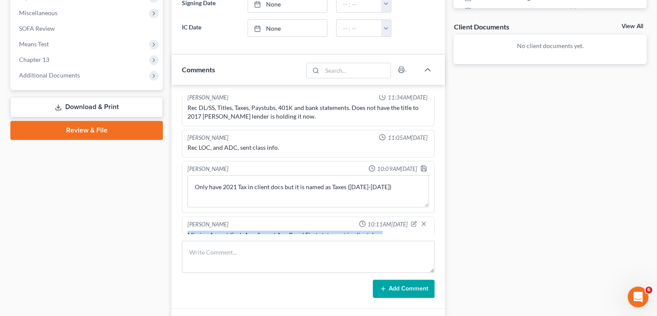
drag, startPoint x: 381, startPoint y: 223, endPoint x: 185, endPoint y: 220, distance: 195.8
click at [185, 220] on div "[PERSON_NAME] 10:11AM[DATE] Missing August Cash App & need Aug BanckFirst state…" at bounding box center [308, 230] width 253 height 29
copy div "Missing August Cash App & need Aug BanckFirst statement in client docs"
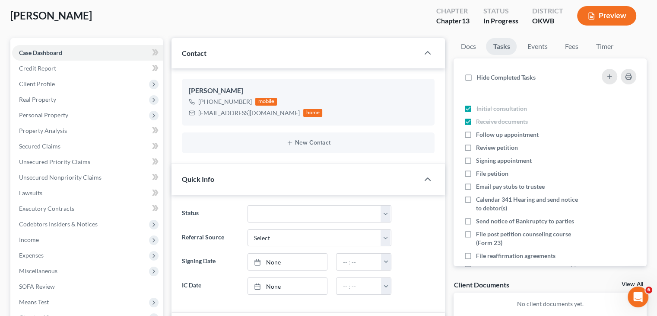
scroll to position [0, 0]
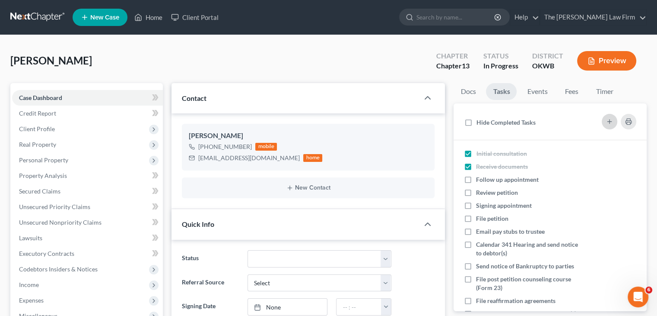
click at [611, 120] on icon "button" at bounding box center [609, 121] width 7 height 7
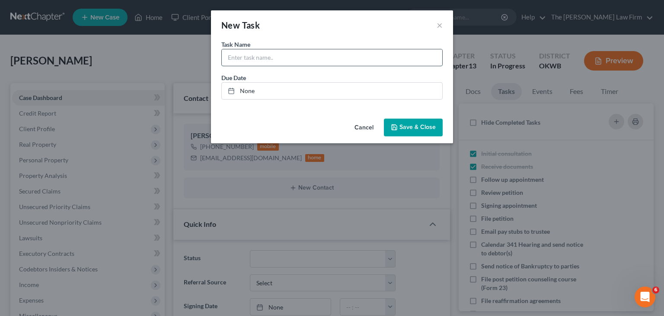
click at [294, 54] on input "text" at bounding box center [332, 57] width 220 height 16
paste input "Missing August Cash App & need Aug BanckFirst statement in client docs"
click at [257, 58] on input "Get Missing August Cash App & need Aug BanckFirst statement in client docs" at bounding box center [332, 57] width 220 height 16
click at [260, 57] on input "Get Missing August Cash App & need Aug BanckFirst statement in client docs" at bounding box center [332, 57] width 220 height 16
click at [419, 128] on span "Save & Close" at bounding box center [417, 127] width 36 height 7
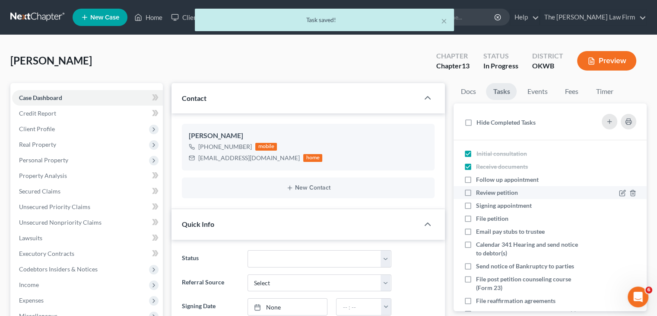
scroll to position [66, 0]
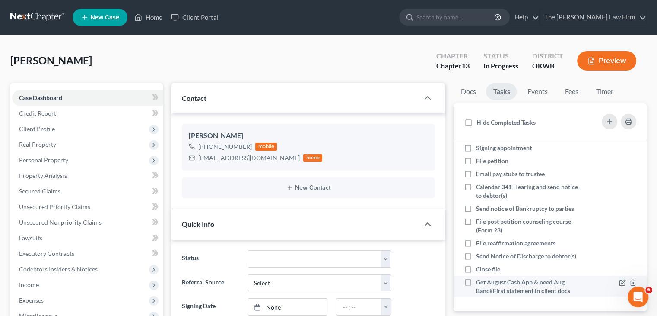
click at [476, 281] on label "Get August Cash App & need Aug BanckFirst statement in client docs" at bounding box center [528, 285] width 105 height 17
click at [480, 281] on input "Get August Cash App & need Aug BanckFirst statement in client docs" at bounding box center [483, 280] width 6 height 6
click at [476, 281] on label "Get August Cash App & need Aug BanckFirst statement in client docs" at bounding box center [528, 285] width 105 height 17
click at [480, 281] on input "Get August Cash App & need Aug BanckFirst statement in client docs" at bounding box center [483, 280] width 6 height 6
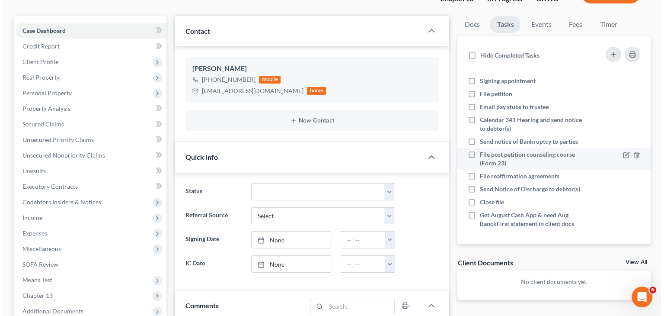
scroll to position [0, 0]
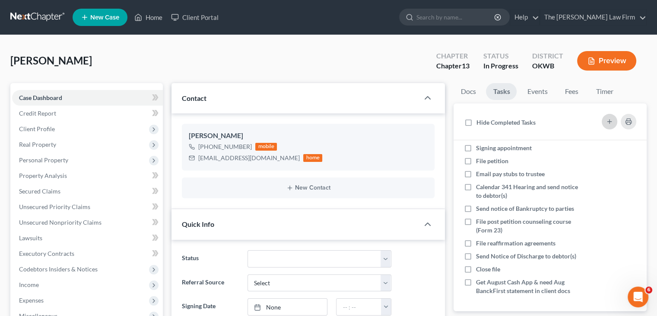
click at [611, 121] on line "button" at bounding box center [610, 121] width 4 height 0
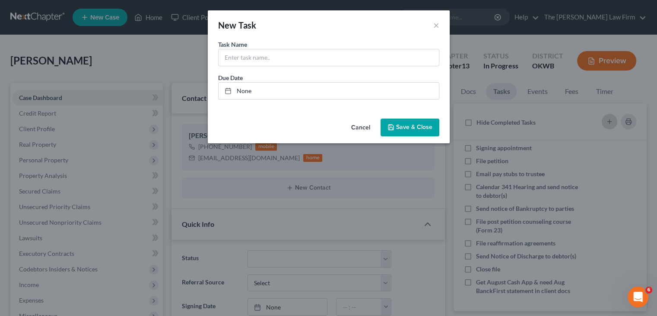
scroll to position [57, 0]
drag, startPoint x: 332, startPoint y: 57, endPoint x: 332, endPoint y: 51, distance: 7.0
click at [332, 57] on input "text" at bounding box center [332, 57] width 220 height 16
click at [419, 124] on span "Save & Close" at bounding box center [417, 127] width 36 height 7
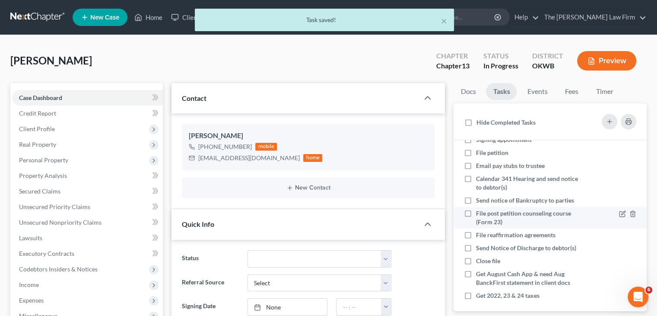
scroll to position [79, 0]
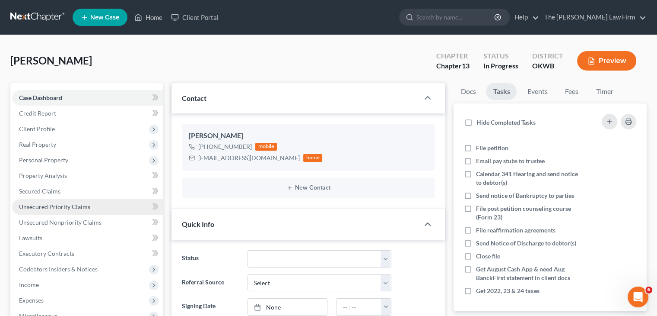
click at [57, 208] on span "Unsecured Priority Claims" at bounding box center [54, 206] width 71 height 7
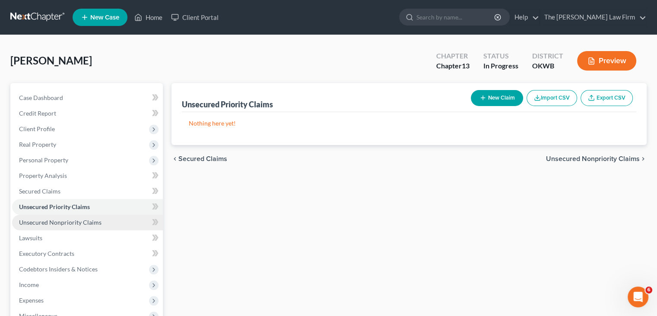
click at [69, 227] on link "Unsecured Nonpriority Claims" at bounding box center [87, 222] width 151 height 16
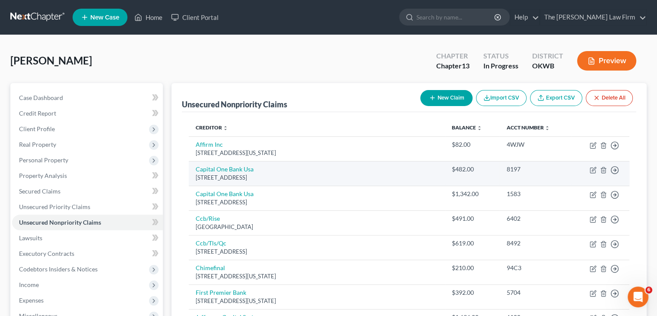
click at [334, 172] on td "Capital One Bank Usa [STREET_ADDRESS]" at bounding box center [317, 173] width 256 height 25
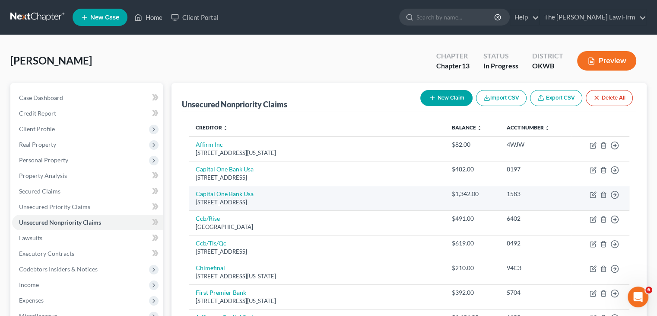
click at [359, 203] on div "[STREET_ADDRESS]" at bounding box center [317, 202] width 242 height 8
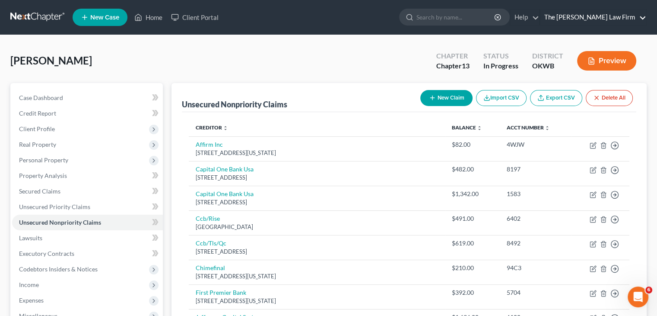
click at [647, 18] on link "The [PERSON_NAME] Law Firm" at bounding box center [593, 18] width 106 height 16
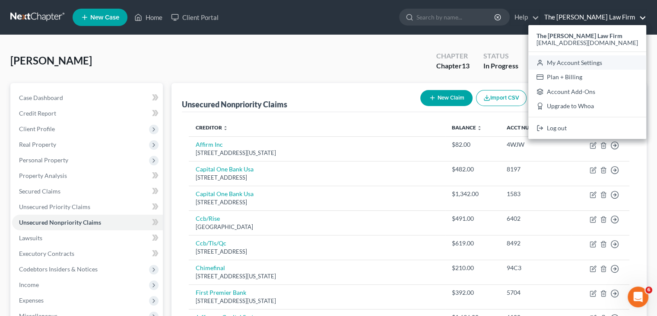
click at [607, 64] on link "My Account Settings" at bounding box center [588, 62] width 118 height 15
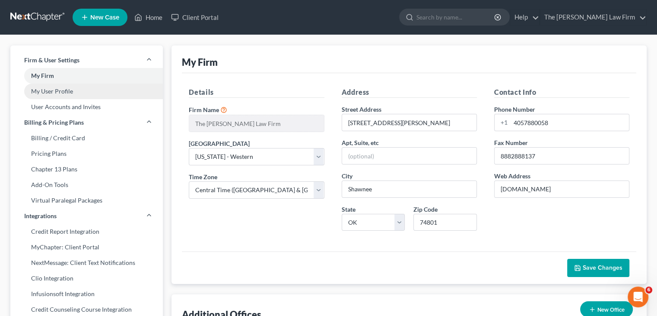
click at [52, 91] on link "My User Profile" at bounding box center [86, 91] width 153 height 16
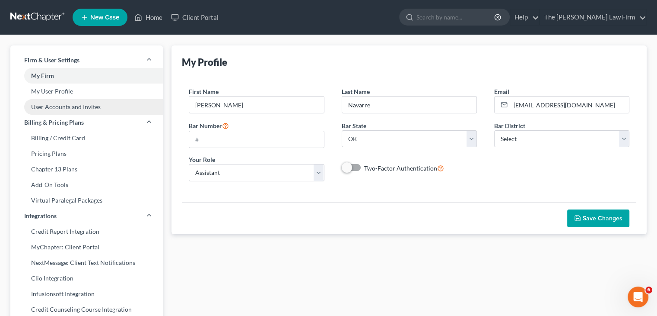
click at [65, 107] on link "User Accounts and Invites" at bounding box center [86, 107] width 153 height 16
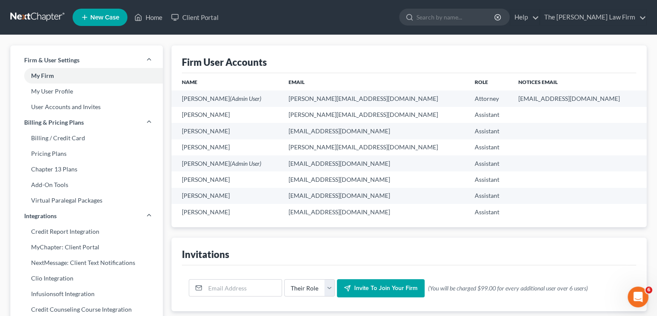
click at [153, 18] on link "Home" at bounding box center [148, 18] width 37 height 16
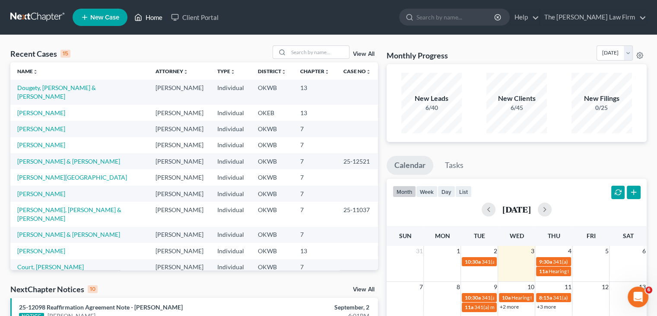
scroll to position [43, 0]
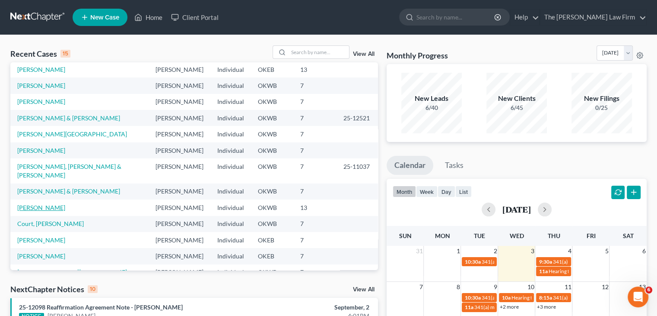
click at [54, 204] on link "[PERSON_NAME]" at bounding box center [41, 207] width 48 height 7
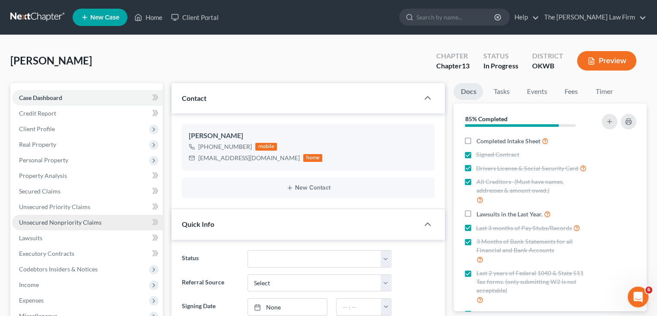
click at [54, 221] on span "Unsecured Nonpriority Claims" at bounding box center [60, 221] width 83 height 7
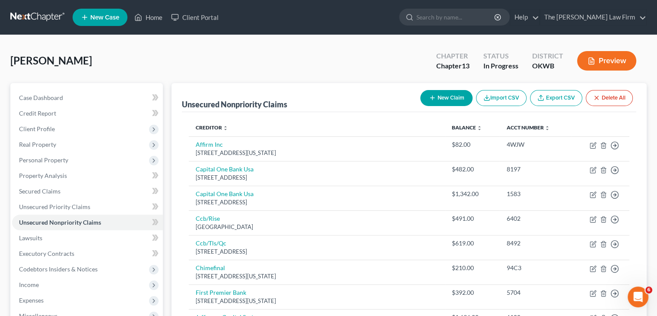
click at [457, 102] on button "New Claim" at bounding box center [447, 98] width 52 height 16
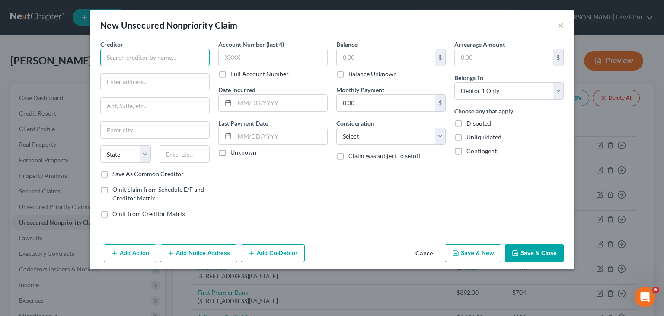
click at [157, 57] on input "text" at bounding box center [154, 57] width 109 height 17
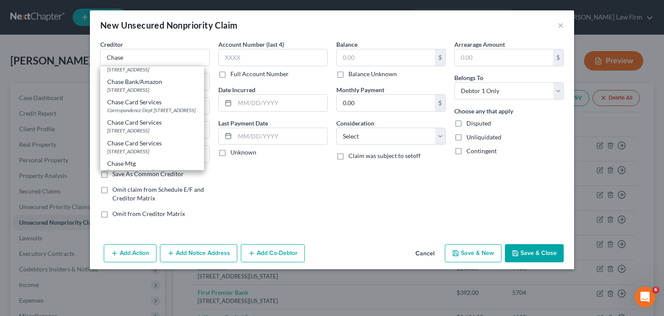
scroll to position [66, 0]
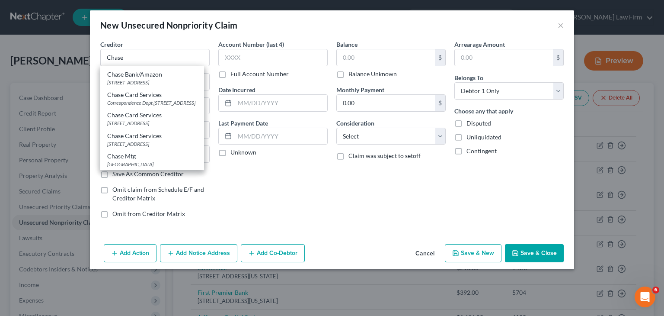
click at [190, 162] on div "[GEOGRAPHIC_DATA]" at bounding box center [152, 163] width 90 height 7
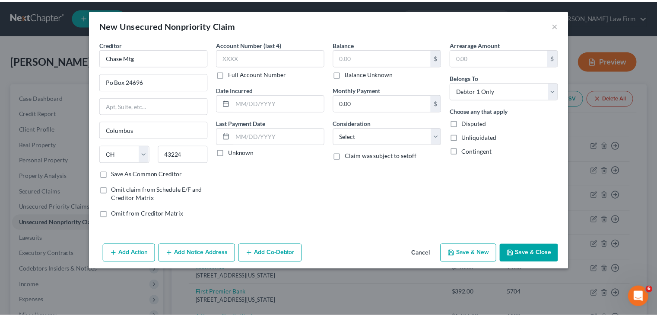
scroll to position [0, 0]
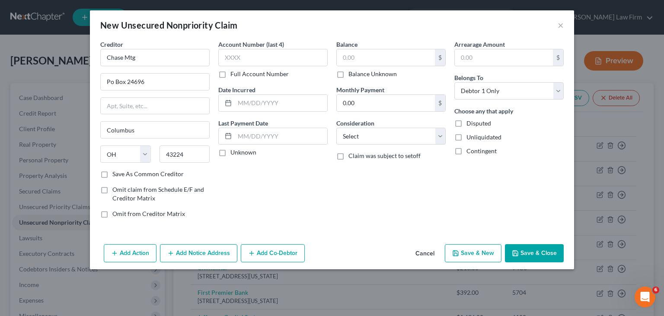
click at [190, 162] on div "State [US_STATE] AK AR AZ CA CO CT DE DC [GEOGRAPHIC_DATA] [GEOGRAPHIC_DATA] GU…" at bounding box center [155, 157] width 118 height 24
click at [199, 172] on div "Save As Common Creditor" at bounding box center [154, 173] width 109 height 9
click at [154, 81] on input "Po Box 24696" at bounding box center [155, 81] width 108 height 16
click at [152, 56] on input "Chase Mtg" at bounding box center [154, 57] width 109 height 17
click at [164, 73] on div "Creditor * Chase Po Box 24696 [GEOGRAPHIC_DATA] [US_STATE] AK AR AZ CA CO [GEOG…" at bounding box center [154, 105] width 109 height 130
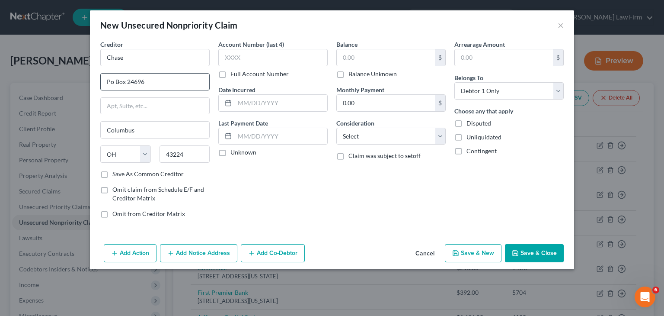
click at [159, 81] on input "Po Box 24696" at bounding box center [155, 81] width 108 height 16
drag, startPoint x: 193, startPoint y: 151, endPoint x: 105, endPoint y: 133, distance: 89.5
click at [121, 149] on div "State [US_STATE] AK AR AZ CA CO CT DE DC [GEOGRAPHIC_DATA] [GEOGRAPHIC_DATA] GU…" at bounding box center [155, 157] width 118 height 24
click at [112, 173] on label "Save As Common Creditor" at bounding box center [147, 173] width 71 height 9
click at [116, 173] on input "Save As Common Creditor" at bounding box center [119, 172] width 6 height 6
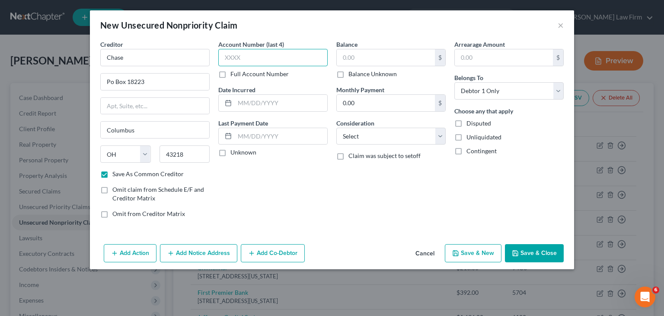
click at [225, 62] on input "text" at bounding box center [272, 57] width 109 height 17
click at [397, 57] on input "text" at bounding box center [386, 57] width 98 height 16
click at [443, 133] on select "Select Cable / Satellite Services Collection Agency Credit Card Debt Debt Couns…" at bounding box center [390, 136] width 109 height 17
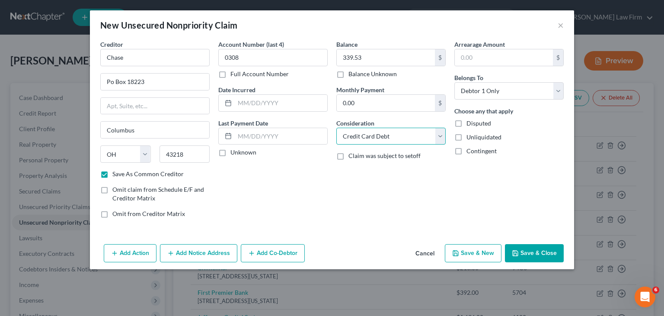
click at [336, 128] on select "Select Cable / Satellite Services Collection Agency Credit Card Debt Debt Couns…" at bounding box center [390, 136] width 109 height 17
click at [523, 251] on button "Save & Close" at bounding box center [534, 253] width 59 height 18
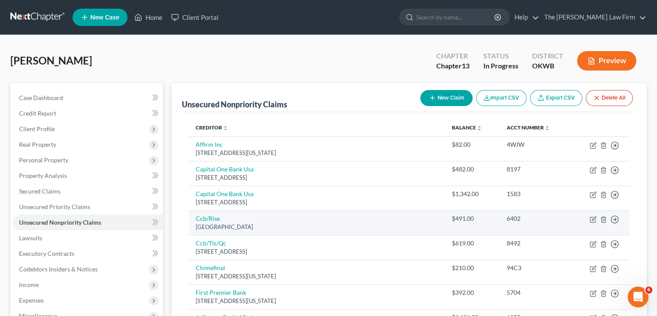
click at [306, 223] on div "[GEOGRAPHIC_DATA]" at bounding box center [317, 227] width 242 height 8
click at [592, 220] on icon "button" at bounding box center [593, 219] width 7 height 7
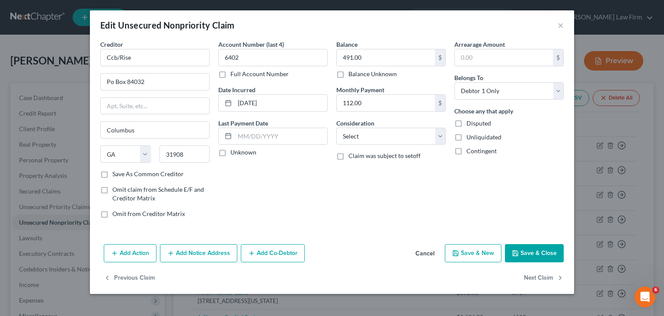
click at [553, 250] on button "Save & Close" at bounding box center [534, 253] width 59 height 18
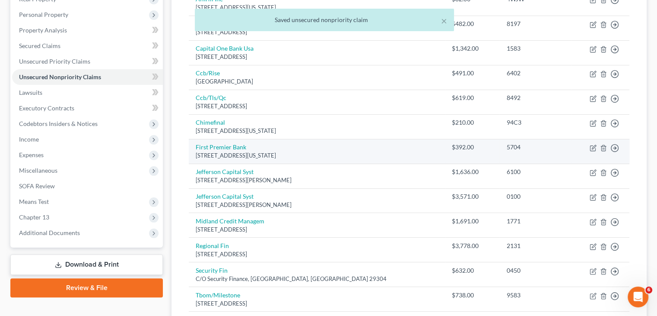
scroll to position [173, 0]
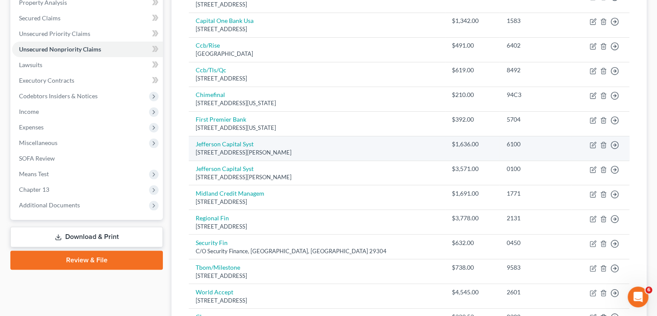
click at [347, 146] on td "Jefferson Capital Syst [STREET_ADDRESS][PERSON_NAME]" at bounding box center [317, 148] width 256 height 25
click at [594, 142] on icon "button" at bounding box center [594, 144] width 4 height 4
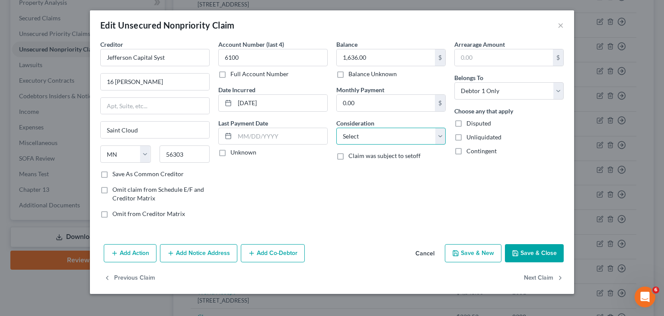
click at [440, 138] on select "Select Cable / Satellite Services Collection Agency Credit Card Debt Debt Couns…" at bounding box center [390, 136] width 109 height 17
click at [336, 128] on select "Select Cable / Satellite Services Collection Agency Credit Card Debt Debt Couns…" at bounding box center [390, 136] width 109 height 17
click at [528, 253] on button "Save & Close" at bounding box center [534, 253] width 59 height 18
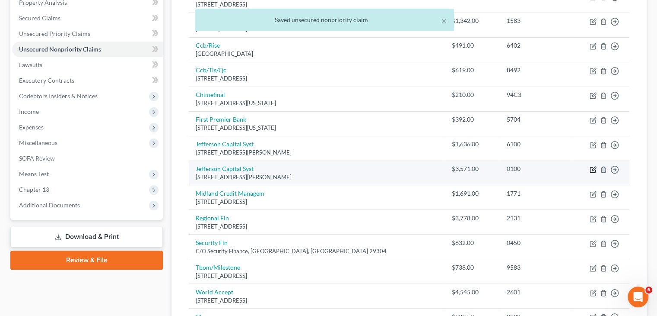
click at [593, 168] on icon "button" at bounding box center [594, 168] width 4 height 4
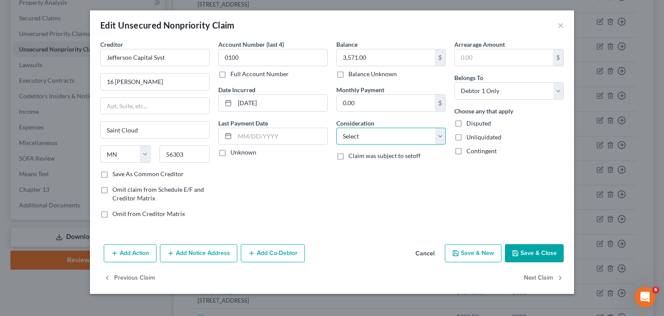
click at [441, 135] on select "Select Cable / Satellite Services Collection Agency Credit Card Debt Debt Couns…" at bounding box center [390, 136] width 109 height 17
click at [336, 128] on select "Select Cable / Satellite Services Collection Agency Credit Card Debt Debt Couns…" at bounding box center [390, 136] width 109 height 17
click at [526, 253] on button "Save & Close" at bounding box center [534, 253] width 59 height 18
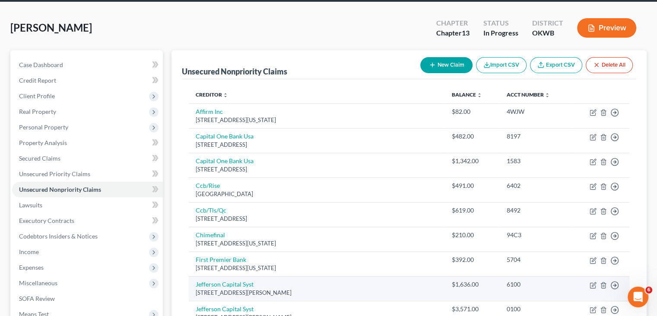
scroll to position [0, 0]
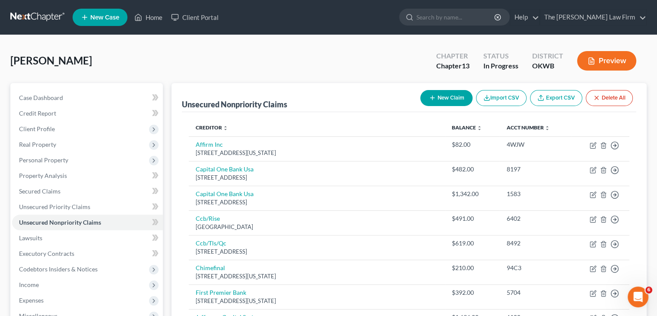
click at [430, 95] on icon "button" at bounding box center [432, 97] width 7 height 7
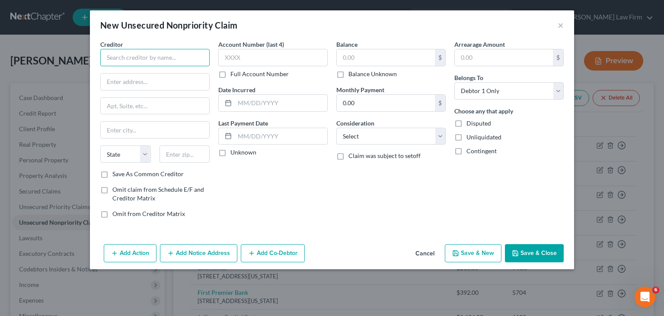
click at [140, 60] on input "text" at bounding box center [154, 57] width 109 height 17
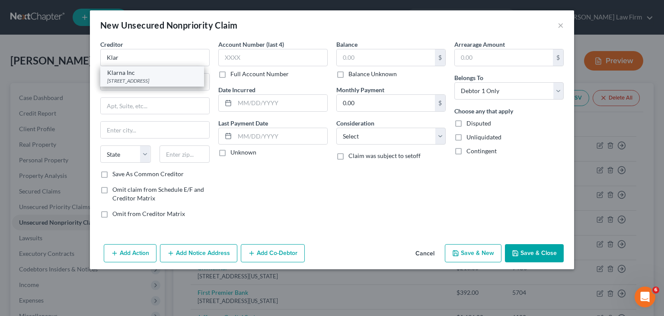
click at [146, 77] on div "[STREET_ADDRESS]" at bounding box center [152, 80] width 90 height 7
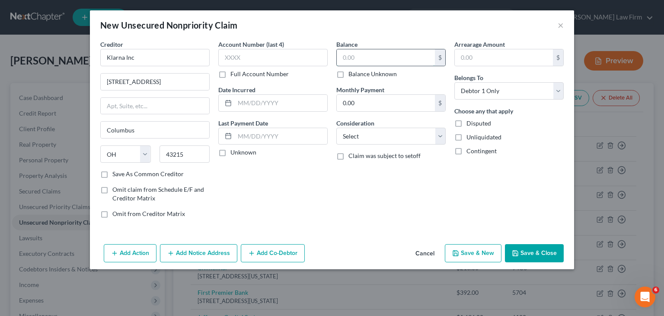
click at [387, 58] on input "text" at bounding box center [386, 57] width 98 height 16
click at [542, 252] on button "Save & Close" at bounding box center [534, 253] width 59 height 18
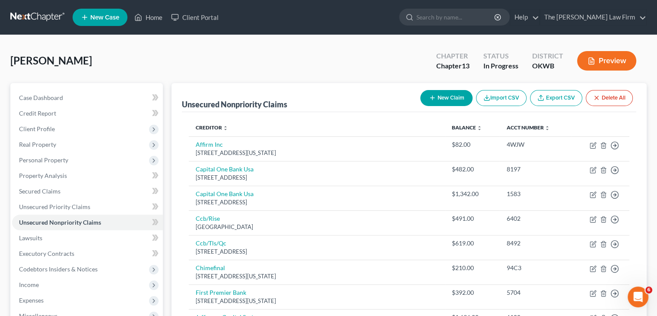
click at [447, 105] on div "New Claim Import CSV Export CSV Delete All" at bounding box center [527, 97] width 220 height 23
click at [447, 96] on button "New Claim" at bounding box center [447, 98] width 52 height 16
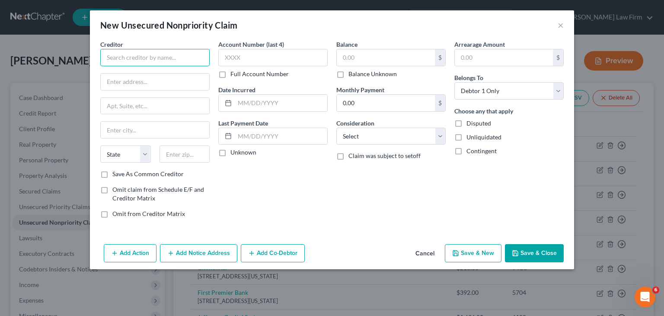
click at [137, 61] on input "text" at bounding box center [154, 57] width 109 height 17
click at [129, 59] on input "text" at bounding box center [154, 57] width 109 height 17
paste input "Lending LLC d/b/a Lending Creative"
click at [230, 73] on label "Full Account Number" at bounding box center [259, 74] width 58 height 9
click at [234, 73] on input "Full Account Number" at bounding box center [237, 73] width 6 height 6
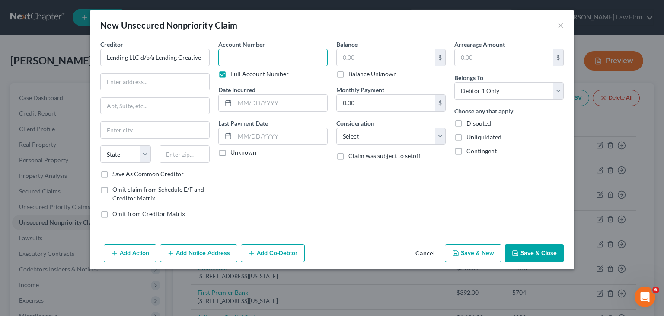
click at [241, 57] on input "text" at bounding box center [272, 57] width 109 height 17
click at [179, 83] on input "text" at bounding box center [155, 81] width 108 height 16
paste input "PO Box 478,"
click at [221, 185] on div "Account Number 257189 Full Account Number Date Incurred Last Payment Date Unkno…" at bounding box center [273, 132] width 118 height 185
click at [181, 127] on input "text" at bounding box center [155, 129] width 108 height 16
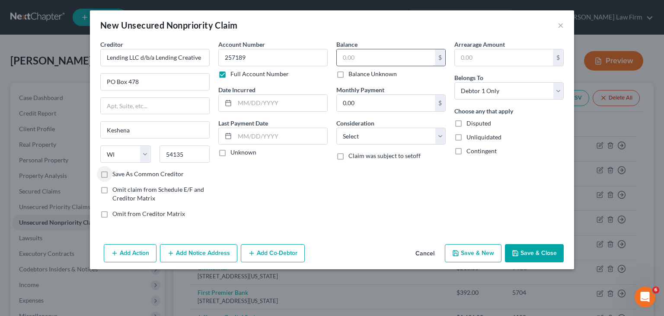
click at [394, 57] on input "text" at bounding box center [386, 57] width 98 height 16
click at [440, 137] on select "Select Cable / Satellite Services Collection Agency Credit Card Debt Debt Couns…" at bounding box center [390, 136] width 109 height 17
click at [336, 128] on select "Select Cable / Satellite Services Collection Agency Credit Card Debt Debt Couns…" at bounding box center [390, 136] width 109 height 17
click at [542, 250] on button "Save & Close" at bounding box center [534, 253] width 59 height 18
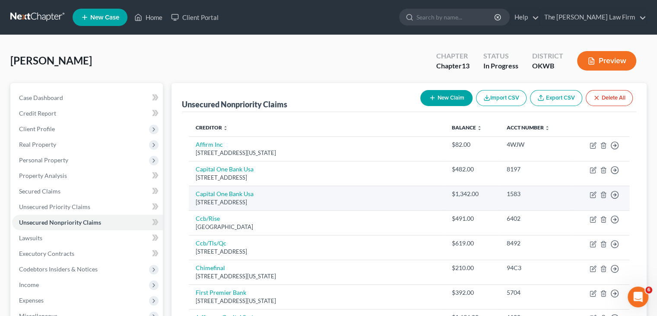
click at [339, 201] on div "[STREET_ADDRESS]" at bounding box center [317, 202] width 242 height 8
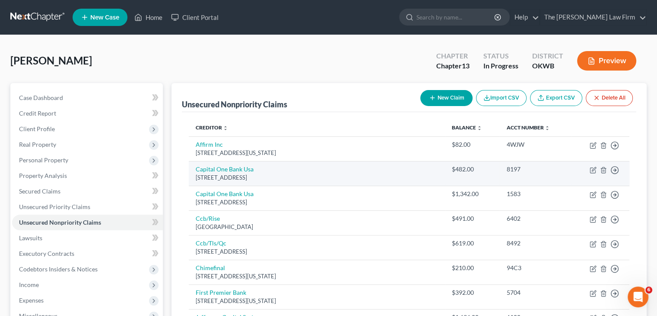
click at [379, 174] on div "[STREET_ADDRESS]" at bounding box center [317, 177] width 242 height 8
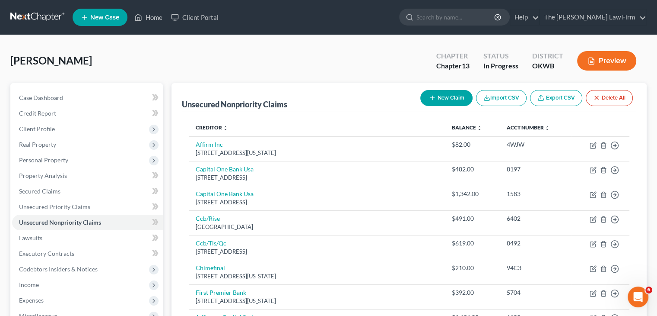
click at [451, 97] on button "New Claim" at bounding box center [447, 98] width 52 height 16
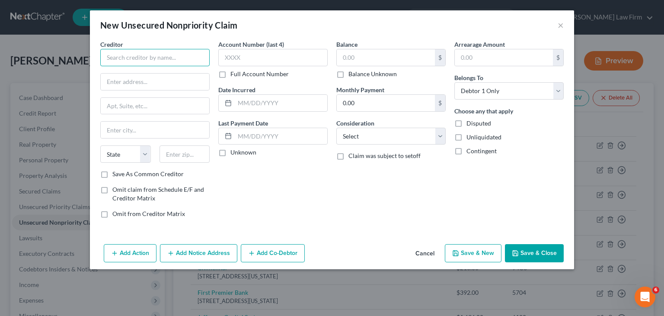
click at [160, 61] on input "text" at bounding box center [154, 57] width 109 height 17
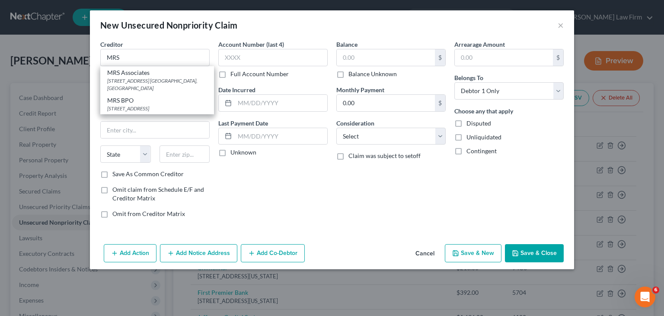
click at [150, 105] on div "[STREET_ADDRESS]" at bounding box center [157, 108] width 100 height 7
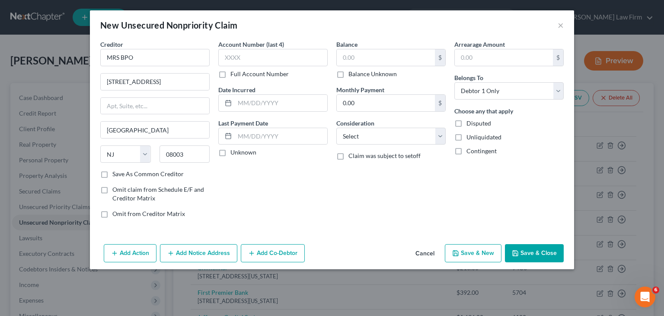
click at [230, 75] on label "Full Account Number" at bounding box center [259, 74] width 58 height 9
click at [234, 75] on input "Full Account Number" at bounding box center [237, 73] width 6 height 6
click at [236, 56] on input "text" at bounding box center [272, 57] width 109 height 17
click at [369, 54] on input "text" at bounding box center [386, 57] width 98 height 16
click at [185, 255] on button "Add Notice Address" at bounding box center [198, 253] width 77 height 18
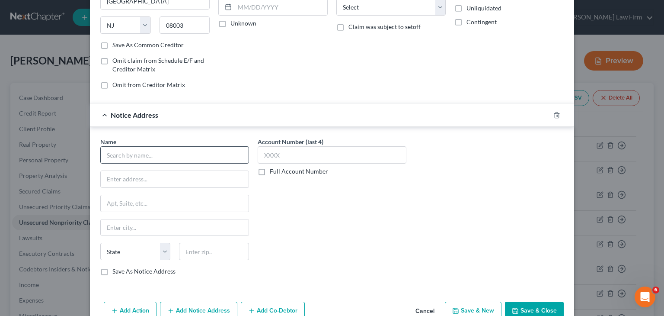
scroll to position [130, 0]
click at [180, 150] on input "text" at bounding box center [174, 153] width 149 height 17
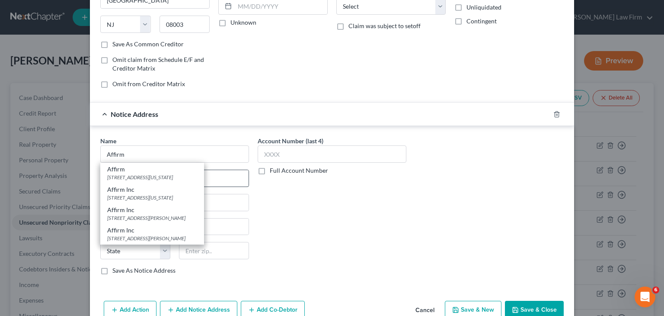
click at [132, 177] on div "[STREET_ADDRESS][US_STATE]" at bounding box center [152, 176] width 90 height 7
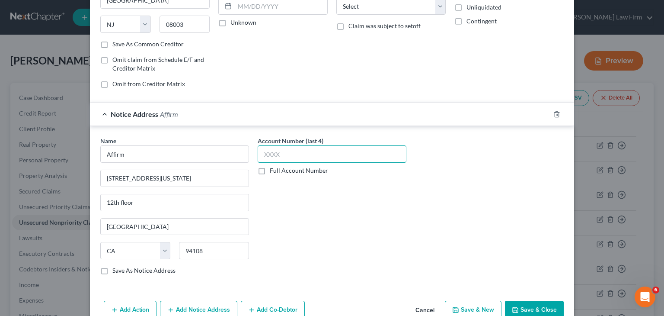
click at [280, 150] on input "text" at bounding box center [332, 153] width 149 height 17
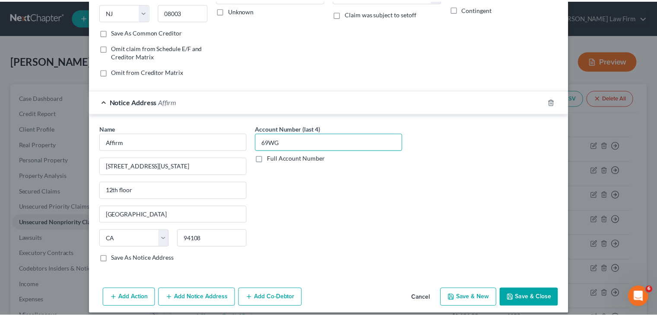
scroll to position [148, 0]
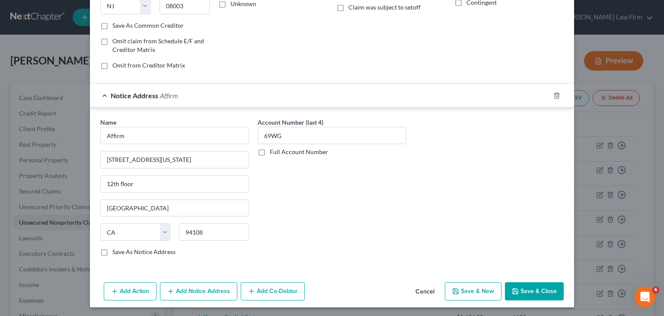
click at [540, 291] on button "Save & Close" at bounding box center [534, 291] width 59 height 18
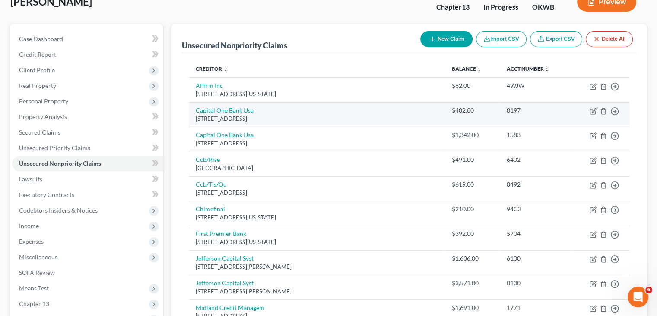
scroll to position [86, 0]
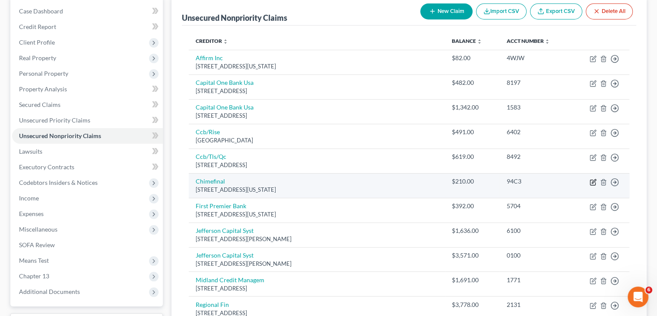
click at [593, 182] on icon "button" at bounding box center [593, 182] width 7 height 7
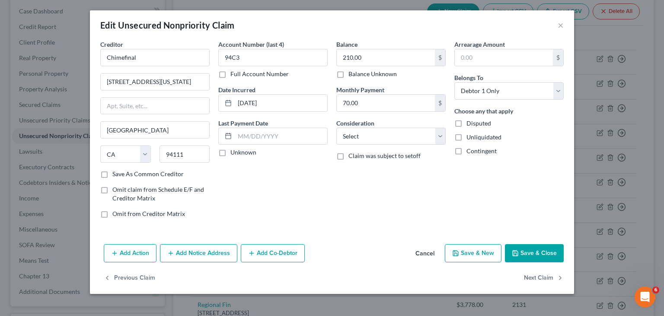
click at [533, 253] on button "Save & Close" at bounding box center [534, 253] width 59 height 18
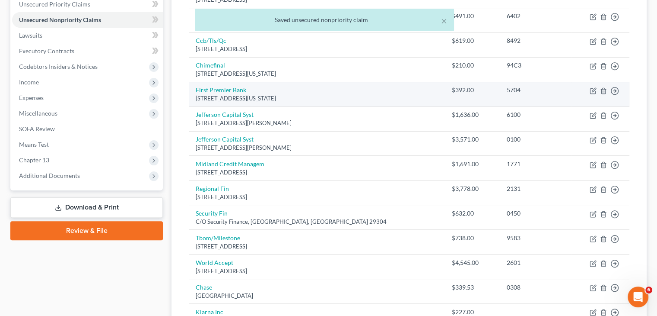
scroll to position [216, 0]
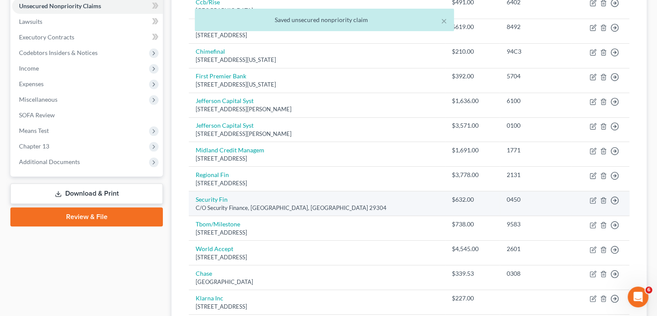
click at [358, 206] on div "C/O Security Finance, [GEOGRAPHIC_DATA], [GEOGRAPHIC_DATA] 29304" at bounding box center [317, 208] width 242 height 8
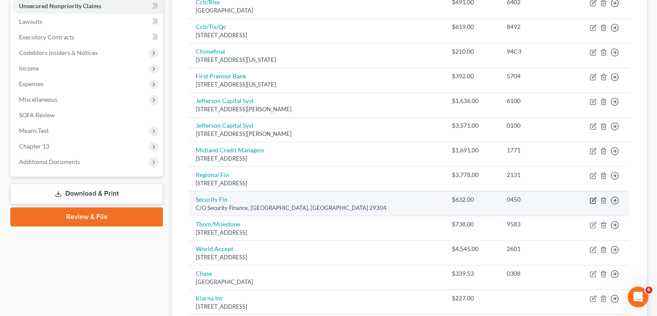
click at [593, 201] on icon "button" at bounding box center [593, 200] width 7 height 7
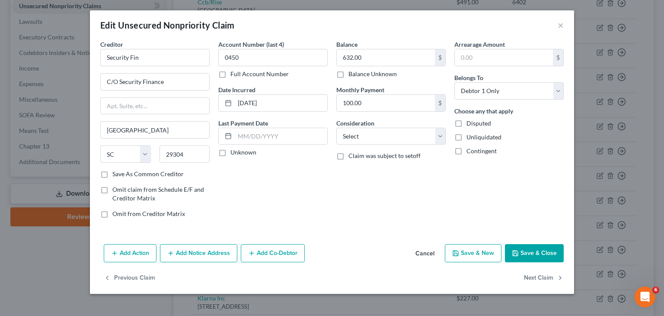
click at [539, 253] on button "Save & Close" at bounding box center [534, 253] width 59 height 18
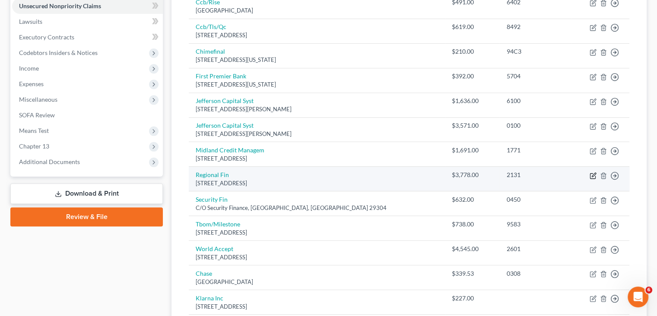
click at [594, 176] on icon "button" at bounding box center [593, 175] width 7 height 7
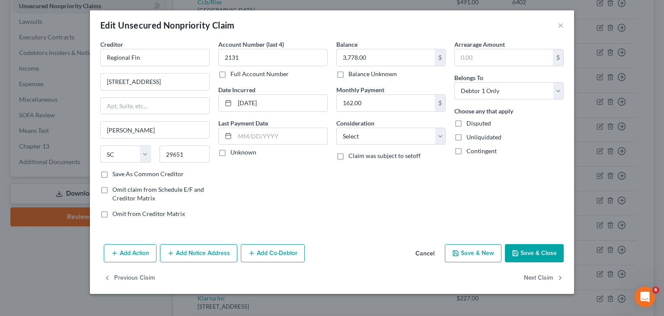
click at [517, 254] on polyline "button" at bounding box center [515, 254] width 3 height 2
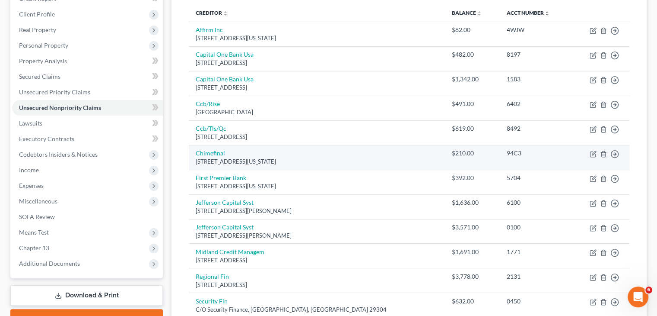
scroll to position [130, 0]
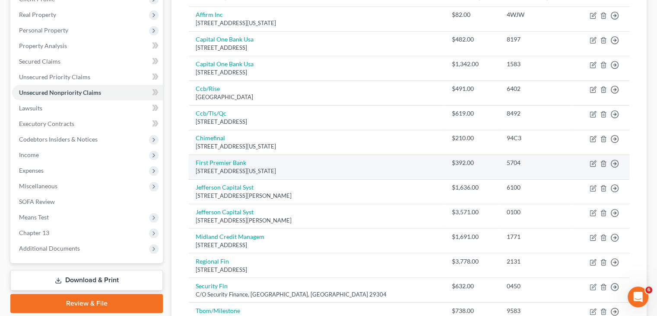
click at [333, 167] on div "[STREET_ADDRESS][US_STATE]" at bounding box center [317, 171] width 242 height 8
click at [595, 162] on icon "button" at bounding box center [594, 162] width 4 height 4
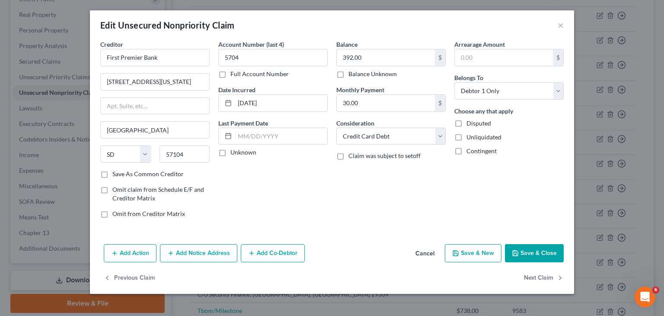
click at [537, 252] on button "Save & Close" at bounding box center [534, 253] width 59 height 18
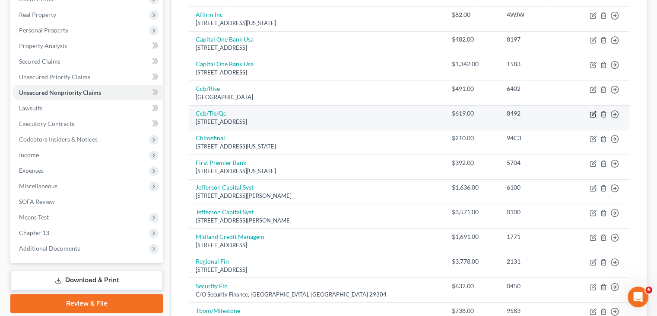
click at [593, 114] on icon "button" at bounding box center [594, 113] width 4 height 4
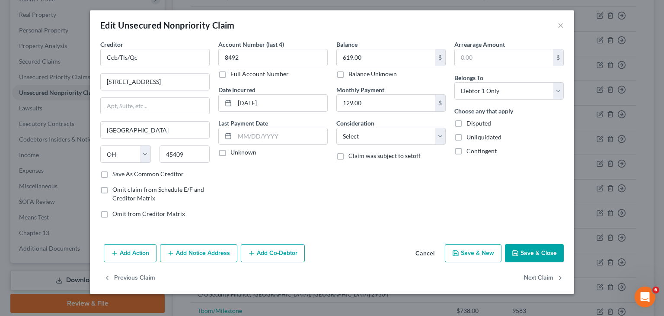
click at [526, 251] on button "Save & Close" at bounding box center [534, 253] width 59 height 18
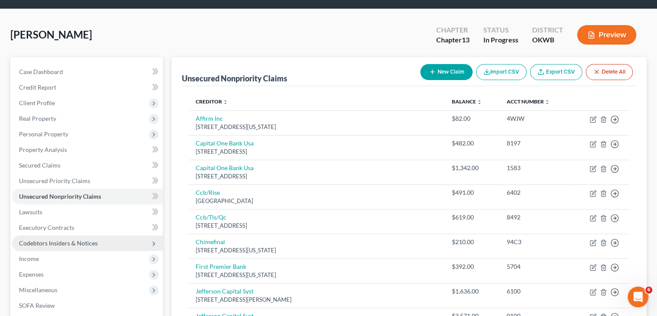
scroll to position [0, 0]
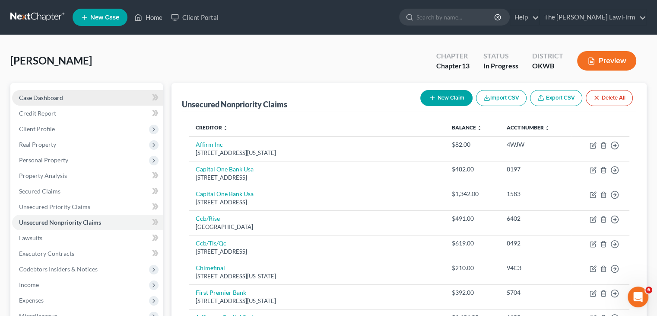
drag, startPoint x: 51, startPoint y: 98, endPoint x: 47, endPoint y: 97, distance: 4.3
click at [51, 98] on span "Case Dashboard" at bounding box center [41, 97] width 44 height 7
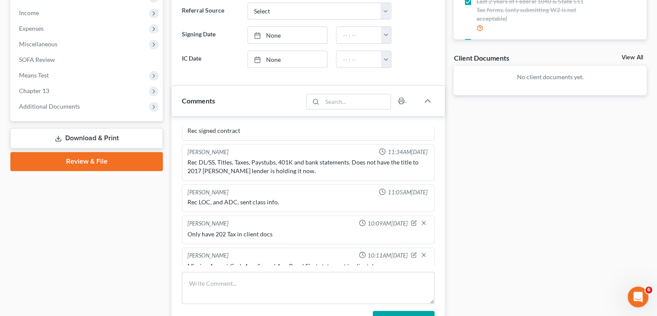
scroll to position [346, 0]
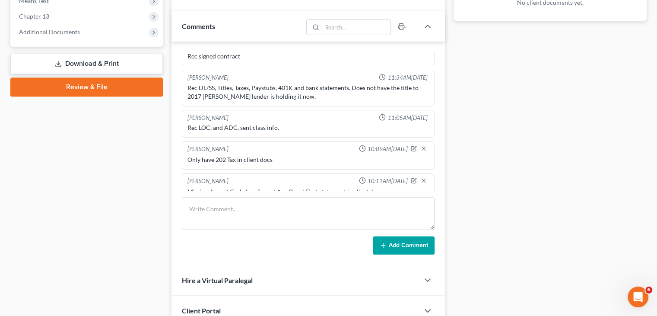
click at [235, 84] on div "Rec DL/SS, Titles, Taxes, Paystubs, 401K and bank statements. Does not have the…" at bounding box center [309, 91] width 242 height 17
drag, startPoint x: 239, startPoint y: 87, endPoint x: 199, endPoint y: 87, distance: 39.8
click at [186, 82] on div "Rec DL/SS, Titles, Taxes, Paystubs, 401K and bank statements. Does not have the…" at bounding box center [308, 92] width 245 height 21
copy div "2017 Niss Maxima l"
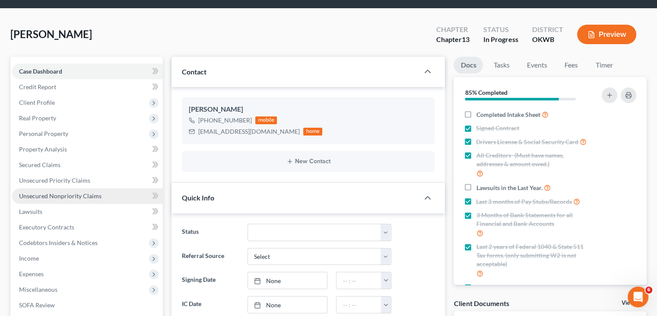
scroll to position [0, 0]
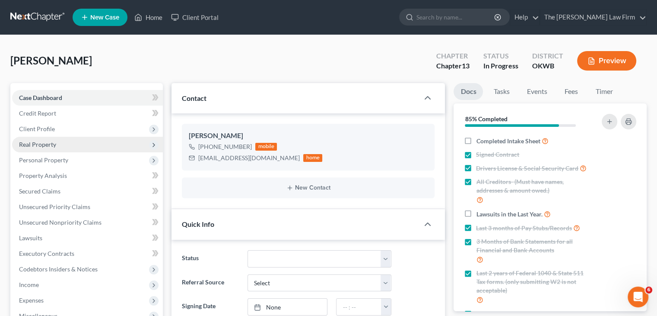
click at [62, 145] on span "Real Property" at bounding box center [87, 145] width 151 height 16
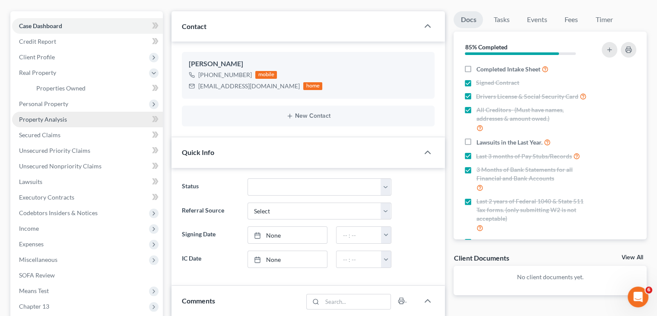
scroll to position [86, 0]
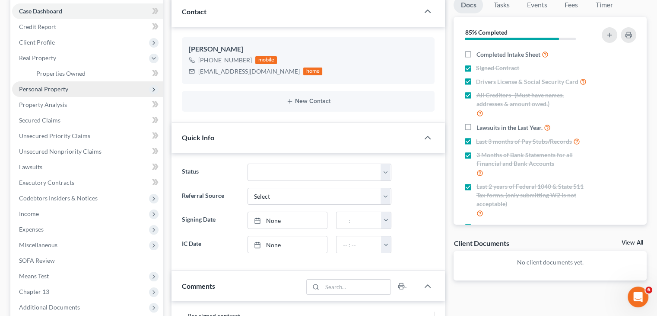
click at [66, 90] on span "Personal Property" at bounding box center [43, 88] width 49 height 7
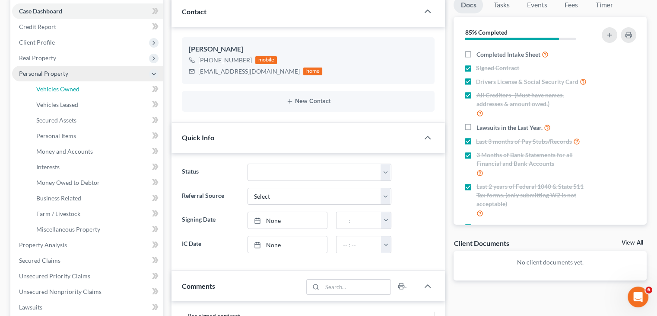
click at [66, 90] on span "Vehicles Owned" at bounding box center [57, 88] width 43 height 7
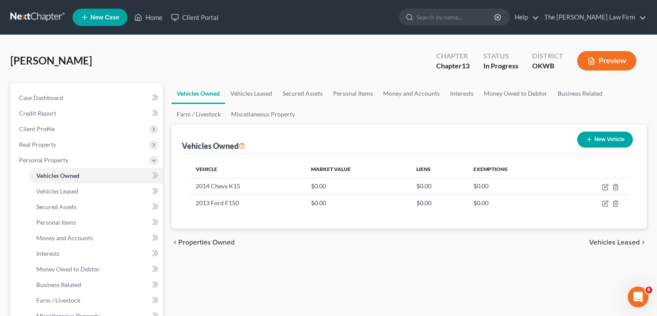
click at [603, 137] on button "New Vehicle" at bounding box center [605, 139] width 56 height 16
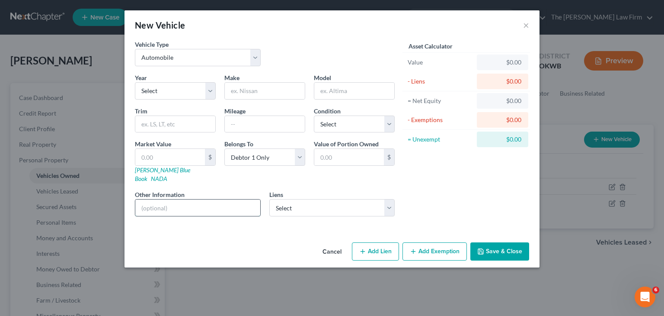
click at [158, 199] on input "text" at bounding box center [197, 207] width 125 height 16
paste input "2017 Niss Maxima l"
click at [209, 93] on select "Select 2026 2025 2024 2023 2022 2021 2020 2019 2018 2017 2016 2015 2014 2013 20…" at bounding box center [175, 90] width 81 height 17
click at [135, 82] on select "Select 2026 2025 2024 2023 2022 2021 2020 2019 2018 2017 2016 2015 2014 2013 20…" at bounding box center [175, 90] width 81 height 17
click at [270, 86] on input "text" at bounding box center [265, 91] width 80 height 16
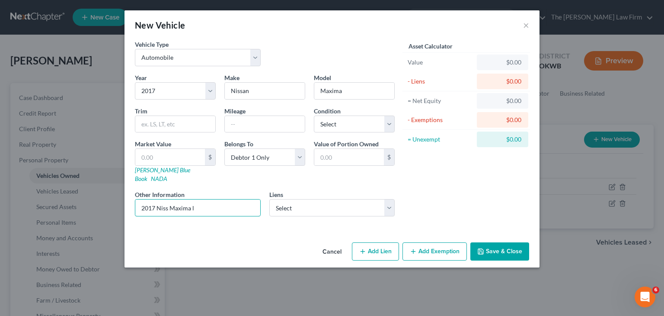
drag, startPoint x: 208, startPoint y: 201, endPoint x: 80, endPoint y: 199, distance: 128.8
click at [80, 199] on div "New Vehicle × Vehicle Type Select Automobile Truck Trailer Watercraft Aircraft …" at bounding box center [332, 158] width 664 height 316
click at [509, 244] on button "Save & Close" at bounding box center [499, 251] width 59 height 18
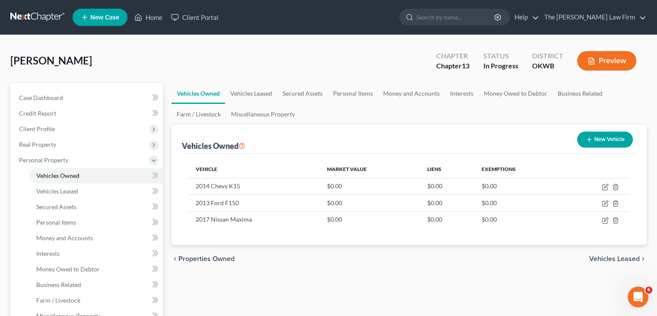
click at [598, 139] on button "New Vehicle" at bounding box center [605, 139] width 56 height 16
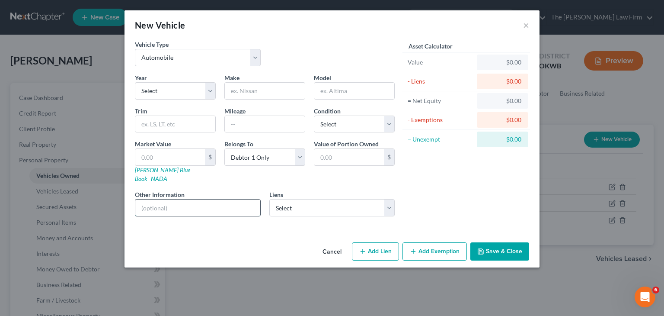
click at [184, 199] on input "text" at bounding box center [197, 207] width 125 height 16
paste input "Toyota Financial Services"
click at [179, 151] on input "text" at bounding box center [170, 157] width 70 height 16
click at [425, 183] on div "Asset Calculator Value $0.00 - Liens $0.00 = Net Equity $0.00 - Exemptions $0.0…" at bounding box center [466, 131] width 134 height 183
click at [162, 156] on input "text" at bounding box center [170, 157] width 70 height 16
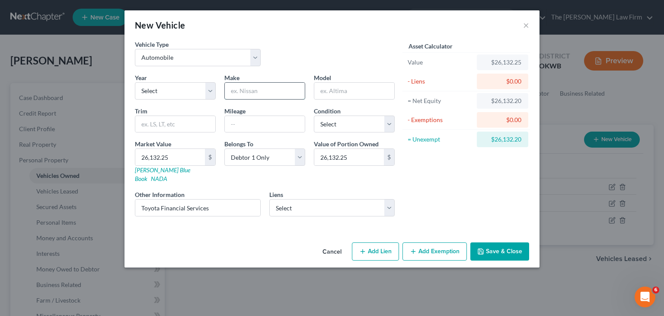
click at [253, 92] on input "text" at bounding box center [265, 91] width 80 height 16
drag, startPoint x: 161, startPoint y: 196, endPoint x: 148, endPoint y: 201, distance: 13.4
click at [138, 199] on input "Toyota Financial Services" at bounding box center [197, 207] width 125 height 16
click at [255, 91] on input "text" at bounding box center [265, 91] width 80 height 16
paste input "Toyota"
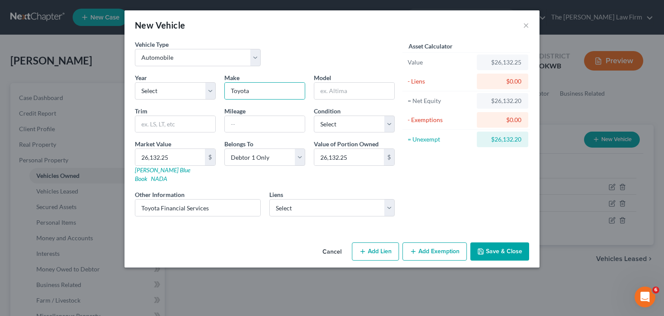
click at [488, 243] on button "Save & Close" at bounding box center [499, 251] width 59 height 18
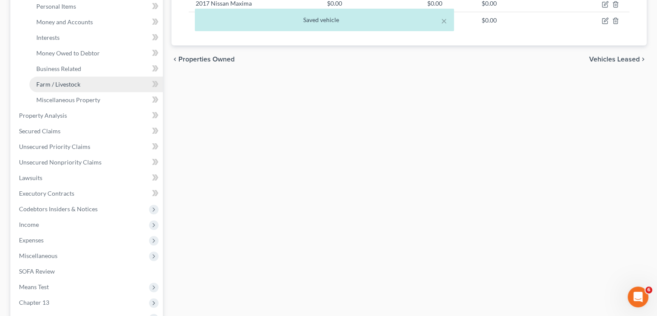
scroll to position [216, 0]
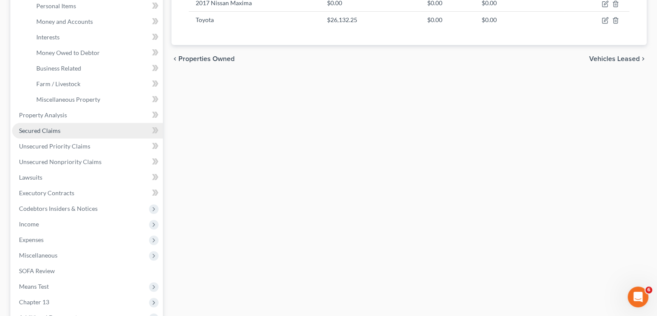
click at [45, 134] on span "Secured Claims" at bounding box center [39, 130] width 41 height 7
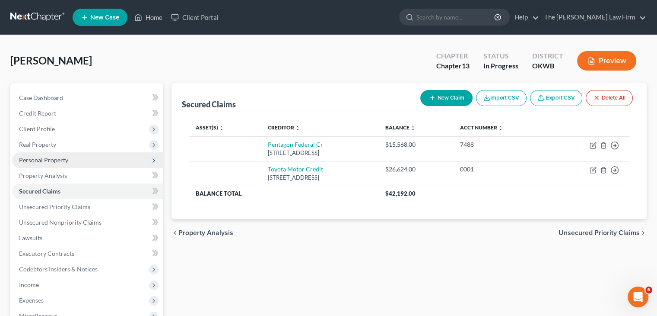
click at [41, 160] on span "Personal Property" at bounding box center [43, 159] width 49 height 7
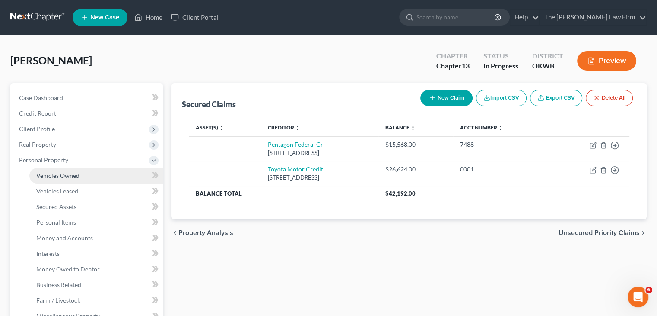
click at [45, 175] on span "Vehicles Owned" at bounding box center [57, 175] width 43 height 7
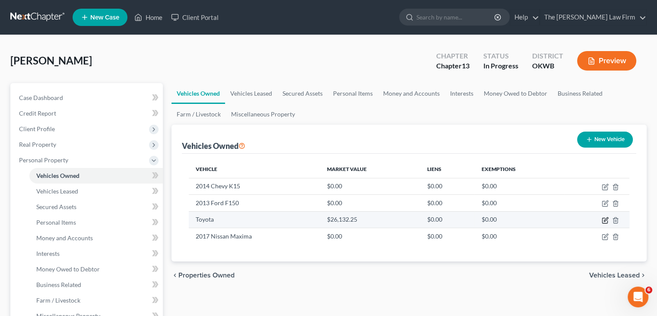
click at [606, 222] on icon "button" at bounding box center [605, 219] width 5 height 5
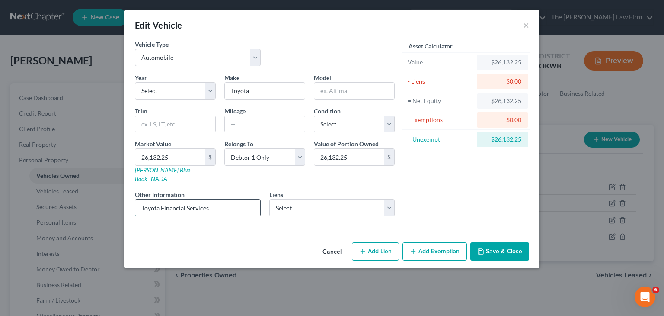
click at [215, 199] on input "Toyota Financial Services" at bounding box center [197, 207] width 125 height 16
paste input "Last 8 of VIN HC38-1592"
click at [489, 245] on button "Save & Close" at bounding box center [499, 251] width 59 height 18
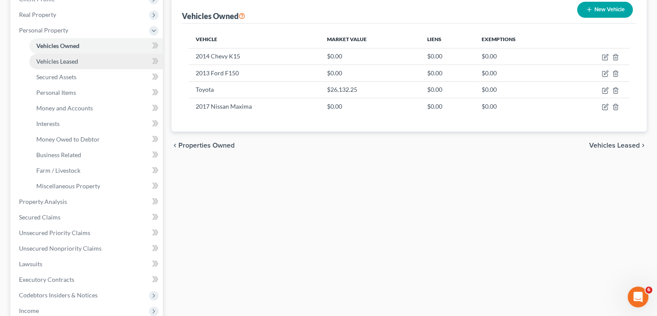
scroll to position [173, 0]
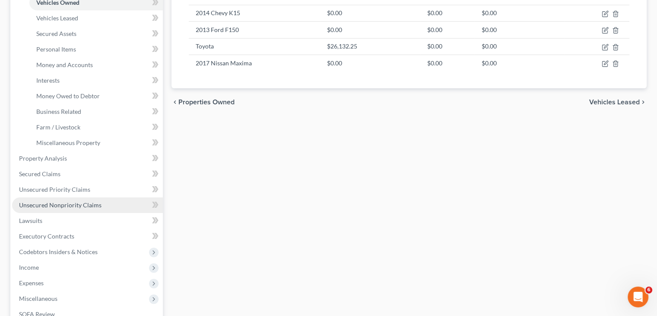
click at [61, 206] on span "Unsecured Nonpriority Claims" at bounding box center [60, 204] width 83 height 7
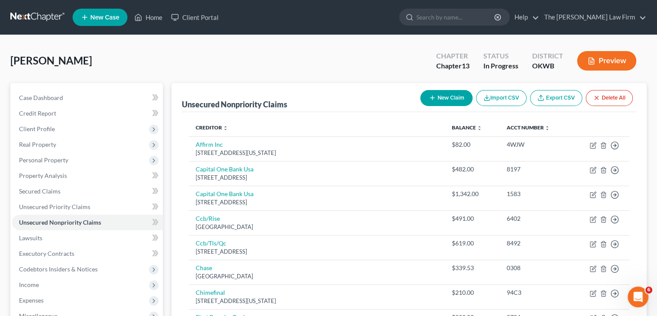
click at [448, 97] on button "New Claim" at bounding box center [447, 98] width 52 height 16
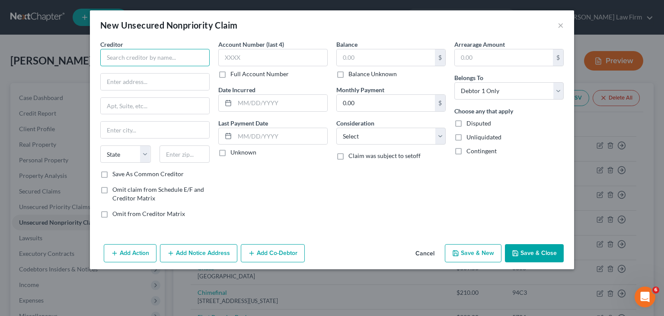
click at [151, 59] on input "text" at bounding box center [154, 57] width 109 height 17
paste input "World Finance"
click at [147, 80] on input "text" at bounding box center [155, 81] width 108 height 16
paste input "PO Box 6429"
click at [149, 128] on input "text" at bounding box center [155, 129] width 108 height 16
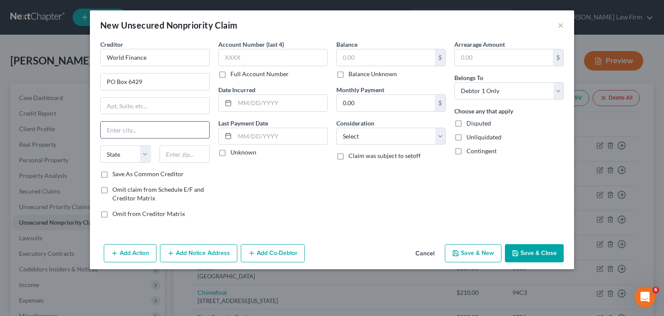
paste input "[GEOGRAPHIC_DATA]"
click at [249, 57] on input "text" at bounding box center [272, 57] width 109 height 17
click at [230, 77] on label "Full Account Number" at bounding box center [259, 74] width 58 height 9
click at [230, 75] on label "Full Account Number" at bounding box center [259, 74] width 58 height 9
click at [234, 75] on input "Full Account Number" at bounding box center [237, 73] width 6 height 6
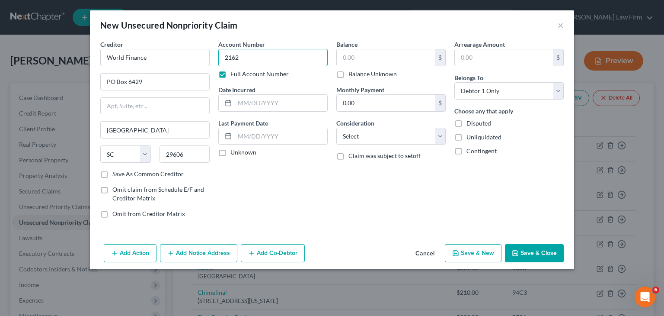
click at [258, 54] on input "2162" at bounding box center [272, 57] width 109 height 17
click at [392, 60] on input "text" at bounding box center [386, 57] width 98 height 16
click at [439, 136] on select "Select Cable / Satellite Services Collection Agency Credit Card Debt Debt Couns…" at bounding box center [390, 136] width 109 height 17
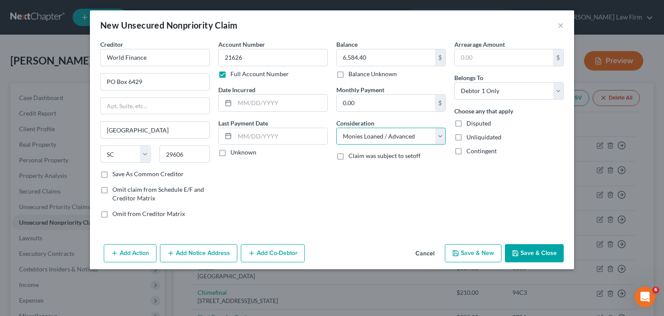
click at [336, 128] on select "Select Cable / Satellite Services Collection Agency Credit Card Debt Debt Couns…" at bounding box center [390, 136] width 109 height 17
drag, startPoint x: 541, startPoint y: 256, endPoint x: 519, endPoint y: 261, distance: 22.1
click at [541, 256] on button "Save & Close" at bounding box center [534, 253] width 59 height 18
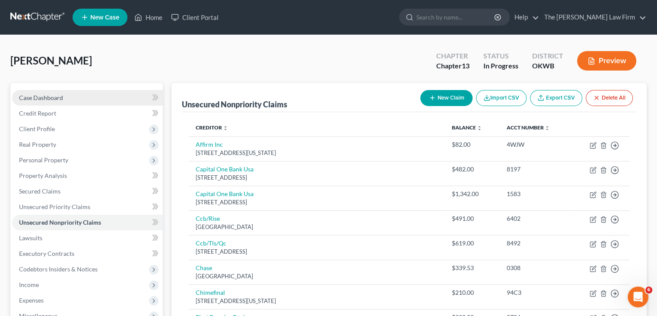
click at [51, 96] on span "Case Dashboard" at bounding box center [41, 97] width 44 height 7
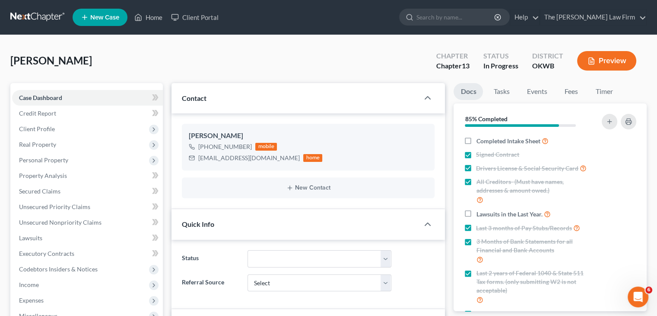
scroll to position [299, 0]
click at [507, 92] on link "Tasks" at bounding box center [502, 91] width 30 height 17
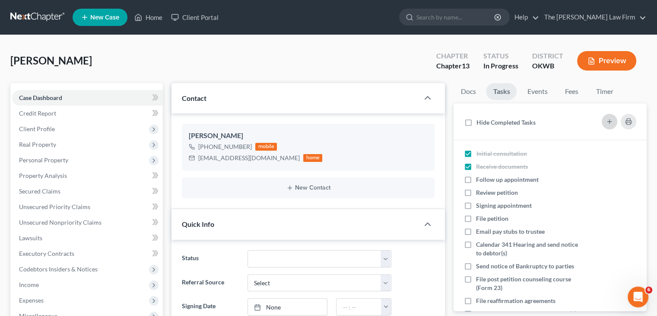
click at [610, 122] on icon "button" at bounding box center [609, 121] width 7 height 7
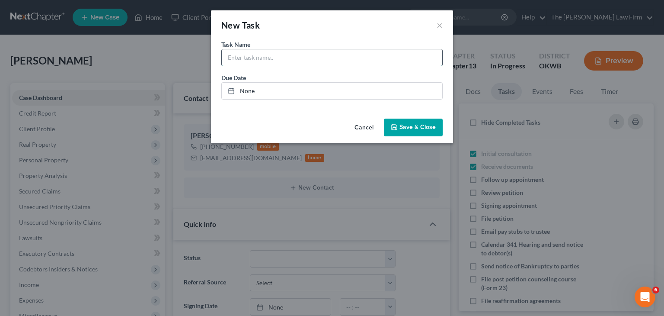
click at [251, 56] on input "text" at bounding box center [332, 57] width 220 height 16
drag, startPoint x: 311, startPoint y: 64, endPoint x: 303, endPoint y: 81, distance: 18.4
click at [311, 64] on input "Get Ven" at bounding box center [332, 57] width 220 height 16
drag, startPoint x: 301, startPoint y: 57, endPoint x: 266, endPoint y: 61, distance: 34.7
click at [202, 53] on div "New Task × Task Name * Get Venmo Statements Due Date None close Date Time chevr…" at bounding box center [332, 158] width 664 height 316
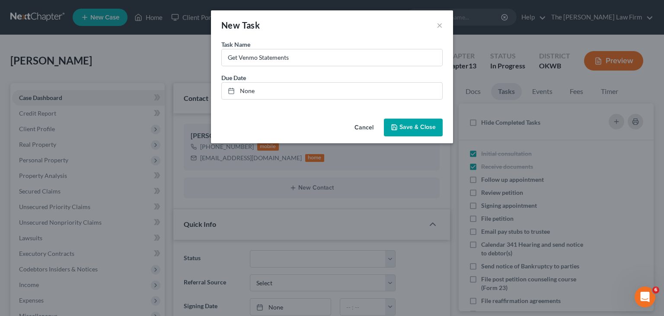
click at [405, 130] on span "Save & Close" at bounding box center [417, 127] width 36 height 7
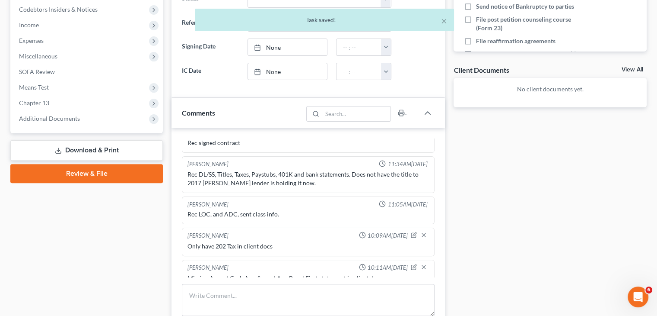
scroll to position [389, 0]
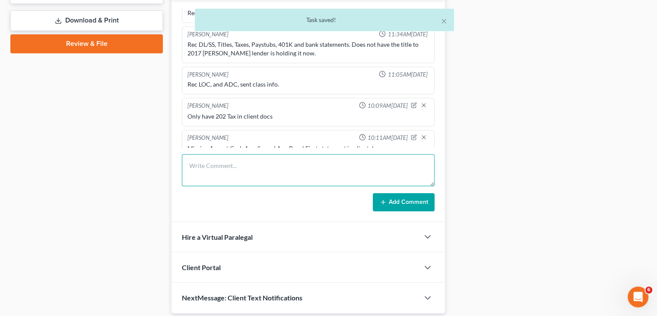
click at [262, 163] on textarea at bounding box center [308, 170] width 253 height 32
paste textarea "Get Venmo Statements"
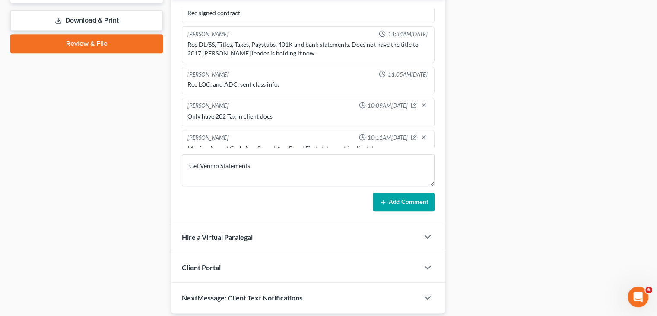
click at [406, 201] on button "Add Comment" at bounding box center [404, 202] width 62 height 18
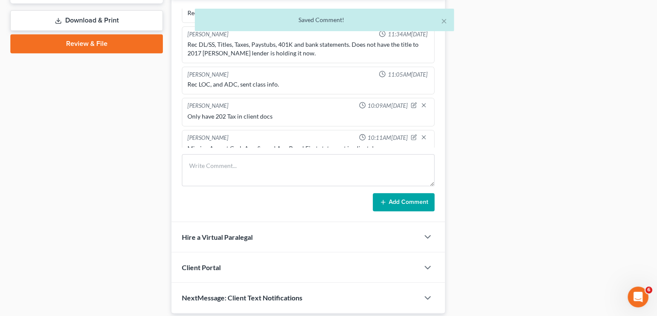
scroll to position [331, 0]
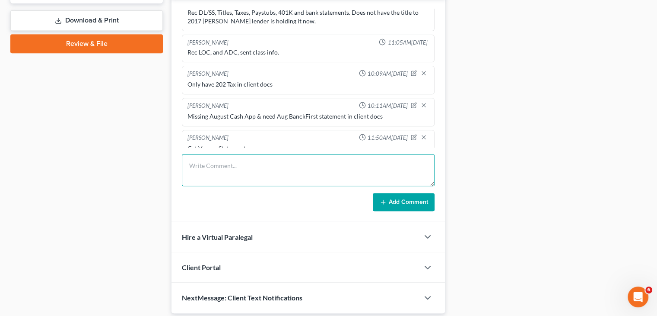
click at [214, 165] on textarea at bounding box center [308, 170] width 253 height 32
click at [405, 193] on button "Add Comment" at bounding box center [404, 202] width 62 height 18
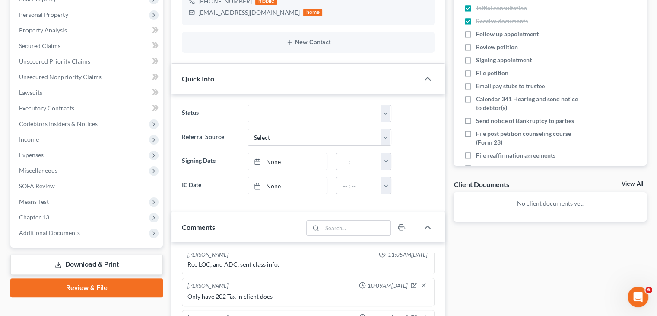
scroll to position [43, 0]
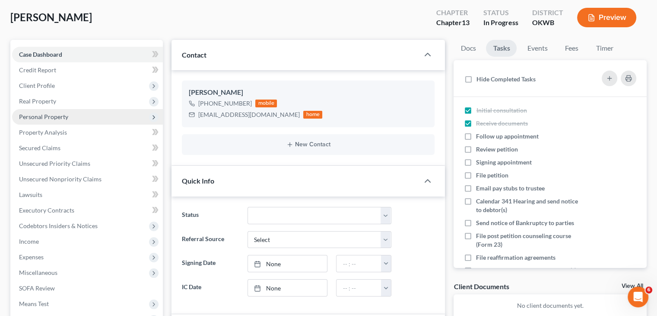
click at [54, 118] on span "Personal Property" at bounding box center [43, 116] width 49 height 7
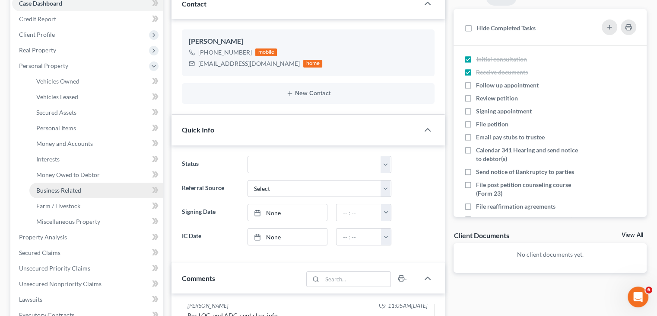
scroll to position [86, 0]
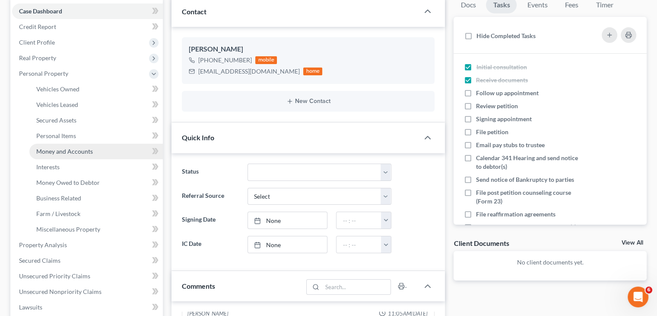
click at [70, 149] on span "Money and Accounts" at bounding box center [64, 150] width 57 height 7
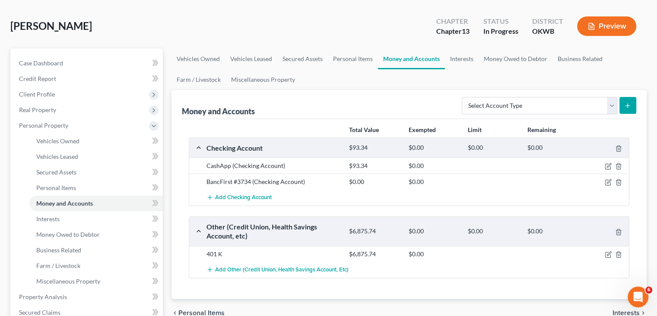
scroll to position [86, 0]
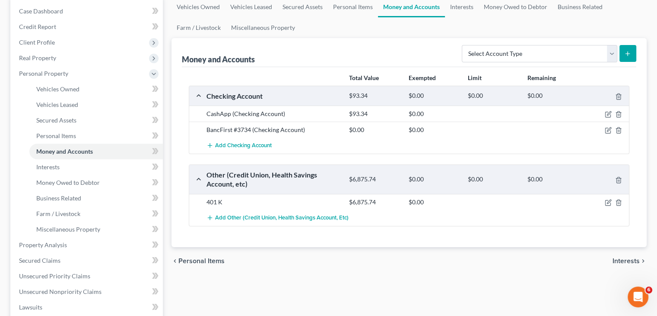
click at [628, 57] on button "submit" at bounding box center [628, 53] width 17 height 17
click at [612, 54] on select "Select Account Type Brokerage Cash on Hand Certificates of Deposit Checking Acc…" at bounding box center [540, 53] width 156 height 17
click at [464, 45] on select "Select Account Type Brokerage Cash on Hand Certificates of Deposit Checking Acc…" at bounding box center [540, 53] width 156 height 17
click at [631, 51] on icon "submit" at bounding box center [628, 53] width 7 height 7
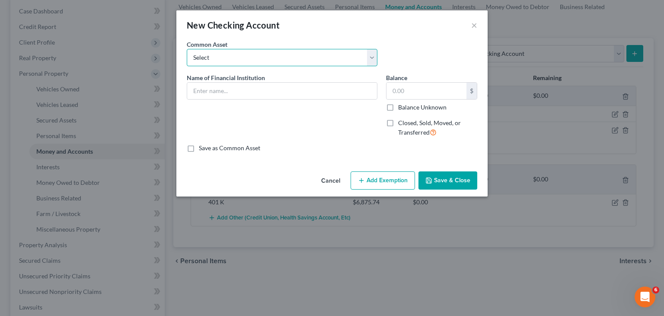
click at [351, 58] on select "Select Communication Federal Credit Union (859) USAA Federal Savings Bank of [U…" at bounding box center [282, 57] width 191 height 17
click at [307, 61] on select "Select Communication Federal Credit Union (859) USAA Federal Savings Bank of [U…" at bounding box center [282, 57] width 191 height 17
click at [305, 57] on select "Select Communication Federal Credit Union (859) USAA Federal Savings Bank of [U…" at bounding box center [282, 57] width 191 height 17
click at [387, 35] on div "New Checking Account ×" at bounding box center [331, 24] width 311 height 29
click at [312, 89] on input "text" at bounding box center [282, 91] width 190 height 16
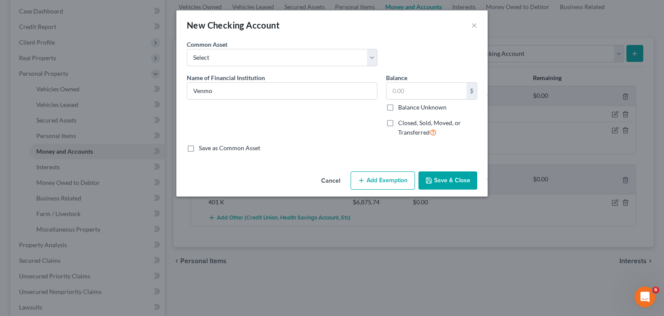
click at [453, 185] on button "Save & Close" at bounding box center [447, 180] width 59 height 18
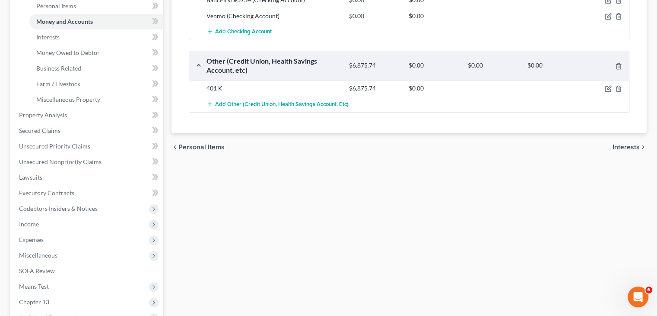
scroll to position [259, 0]
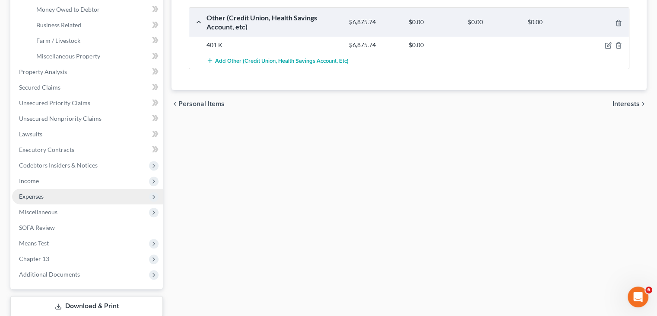
click at [49, 198] on span "Expenses" at bounding box center [87, 196] width 151 height 16
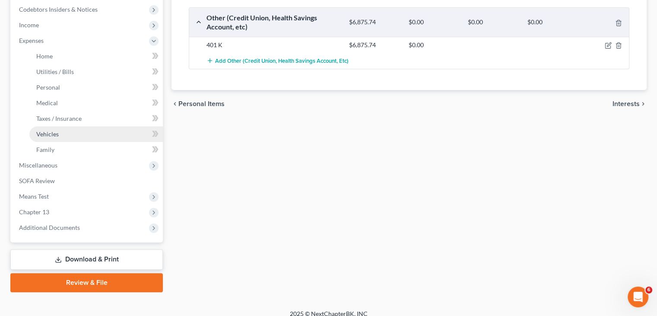
click at [57, 134] on span "Vehicles" at bounding box center [47, 133] width 22 height 7
click at [72, 134] on link "Vehicles" at bounding box center [96, 134] width 134 height 16
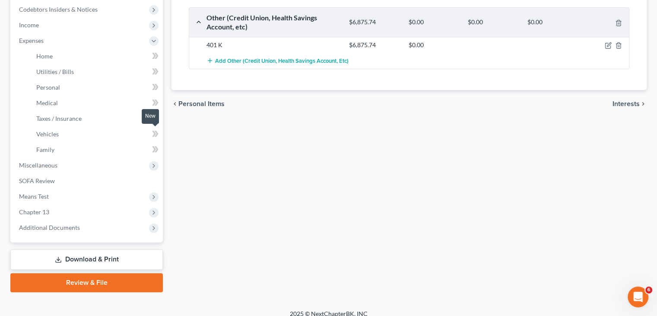
click at [150, 131] on span at bounding box center [155, 134] width 15 height 13
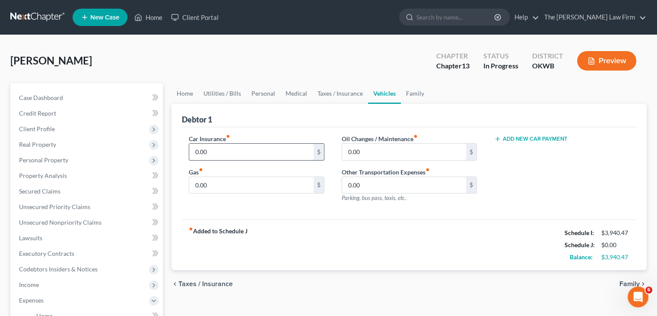
click at [293, 150] on input "0.00" at bounding box center [251, 151] width 124 height 16
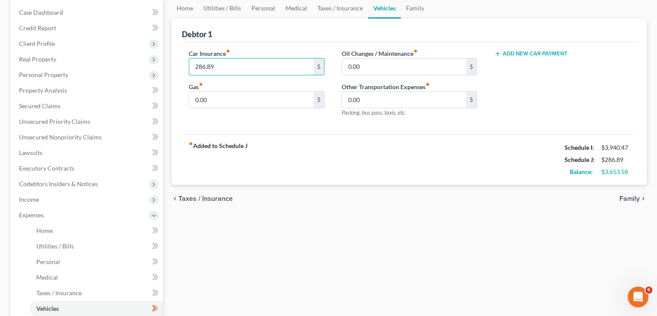
scroll to position [86, 0]
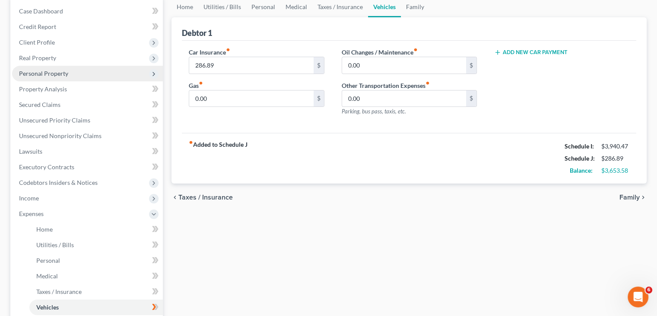
click at [67, 73] on span "Personal Property" at bounding box center [87, 74] width 151 height 16
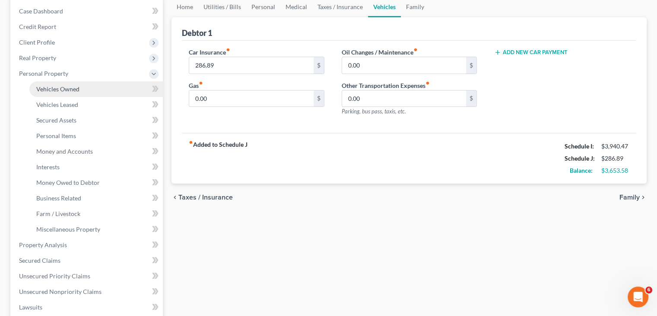
click at [65, 91] on span "Vehicles Owned" at bounding box center [57, 88] width 43 height 7
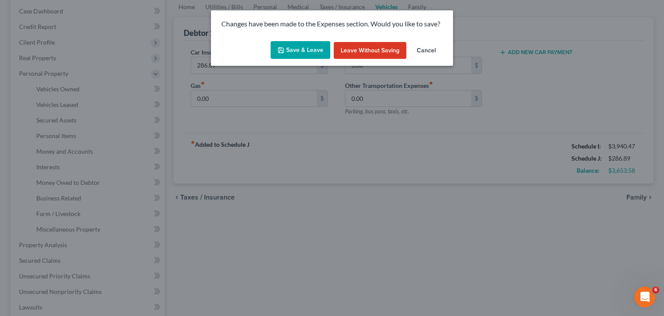
click at [319, 52] on button "Save & Leave" at bounding box center [301, 50] width 60 height 18
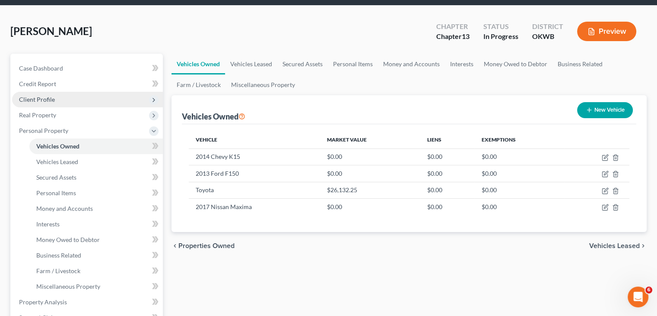
scroll to position [86, 0]
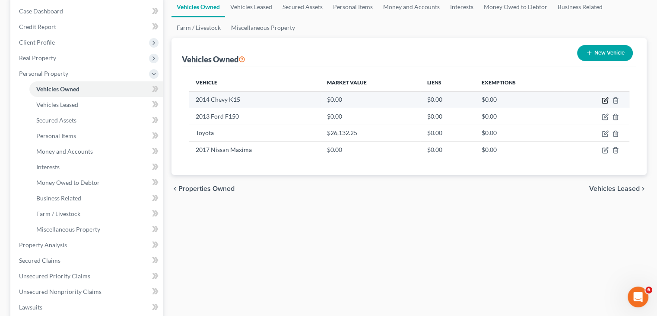
click at [604, 102] on icon "button" at bounding box center [605, 100] width 7 height 7
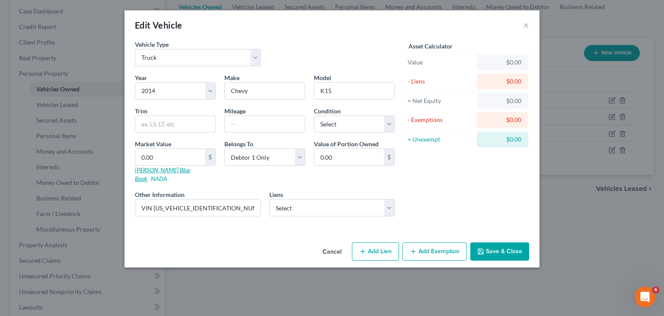
click at [164, 170] on link "[PERSON_NAME] Blue Book" at bounding box center [162, 174] width 55 height 16
drag, startPoint x: 218, startPoint y: 198, endPoint x: 154, endPoint y: 194, distance: 64.1
click at [154, 199] on input "VIN [US_VEHICLE_IDENTIFICATION_NUMBER]" at bounding box center [197, 207] width 125 height 16
click at [516, 246] on button "Save & Close" at bounding box center [499, 251] width 59 height 18
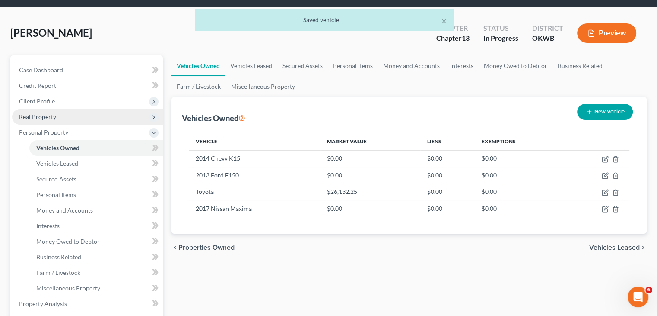
scroll to position [0, 0]
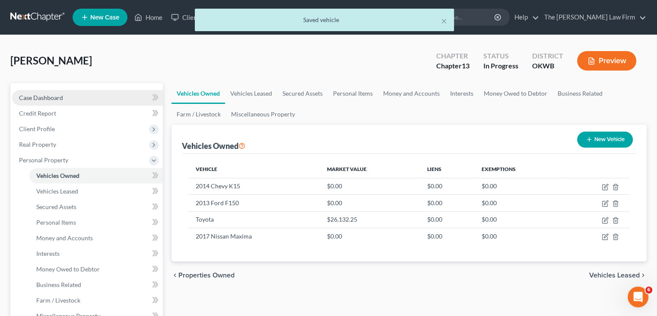
click at [70, 100] on link "Case Dashboard" at bounding box center [87, 98] width 151 height 16
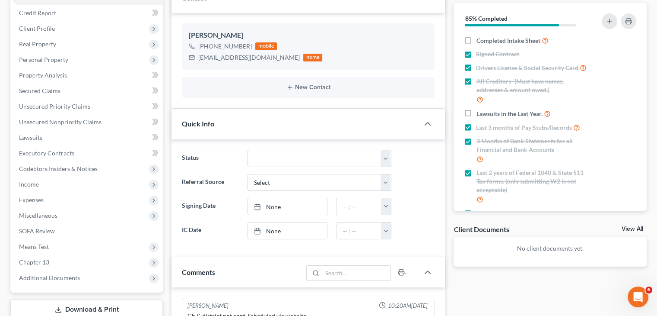
scroll to position [43, 0]
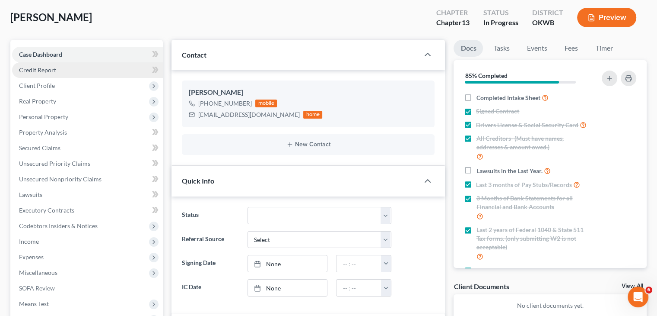
click at [103, 68] on link "Credit Report" at bounding box center [87, 70] width 151 height 16
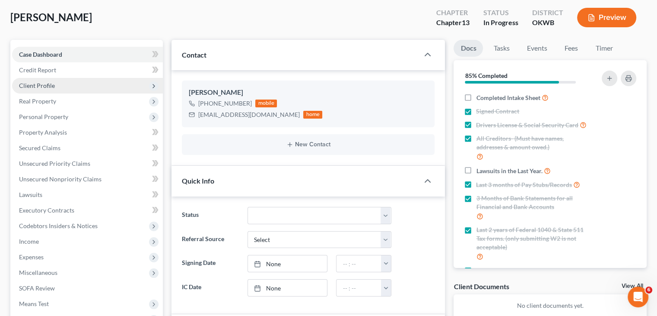
click at [92, 89] on span "Client Profile" at bounding box center [87, 86] width 151 height 16
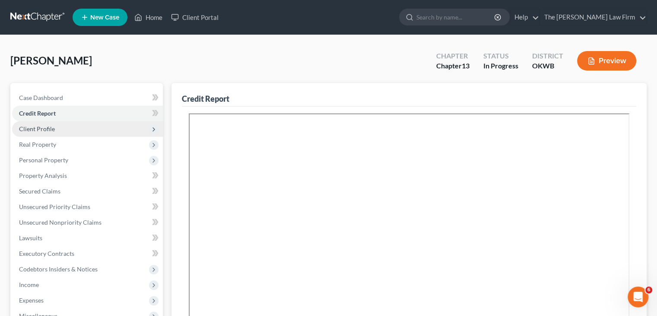
click at [79, 125] on span "Client Profile" at bounding box center [87, 129] width 151 height 16
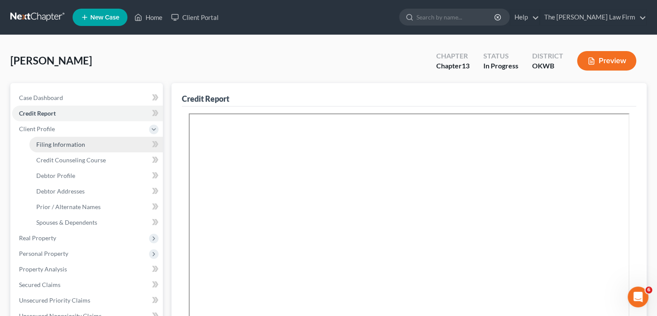
click at [86, 140] on link "Filing Information" at bounding box center [96, 145] width 134 height 16
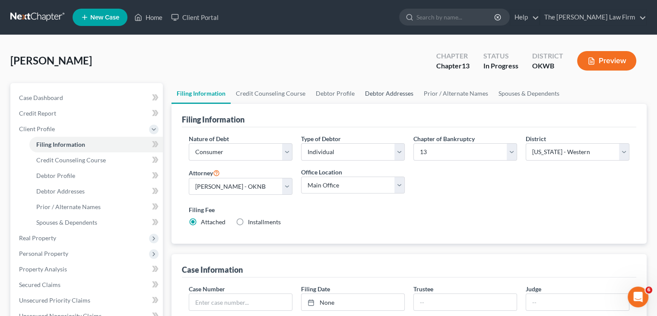
click at [383, 93] on link "Debtor Addresses" at bounding box center [389, 93] width 59 height 21
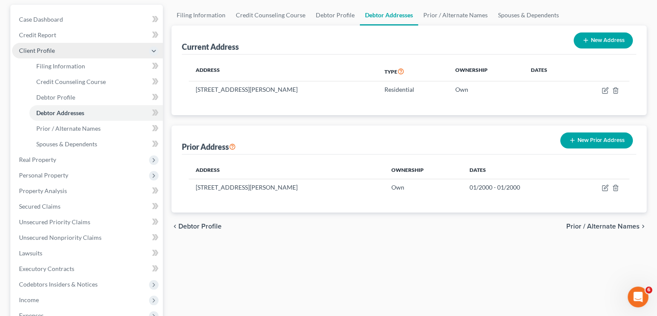
scroll to position [86, 0]
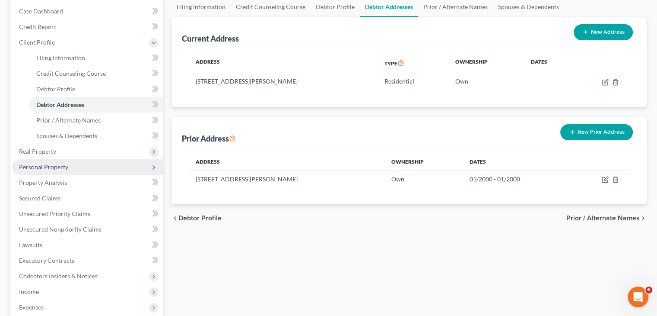
click at [79, 166] on span "Personal Property" at bounding box center [87, 167] width 151 height 16
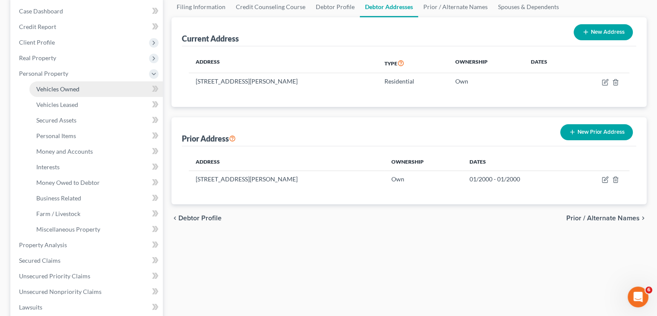
click at [87, 88] on link "Vehicles Owned" at bounding box center [96, 89] width 134 height 16
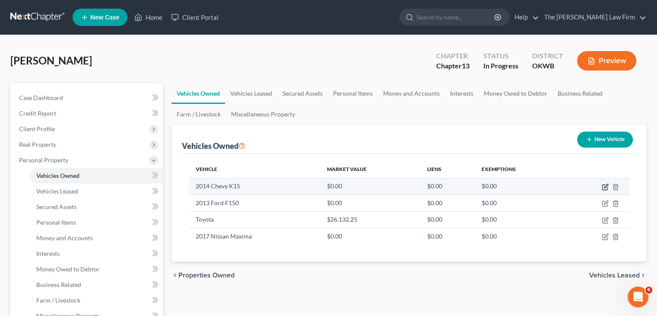
click at [604, 185] on icon "button" at bounding box center [605, 186] width 7 height 7
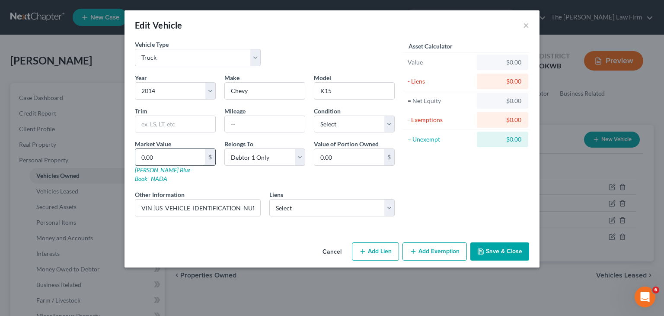
click at [168, 156] on input "0.00" at bounding box center [170, 157] width 70 height 16
click at [489, 242] on button "Save & Close" at bounding box center [499, 251] width 59 height 18
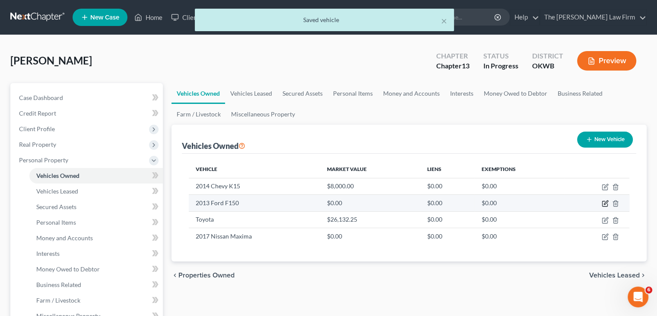
click at [607, 202] on icon "button" at bounding box center [606, 203] width 4 height 4
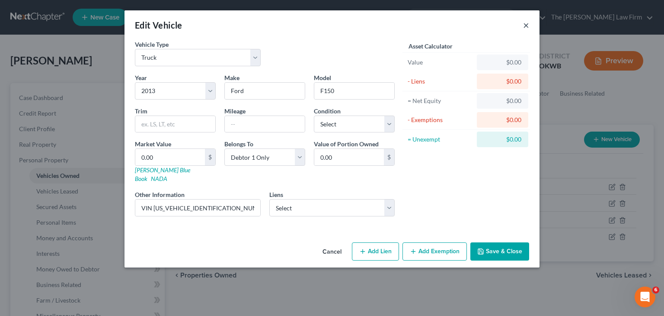
click at [524, 27] on button "×" at bounding box center [526, 25] width 6 height 10
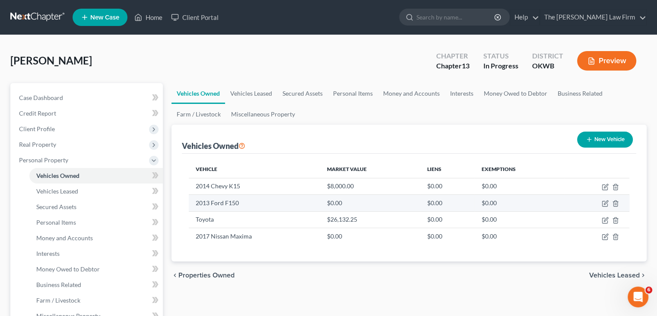
click at [246, 201] on td "2013 Ford F150" at bounding box center [254, 202] width 131 height 16
click at [607, 203] on icon "button" at bounding box center [605, 203] width 7 height 7
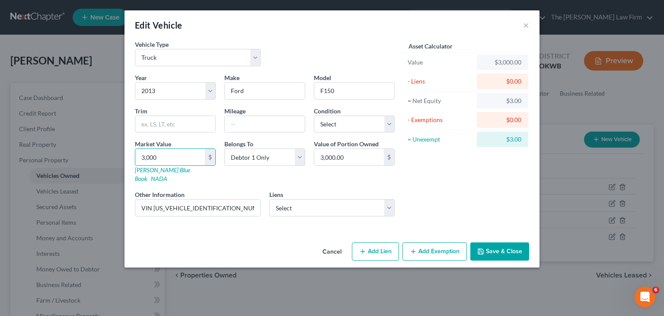
click at [508, 242] on button "Save & Close" at bounding box center [499, 251] width 59 height 18
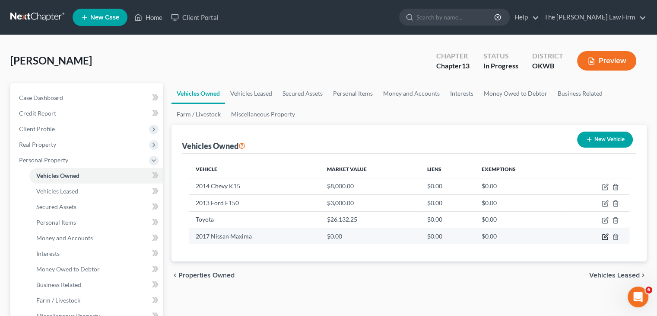
click at [604, 236] on icon "button" at bounding box center [606, 235] width 4 height 4
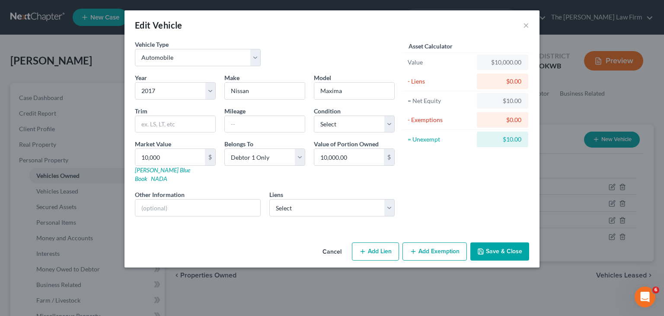
click at [485, 245] on button "Save & Close" at bounding box center [499, 251] width 59 height 18
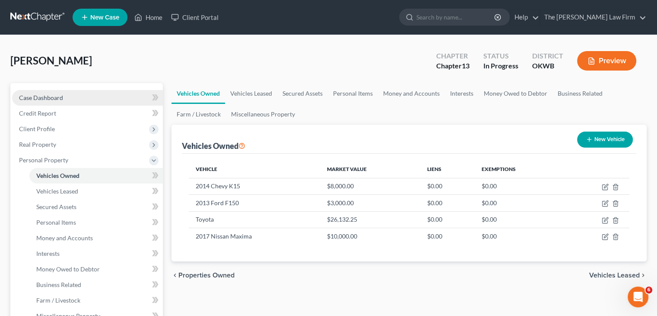
click at [62, 97] on span "Case Dashboard" at bounding box center [41, 97] width 44 height 7
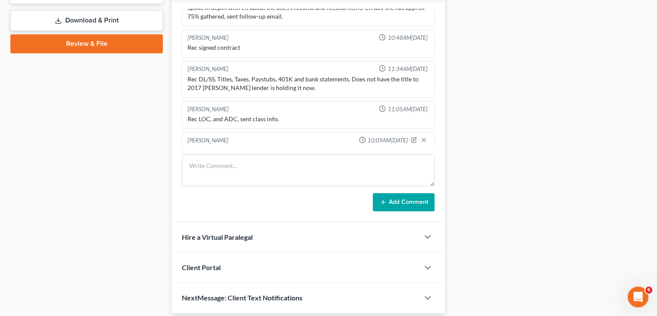
scroll to position [248, 0]
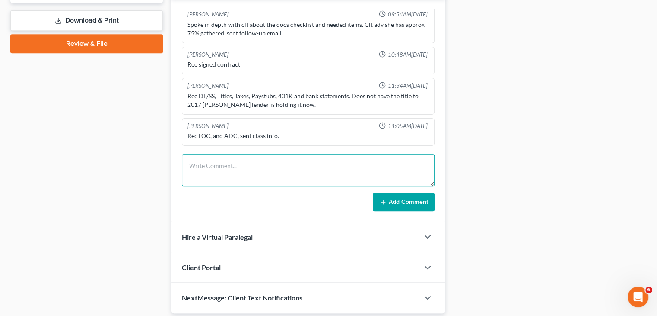
click at [261, 168] on textarea at bounding box center [308, 170] width 253 height 32
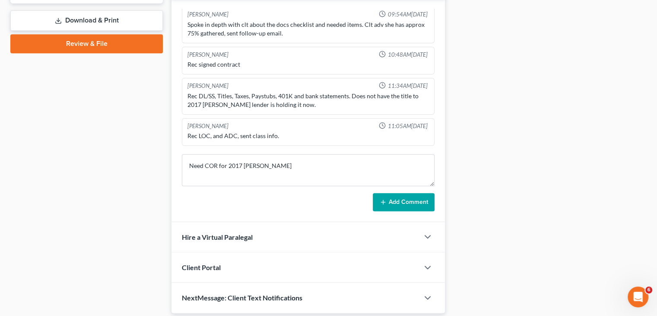
drag, startPoint x: 394, startPoint y: 202, endPoint x: 564, endPoint y: 312, distance: 202.7
click at [392, 202] on button "Add Comment" at bounding box center [404, 202] width 62 height 18
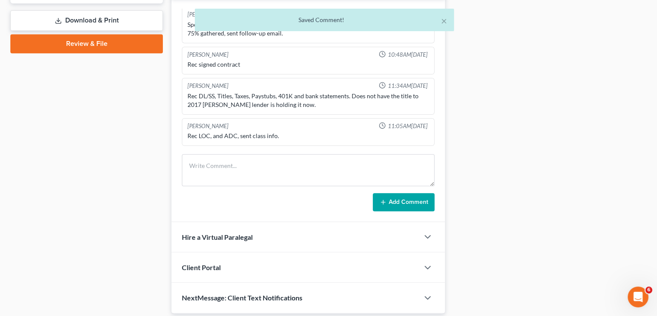
scroll to position [395, 0]
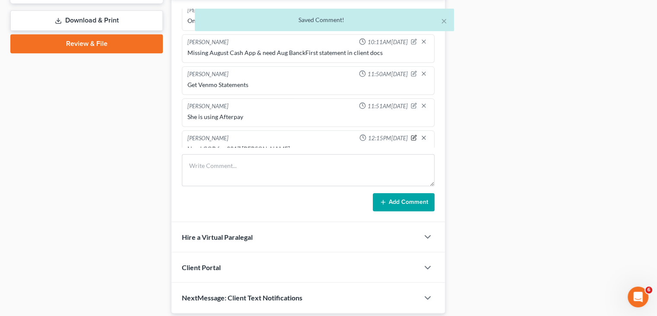
click at [411, 134] on icon "button" at bounding box center [414, 137] width 6 height 6
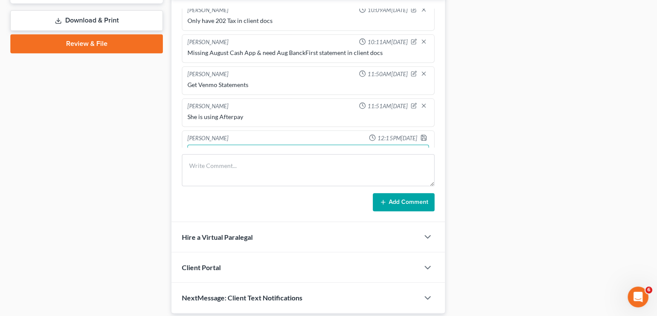
scroll to position [418, 0]
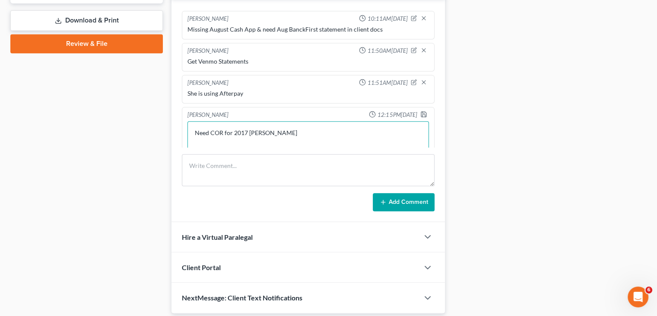
drag, startPoint x: 278, startPoint y: 144, endPoint x: 216, endPoint y: 126, distance: 64.8
click at [167, 149] on div "Petition Navigation Case Dashboard Payments Invoices Payments Payments Credit R…" at bounding box center [328, 3] width 645 height 619
click at [468, 166] on div "Docs Tasks Events Fees Timer 85% Completed Nothing here yet! Completed Intake S…" at bounding box center [551, 3] width 202 height 619
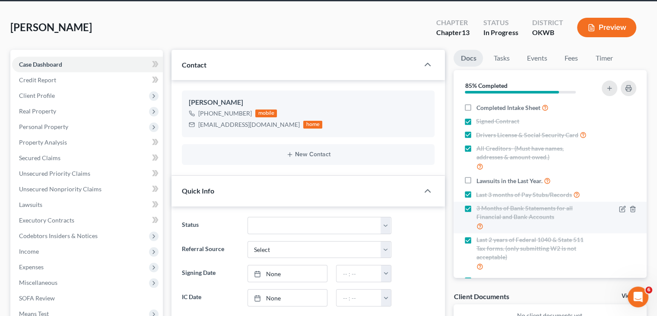
scroll to position [0, 0]
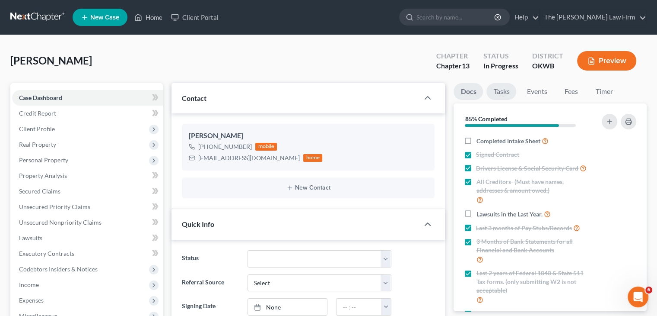
click at [504, 92] on link "Tasks" at bounding box center [502, 91] width 30 height 17
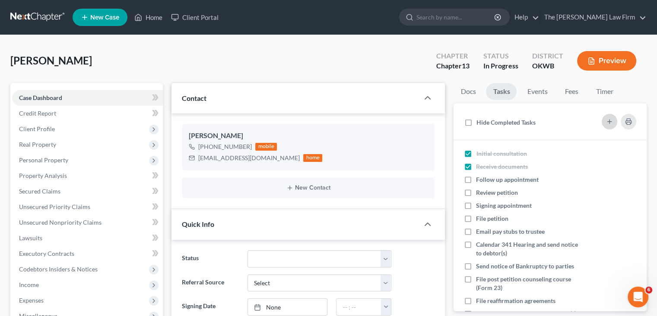
click at [609, 123] on icon "button" at bounding box center [609, 121] width 7 height 7
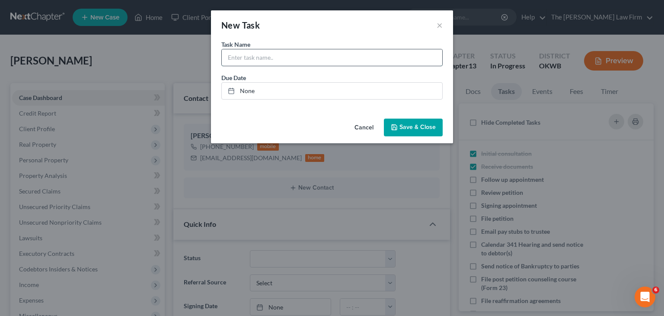
click at [249, 56] on input "text" at bounding box center [332, 57] width 220 height 16
paste input "Need COR for 2017 [PERSON_NAME]"
drag, startPoint x: 408, startPoint y: 134, endPoint x: 489, endPoint y: 168, distance: 88.3
click at [408, 133] on button "Save & Close" at bounding box center [413, 127] width 59 height 18
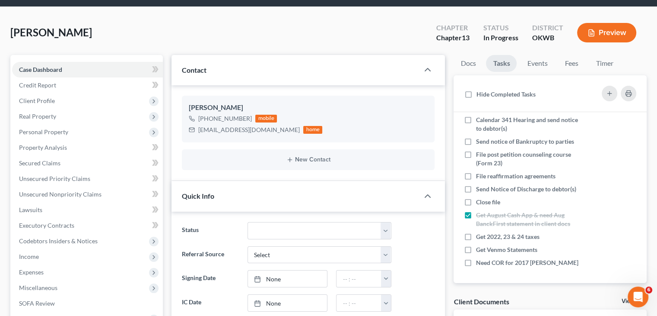
scroll to position [43, 0]
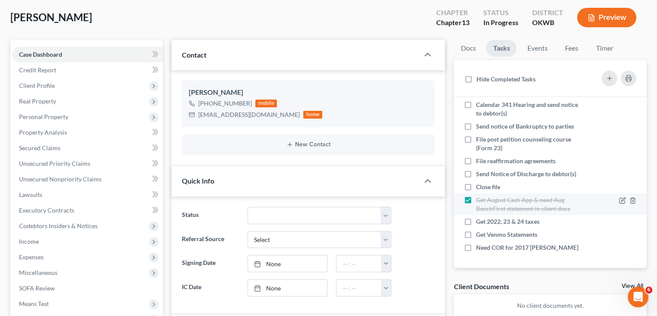
click at [476, 199] on label "Get August Cash App & need Aug BanckFirst statement in client docs" at bounding box center [528, 203] width 105 height 17
click at [480, 199] on input "Get August Cash App & need Aug BanckFirst statement in client docs" at bounding box center [483, 198] width 6 height 6
drag, startPoint x: 469, startPoint y: 198, endPoint x: 469, endPoint y: 204, distance: 6.5
click at [476, 198] on label "Get August Cash App & need Aug BanckFirst statement in client docs" at bounding box center [528, 203] width 105 height 17
click at [480, 198] on input "Get August Cash App & need Aug BanckFirst statement in client docs" at bounding box center [483, 198] width 6 height 6
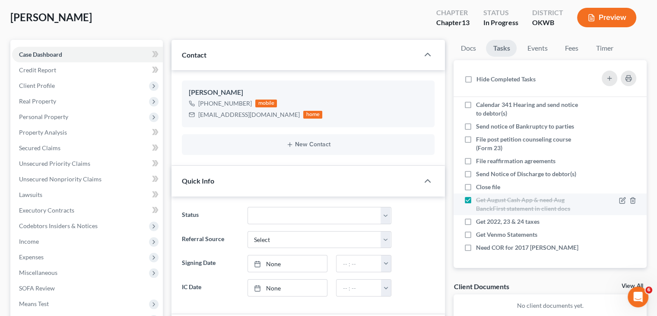
drag, startPoint x: 465, startPoint y: 199, endPoint x: 451, endPoint y: 217, distance: 22.7
click at [476, 199] on label "Get August Cash App & need Aug BanckFirst statement in client docs" at bounding box center [528, 203] width 105 height 17
click at [480, 199] on input "Get August Cash App & need Aug BanckFirst statement in client docs" at bounding box center [483, 198] width 6 height 6
drag, startPoint x: 186, startPoint y: 18, endPoint x: 373, endPoint y: 85, distance: 198.9
click at [265, 8] on div "[PERSON_NAME] Upgraded Chapter Chapter 13 Status In Progress District OKWB Prev…" at bounding box center [328, 21] width 637 height 38
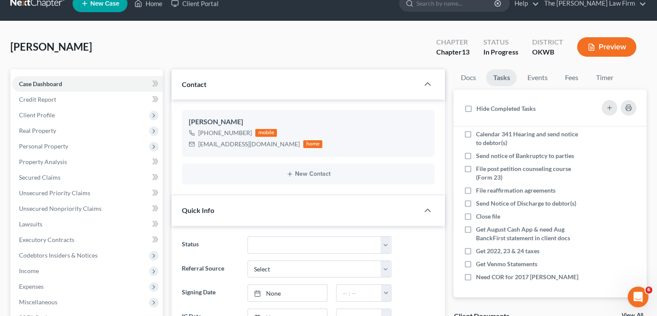
scroll to position [0, 0]
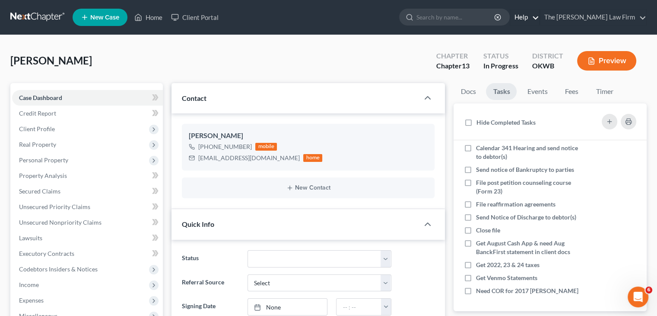
click at [539, 16] on link "Help" at bounding box center [524, 18] width 29 height 16
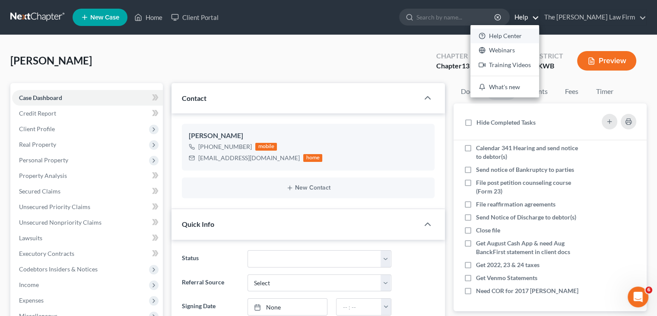
click at [539, 30] on link "Help Center" at bounding box center [505, 36] width 69 height 15
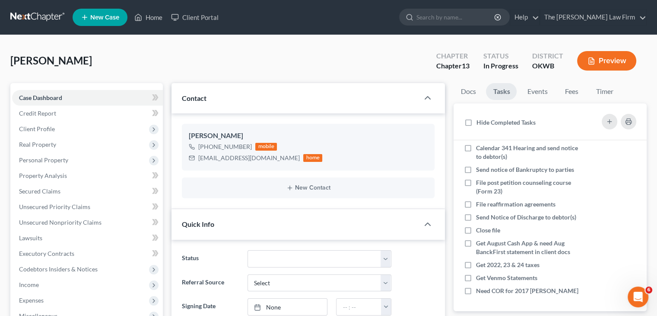
click at [232, 64] on div "[PERSON_NAME] Upgraded Chapter Chapter 13 Status In Progress District OKWB Prev…" at bounding box center [328, 64] width 637 height 38
click at [88, 156] on span "Personal Property" at bounding box center [87, 160] width 151 height 16
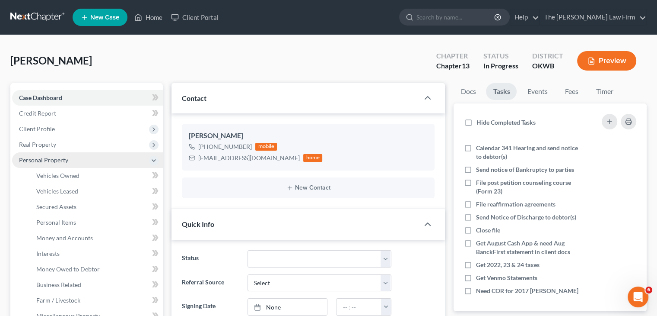
click at [88, 156] on span "Personal Property" at bounding box center [87, 160] width 151 height 16
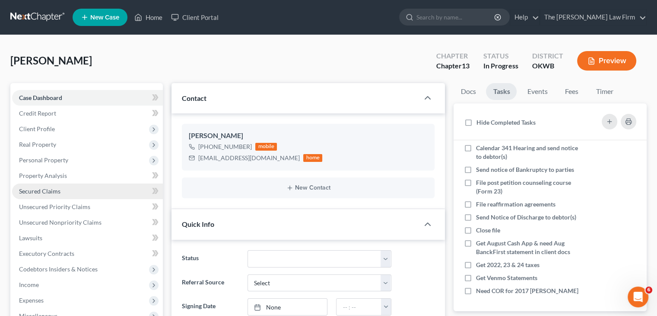
click at [55, 192] on span "Secured Claims" at bounding box center [39, 190] width 41 height 7
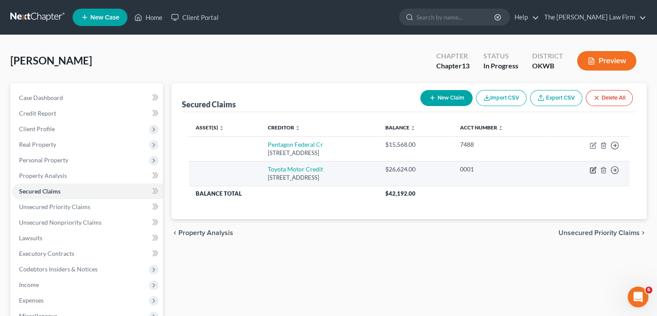
click at [592, 168] on icon "button" at bounding box center [593, 169] width 7 height 7
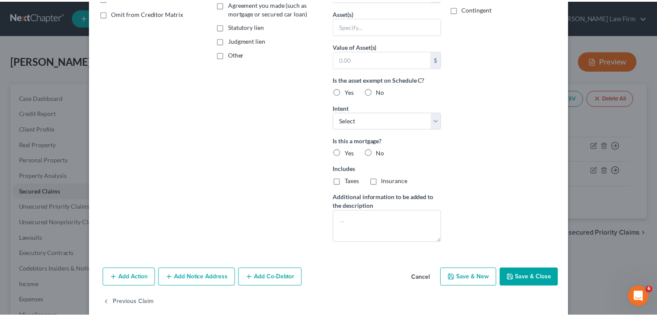
scroll to position [176, 0]
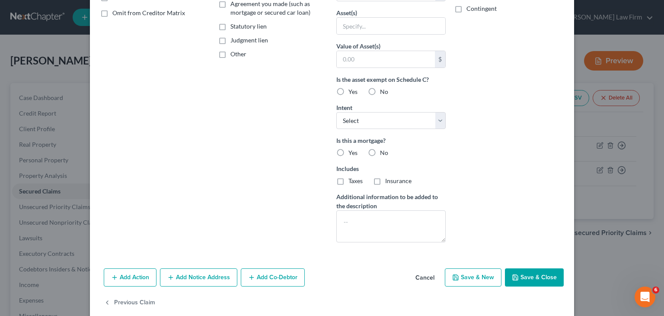
click at [521, 278] on button "Save & Close" at bounding box center [534, 277] width 59 height 18
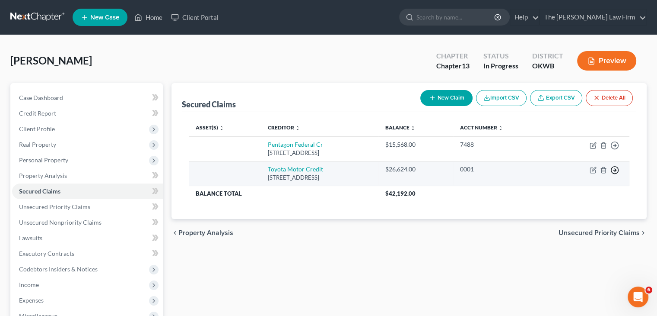
click at [615, 147] on polyline "button" at bounding box center [615, 145] width 1 height 3
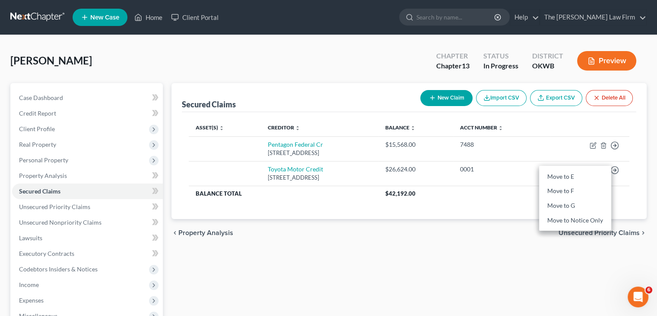
click at [498, 231] on div "chevron_left Property Analysis Unsecured Priority Claims chevron_right" at bounding box center [409, 233] width 475 height 28
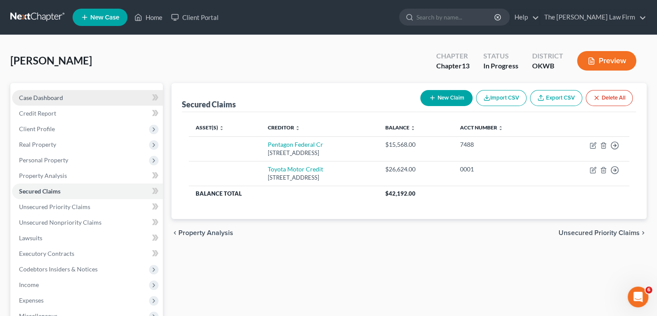
click at [107, 98] on link "Case Dashboard" at bounding box center [87, 98] width 151 height 16
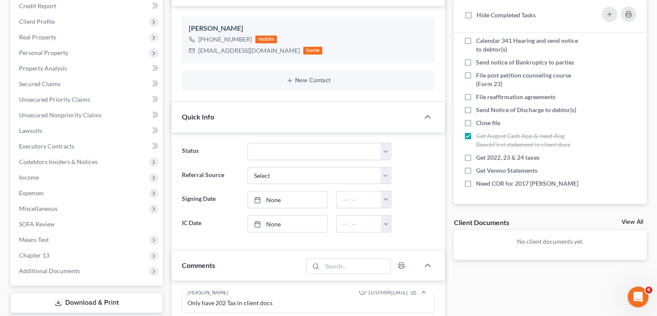
scroll to position [133, 0]
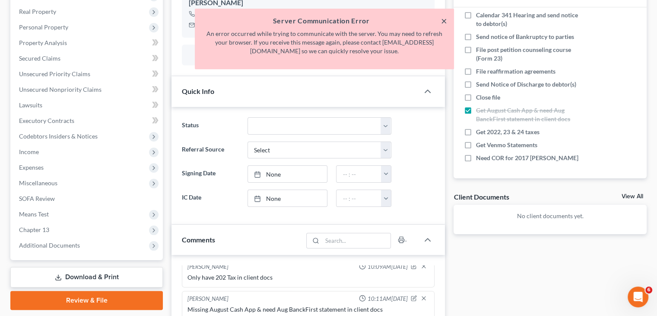
click at [442, 22] on button "×" at bounding box center [444, 21] width 6 height 10
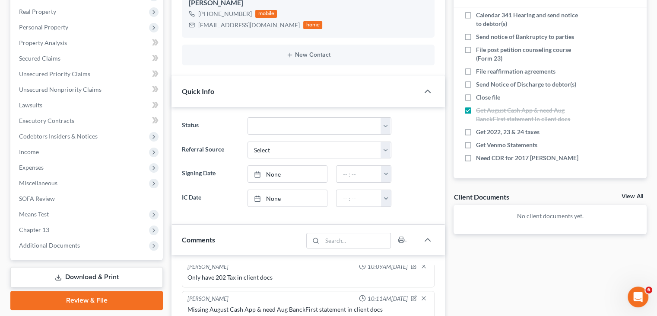
scroll to position [0, 0]
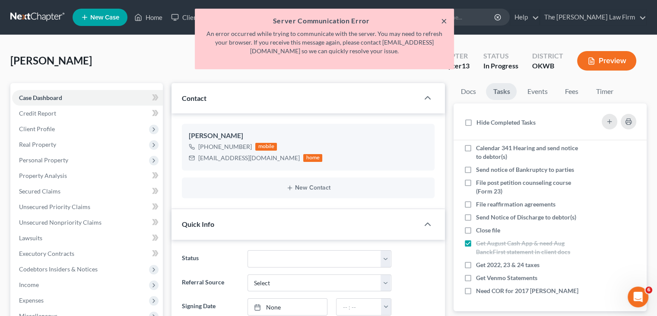
click at [444, 21] on button "×" at bounding box center [444, 21] width 6 height 10
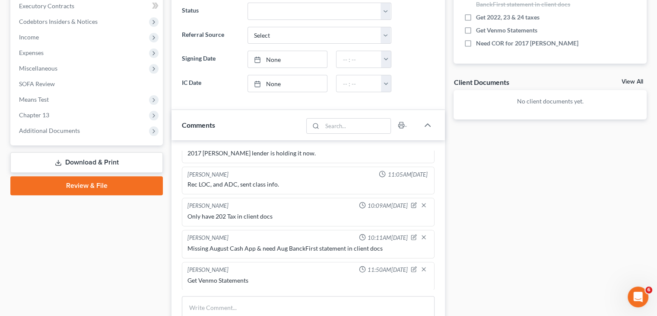
scroll to position [247, 0]
click at [411, 202] on icon "button" at bounding box center [414, 205] width 6 height 6
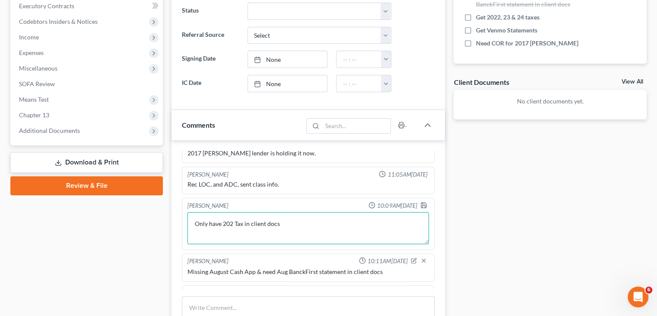
drag, startPoint x: 237, startPoint y: 211, endPoint x: 232, endPoint y: 210, distance: 5.5
click at [232, 212] on textarea "Only have 202 Tax in client docs" at bounding box center [309, 228] width 242 height 32
click at [423, 205] on polyline "button" at bounding box center [424, 206] width 3 height 2
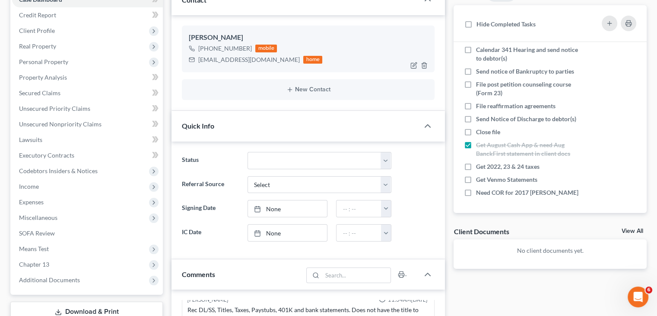
scroll to position [99, 0]
click at [476, 142] on label "Get August Cash App & need Aug BanckFirst statement in client docs" at bounding box center [528, 148] width 105 height 17
click at [480, 142] on input "Get August Cash App & need Aug BanckFirst statement in client docs" at bounding box center [483, 143] width 6 height 6
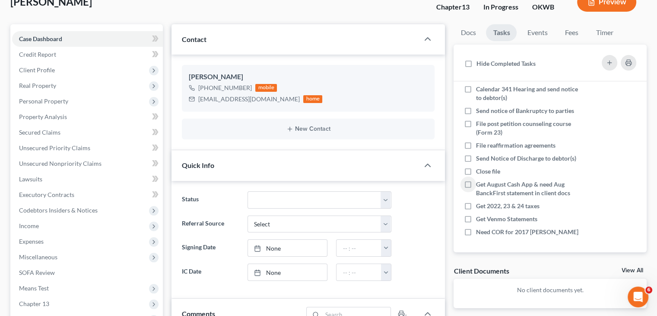
scroll to position [0, 0]
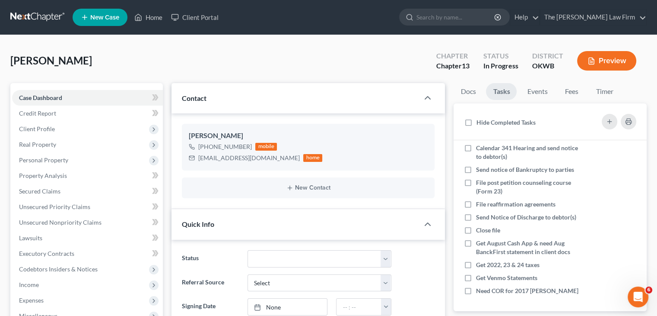
click at [503, 91] on link "Tasks" at bounding box center [501, 91] width 31 height 17
click at [64, 153] on span "Personal Property" at bounding box center [87, 160] width 151 height 16
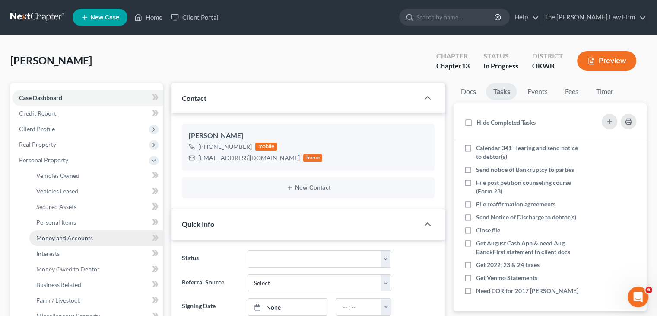
click at [74, 238] on span "Money and Accounts" at bounding box center [64, 237] width 57 height 7
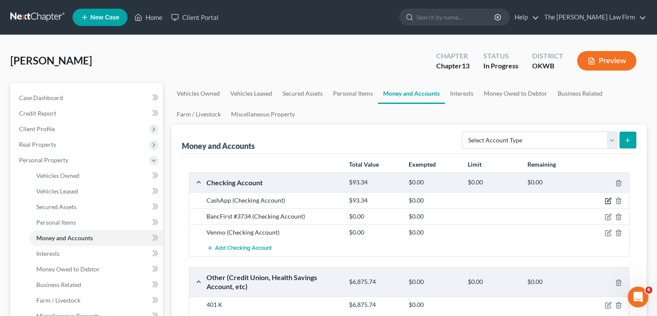
click at [608, 199] on icon "button" at bounding box center [609, 200] width 4 height 4
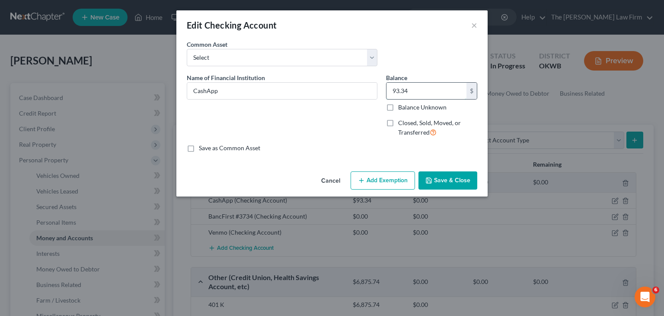
click at [431, 87] on input "93.34" at bounding box center [426, 91] width 80 height 16
click at [448, 175] on button "Save & Close" at bounding box center [447, 180] width 59 height 18
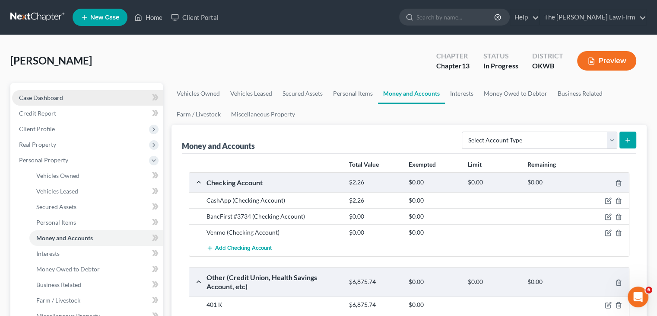
click at [99, 97] on link "Case Dashboard" at bounding box center [87, 98] width 151 height 16
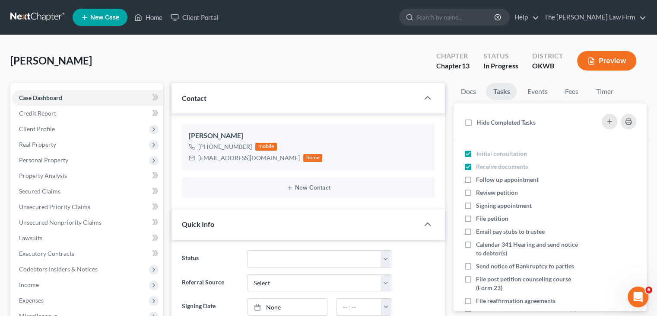
scroll to position [395, 0]
click at [286, 134] on div "[PERSON_NAME]" at bounding box center [308, 136] width 239 height 10
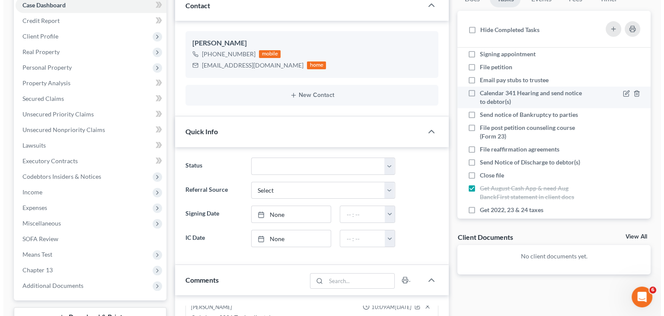
scroll to position [105, 0]
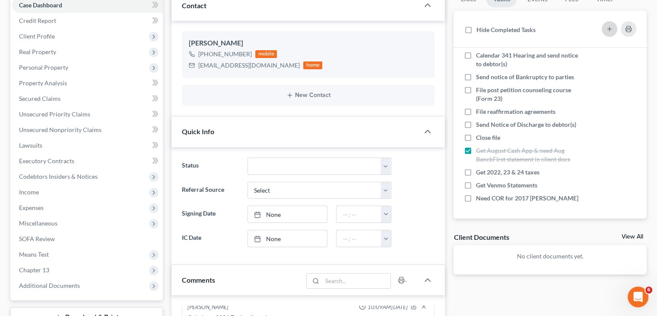
click at [611, 26] on icon "button" at bounding box center [609, 29] width 7 height 7
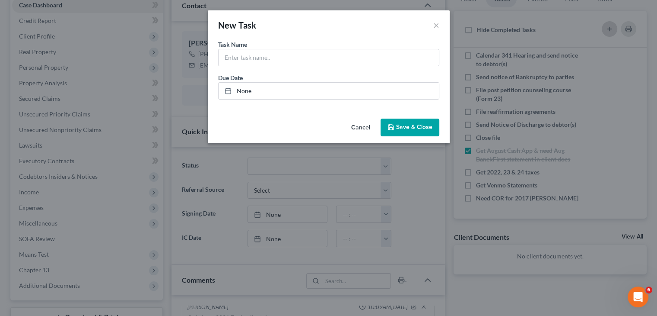
scroll to position [96, 0]
click at [417, 58] on input "text" at bounding box center [332, 57] width 220 height 16
click at [411, 128] on span "Save & Close" at bounding box center [417, 127] width 36 height 7
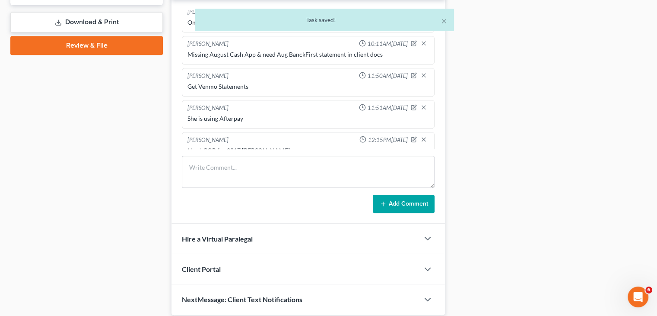
scroll to position [417, 0]
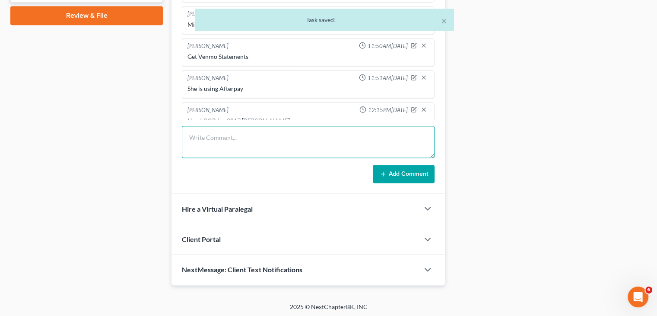
click at [332, 146] on textarea at bounding box center [308, 142] width 253 height 32
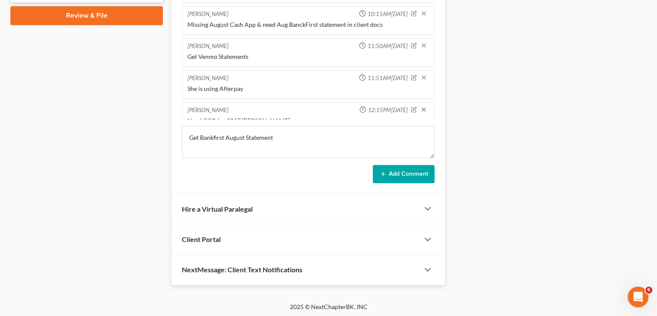
click at [389, 174] on button "Add Comment" at bounding box center [404, 174] width 62 height 18
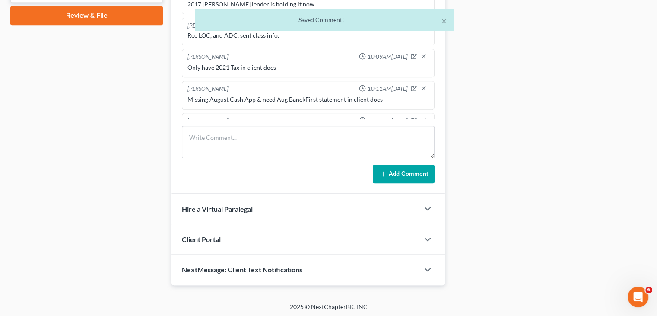
scroll to position [320, 0]
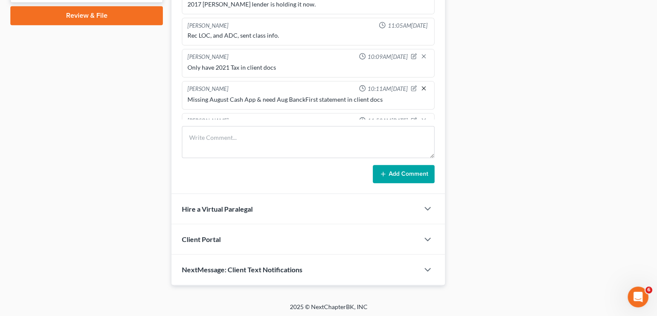
click at [421, 85] on icon "button" at bounding box center [424, 88] width 7 height 7
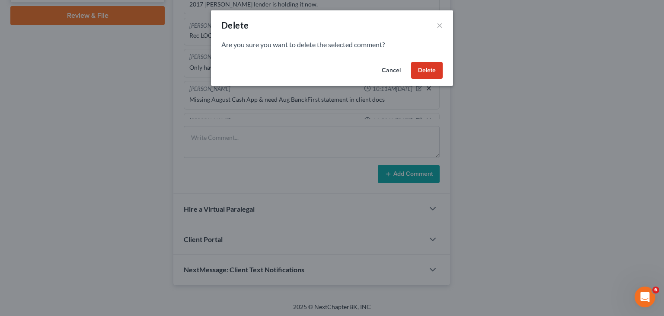
click at [419, 75] on button "Delete" at bounding box center [427, 70] width 32 height 17
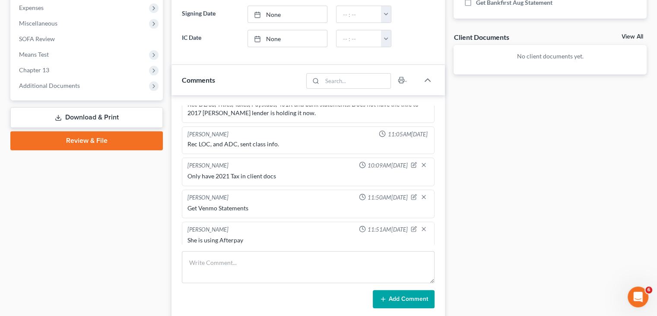
scroll to position [336, 0]
click at [278, 172] on div "Only have 2021 Tax in client docs" at bounding box center [309, 176] width 242 height 9
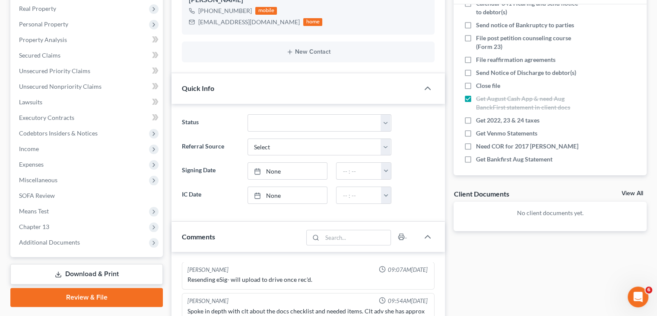
scroll to position [137, 0]
